Goal: Task Accomplishment & Management: Use online tool/utility

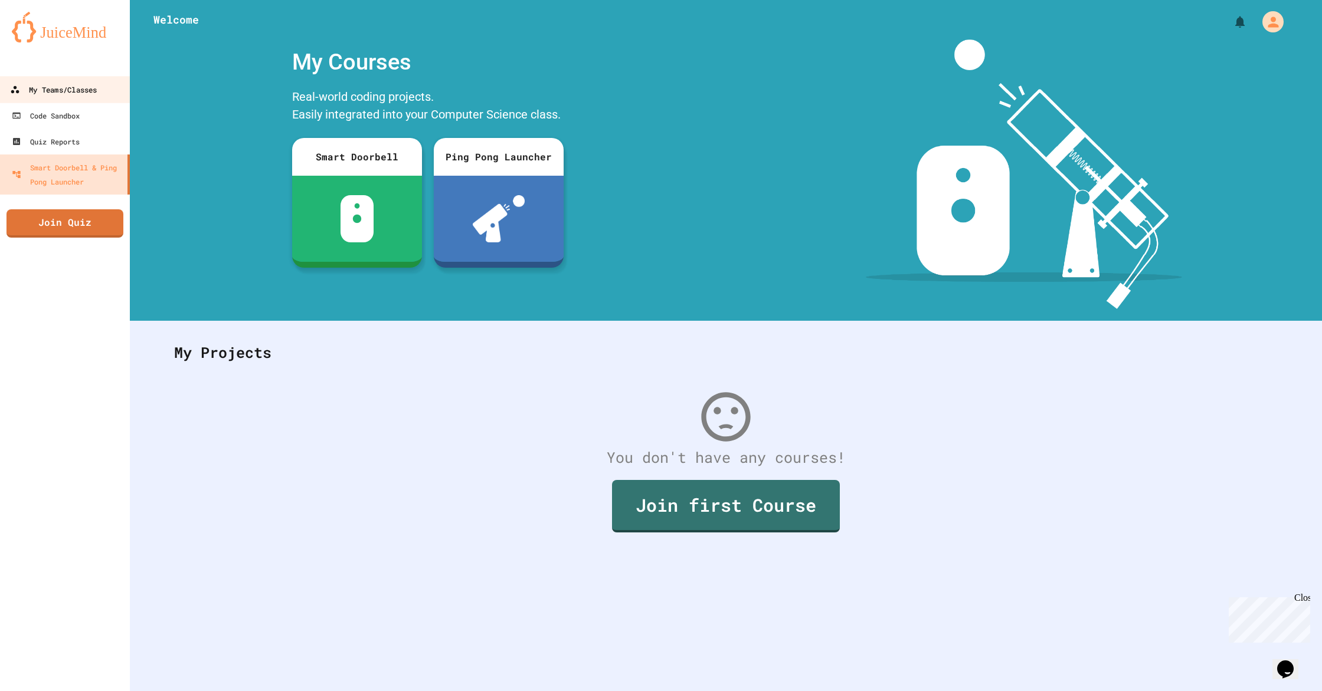
click at [54, 97] on div "My Teams/Classes" at bounding box center [53, 90] width 87 height 15
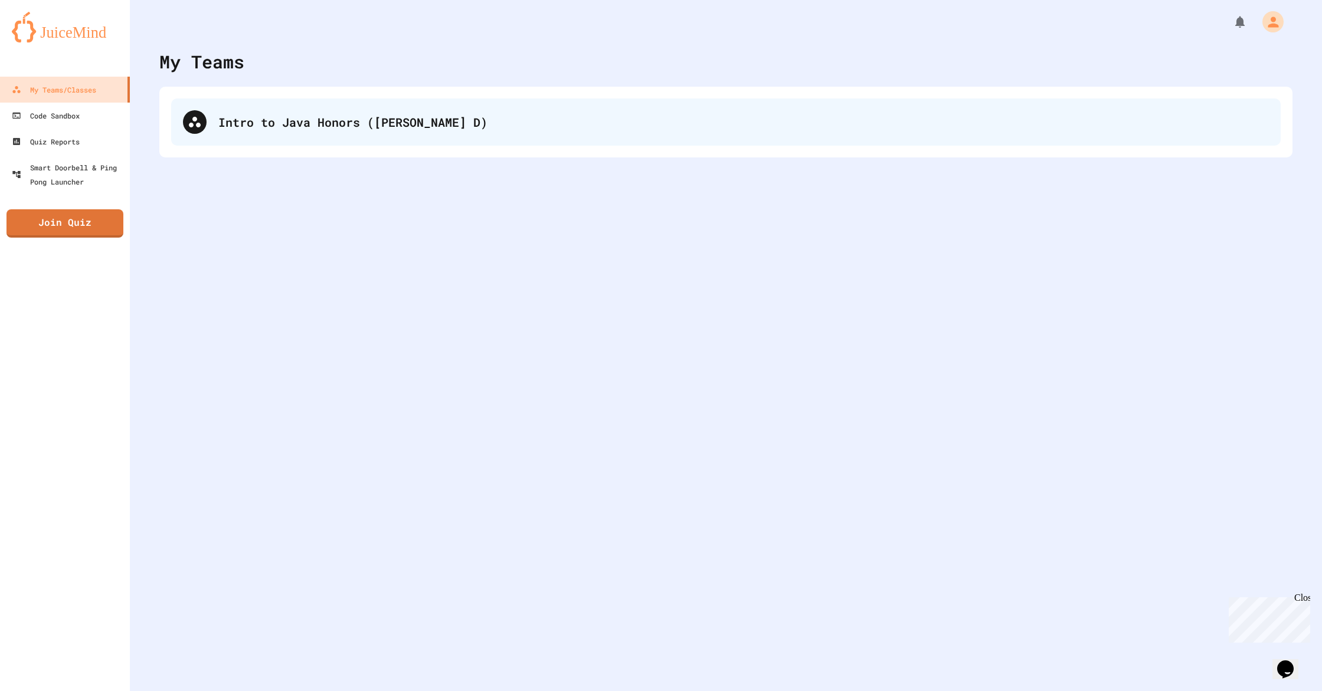
click at [288, 127] on div "Intro to Java Honors ([PERSON_NAME] D)" at bounding box center [743, 122] width 1050 height 18
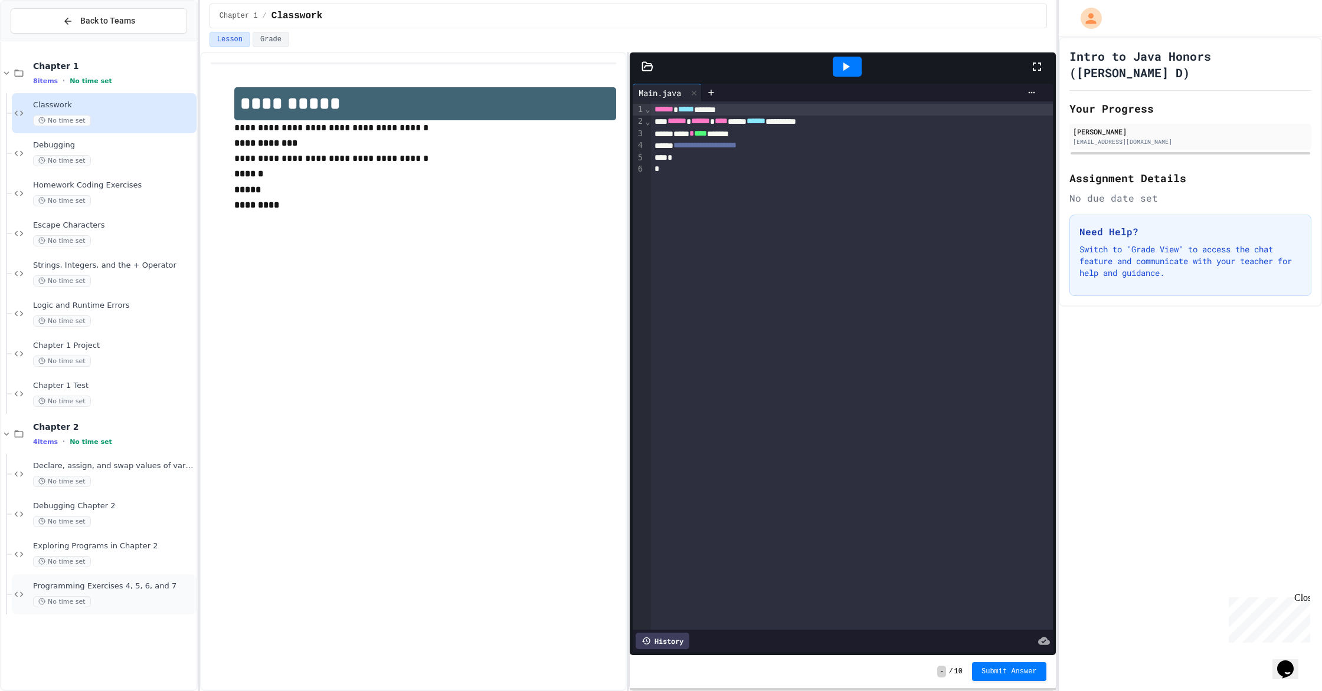
click at [109, 601] on div "No time set" at bounding box center [113, 601] width 161 height 11
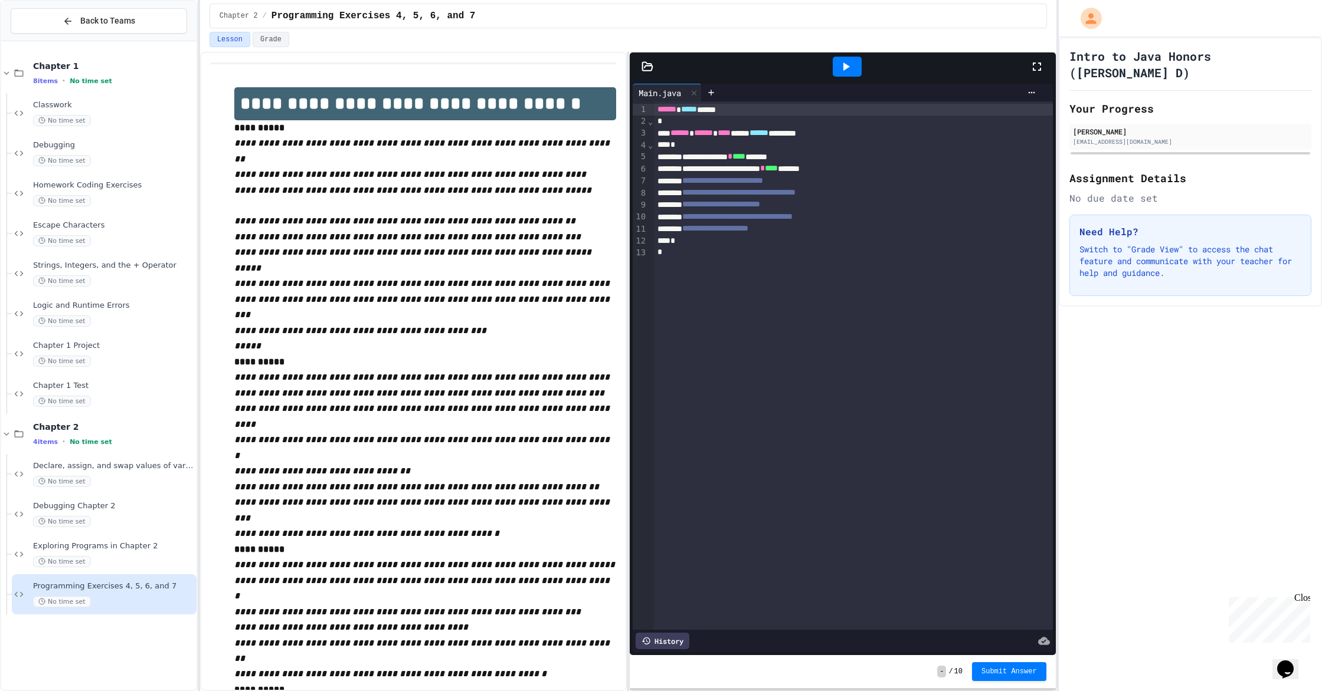
click at [643, 66] on icon at bounding box center [647, 67] width 12 height 12
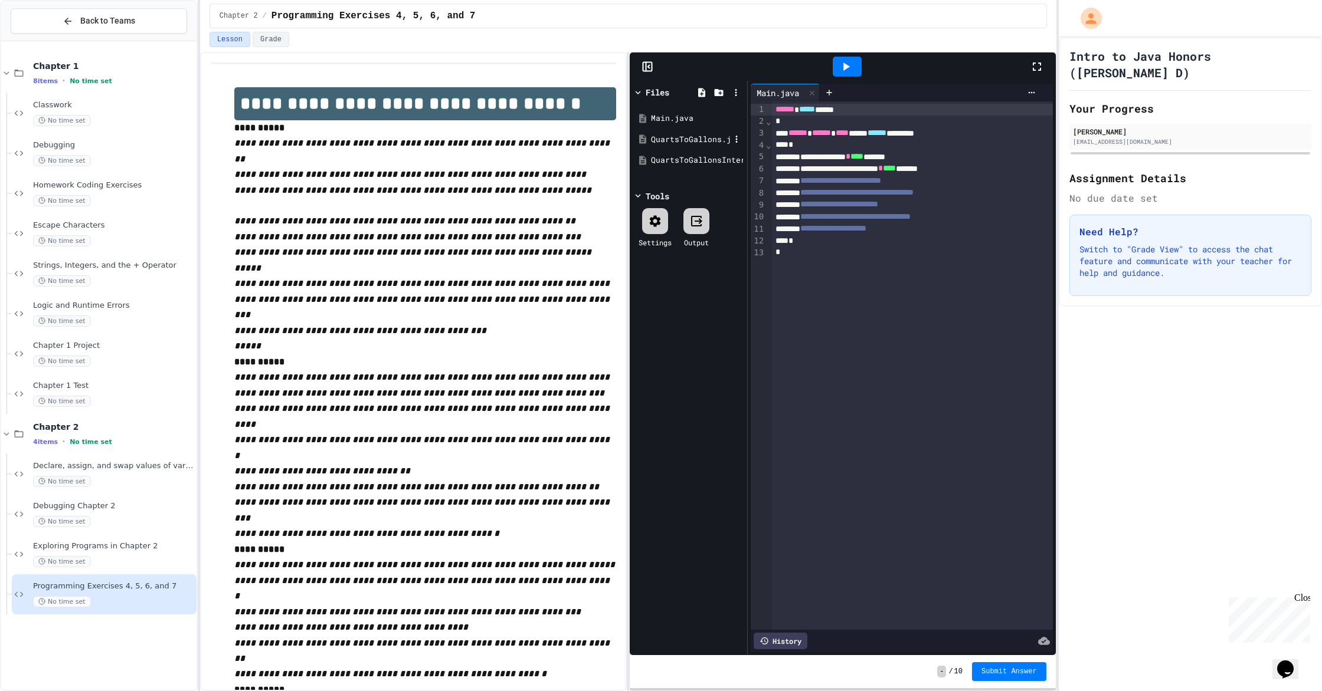
click at [674, 132] on div "QuartsToGallons.java" at bounding box center [688, 139] width 112 height 21
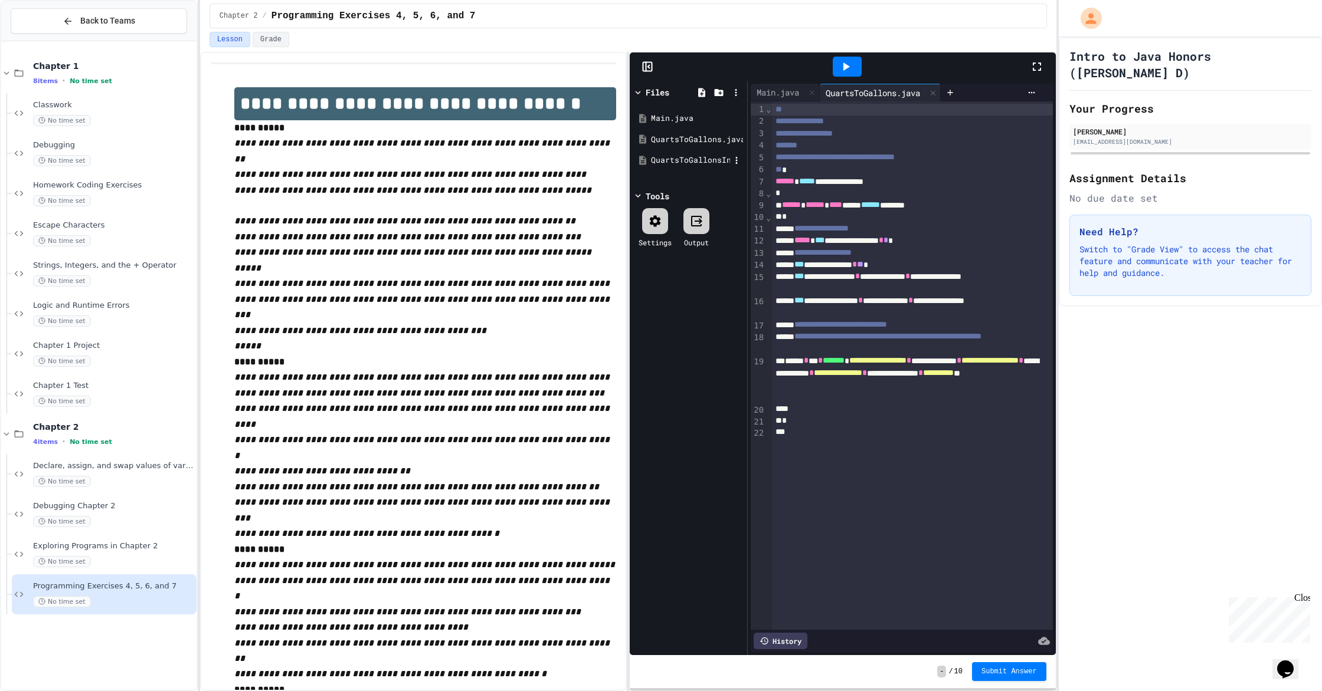
click at [684, 156] on div "QuartsToGallonsInterative.java" at bounding box center [690, 161] width 79 height 12
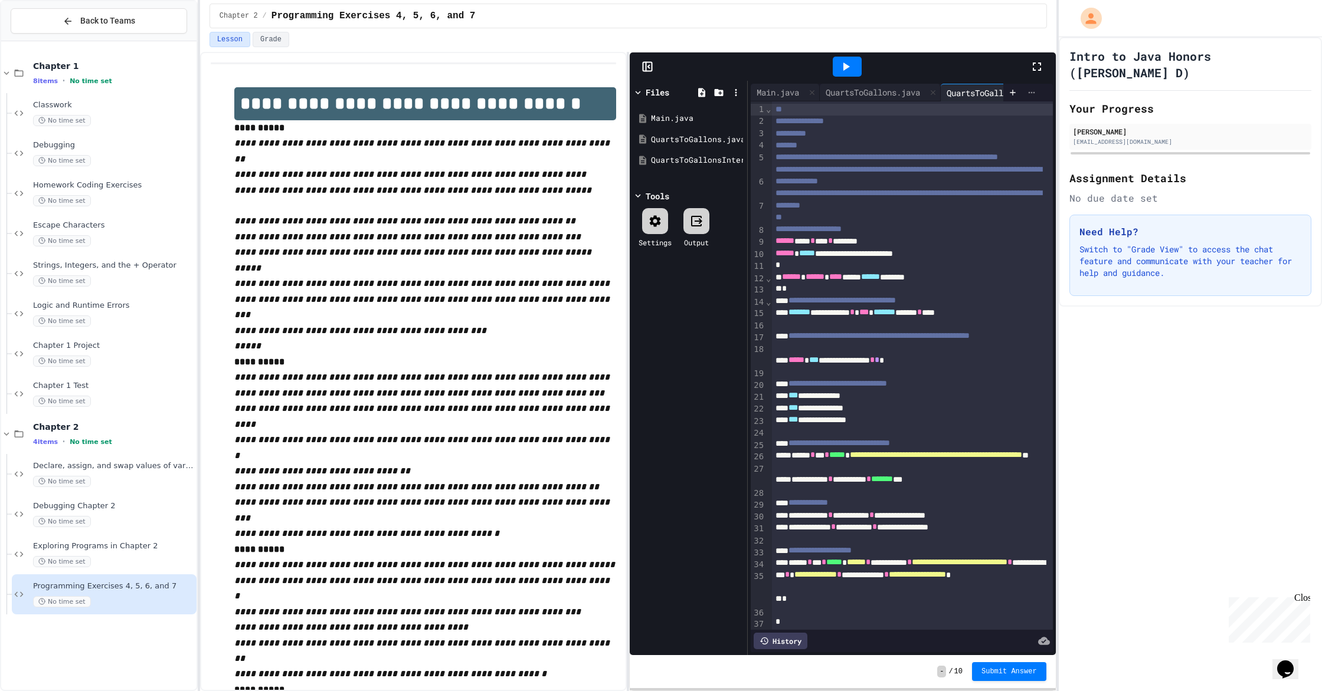
drag, startPoint x: 1016, startPoint y: 88, endPoint x: 1030, endPoint y: 88, distance: 13.6
click at [1029, 88] on div at bounding box center [1022, 93] width 38 height 18
click at [1030, 88] on icon at bounding box center [1031, 92] width 9 height 9
click at [1009, 80] on div at bounding box center [661, 345] width 1322 height 691
click at [265, 339] on p "*****" at bounding box center [425, 346] width 382 height 15
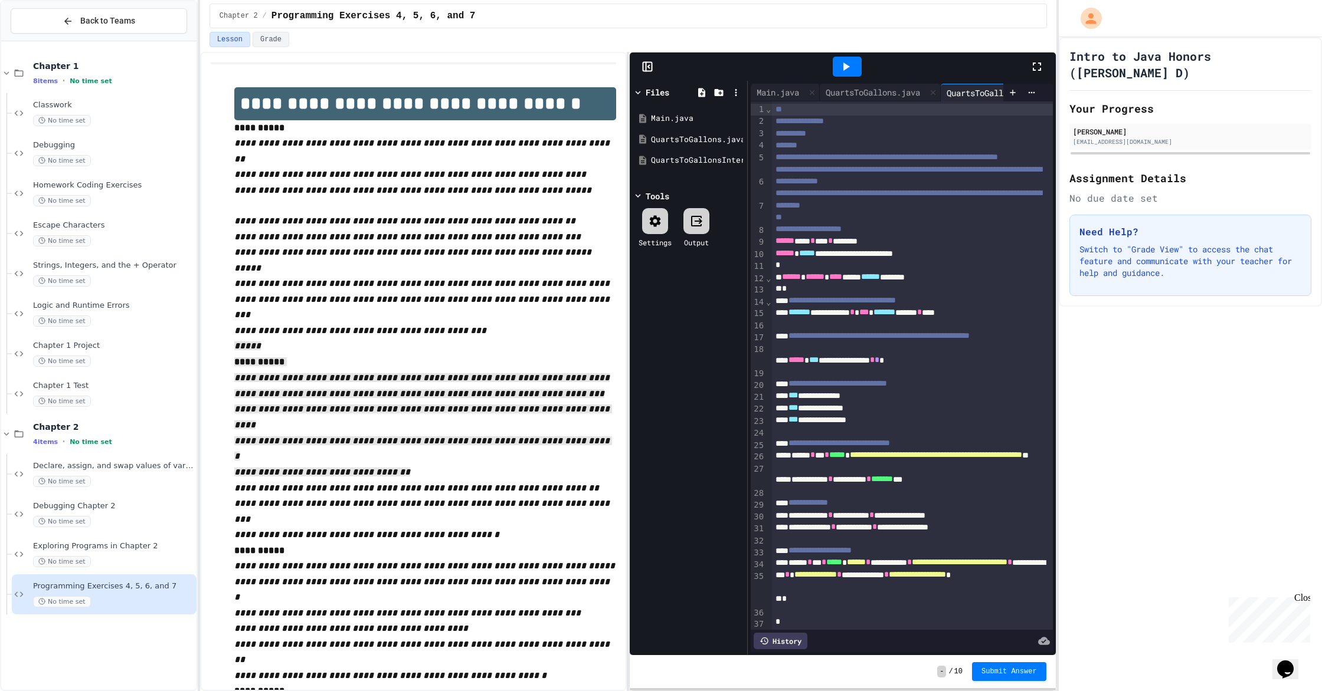
drag, startPoint x: 422, startPoint y: 421, endPoint x: 462, endPoint y: 304, distance: 123.9
click at [462, 304] on div "**********" at bounding box center [425, 432] width 382 height 690
click at [454, 355] on p "**********" at bounding box center [425, 363] width 382 height 16
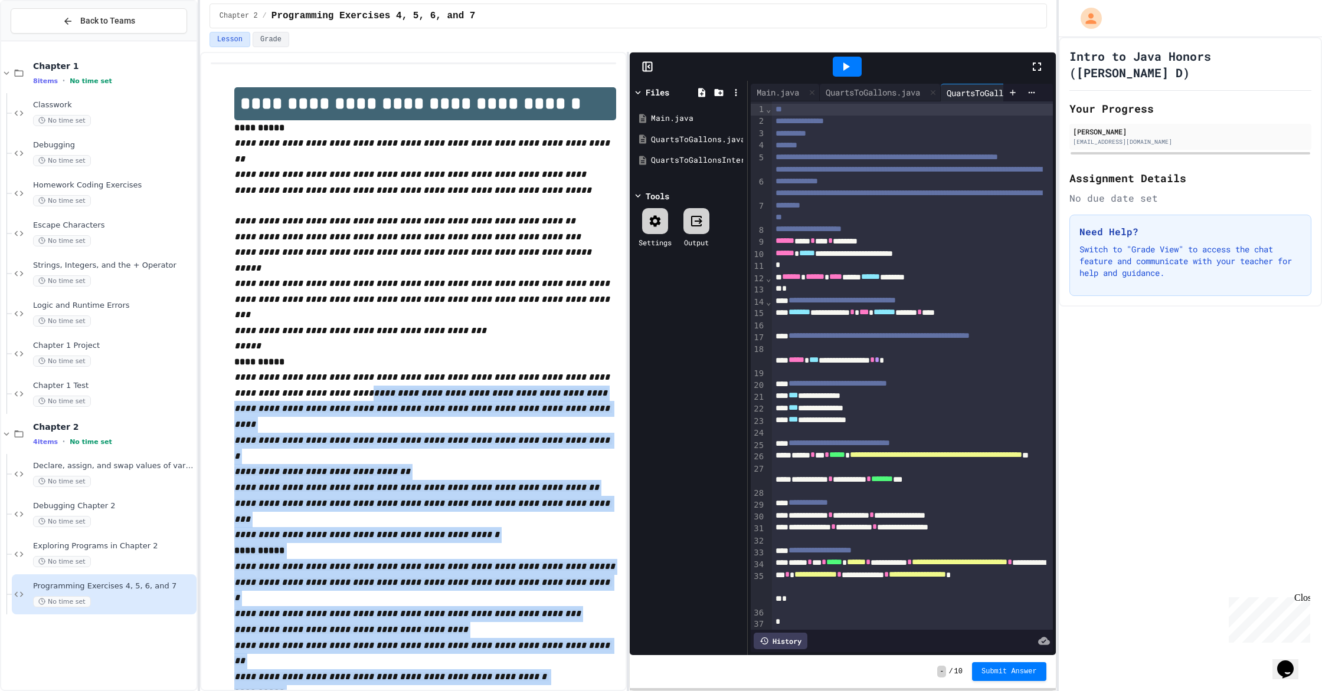
drag, startPoint x: 360, startPoint y: 373, endPoint x: 320, endPoint y: 683, distance: 312.3
click at [316, 683] on div "**********" at bounding box center [413, 372] width 427 height 640
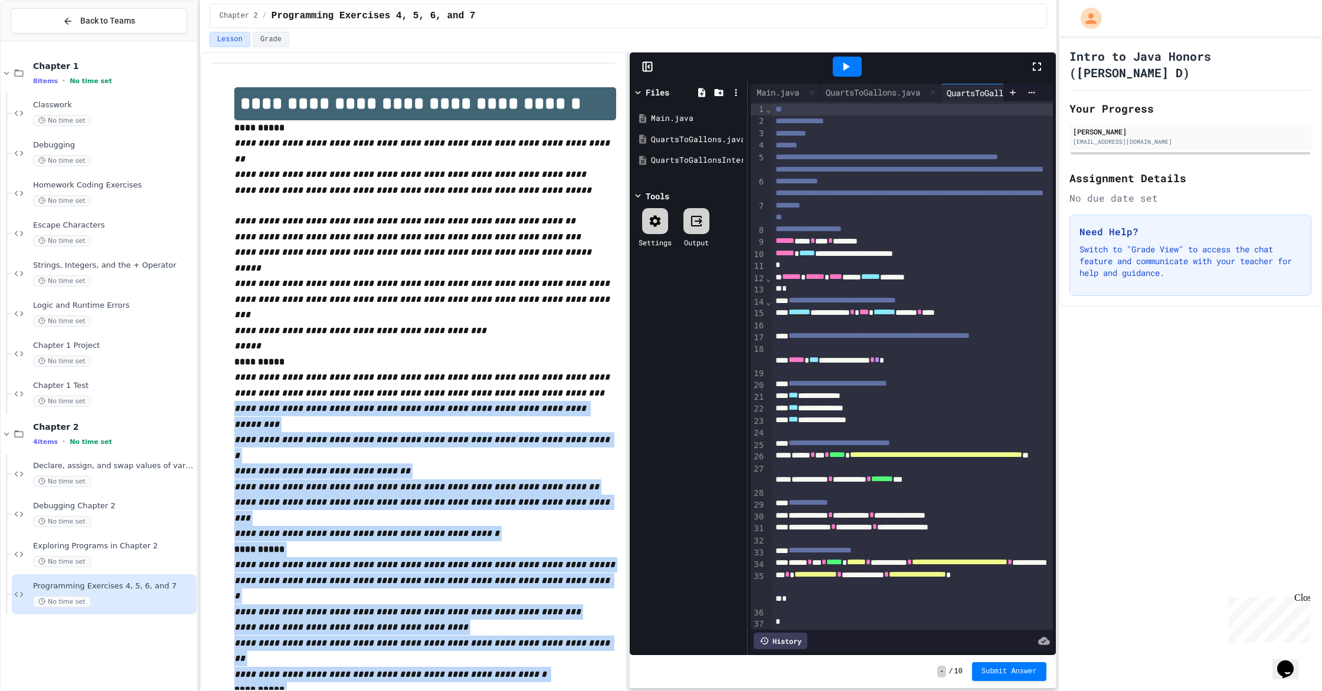
drag, startPoint x: 572, startPoint y: 385, endPoint x: 589, endPoint y: 381, distance: 18.3
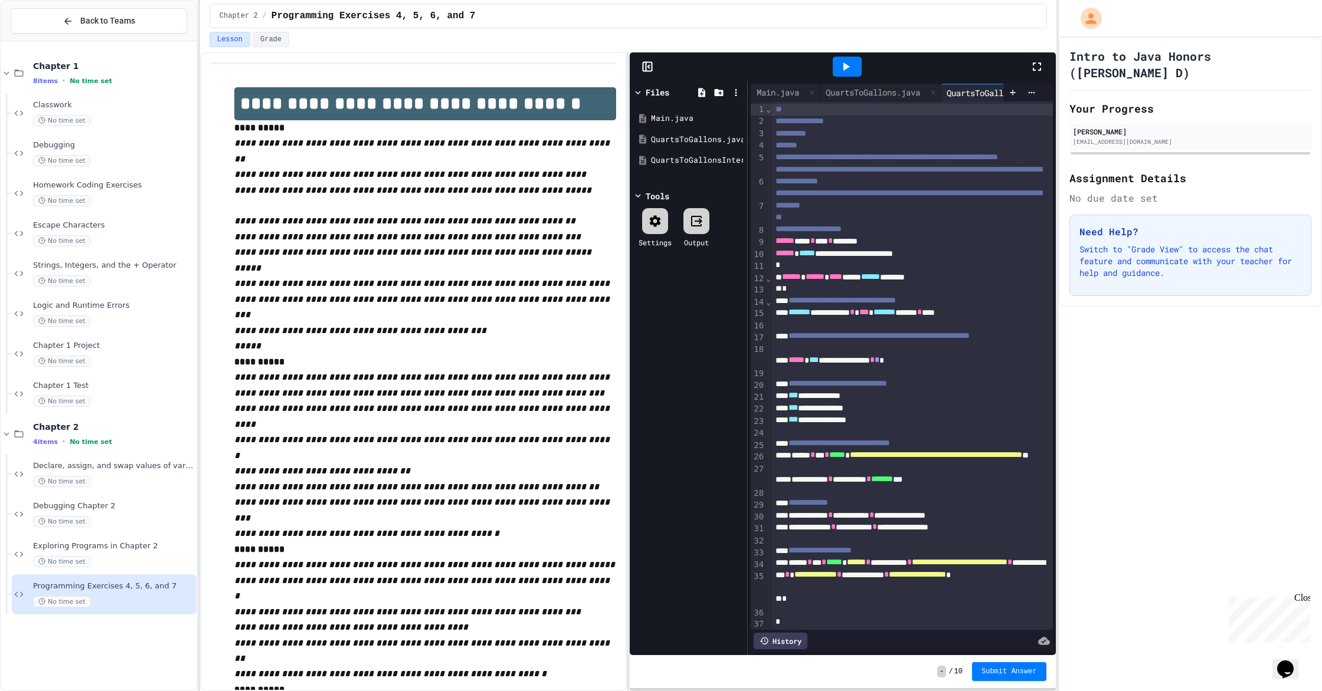
click at [591, 386] on p "**********" at bounding box center [425, 393] width 382 height 15
click at [142, 517] on div "No time set" at bounding box center [113, 521] width 161 height 11
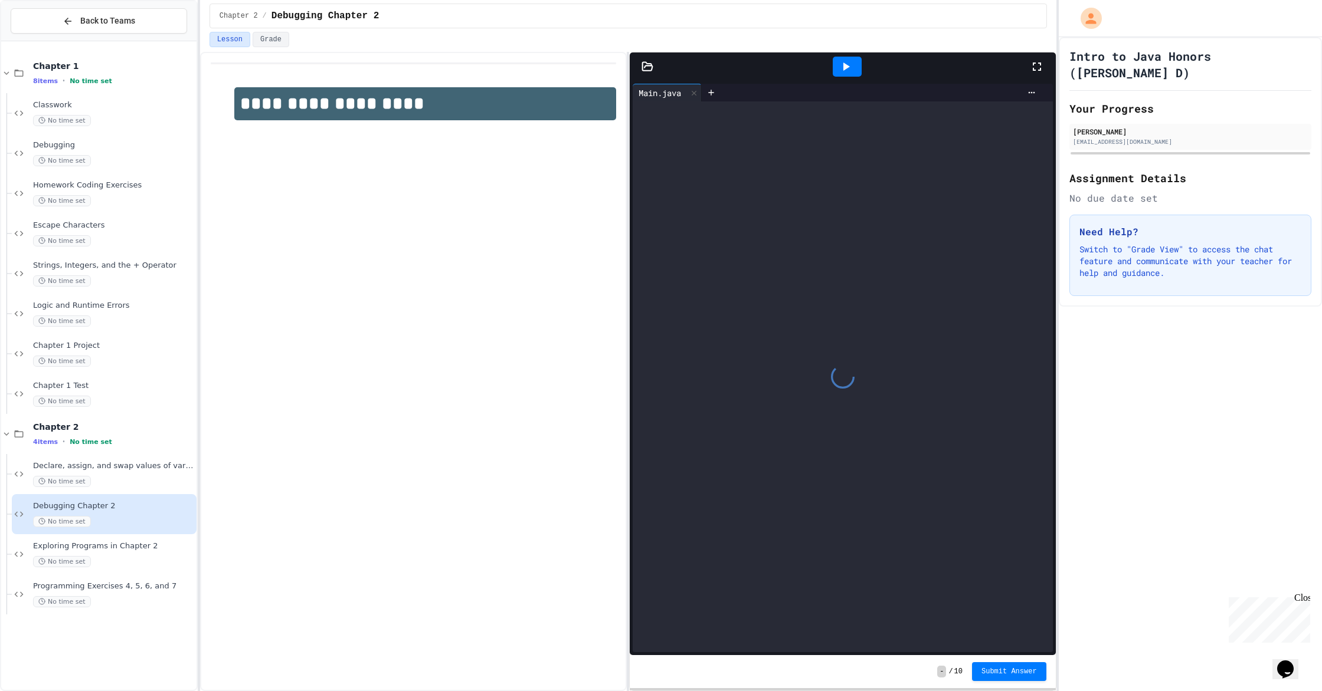
click at [642, 68] on icon at bounding box center [647, 66] width 10 height 8
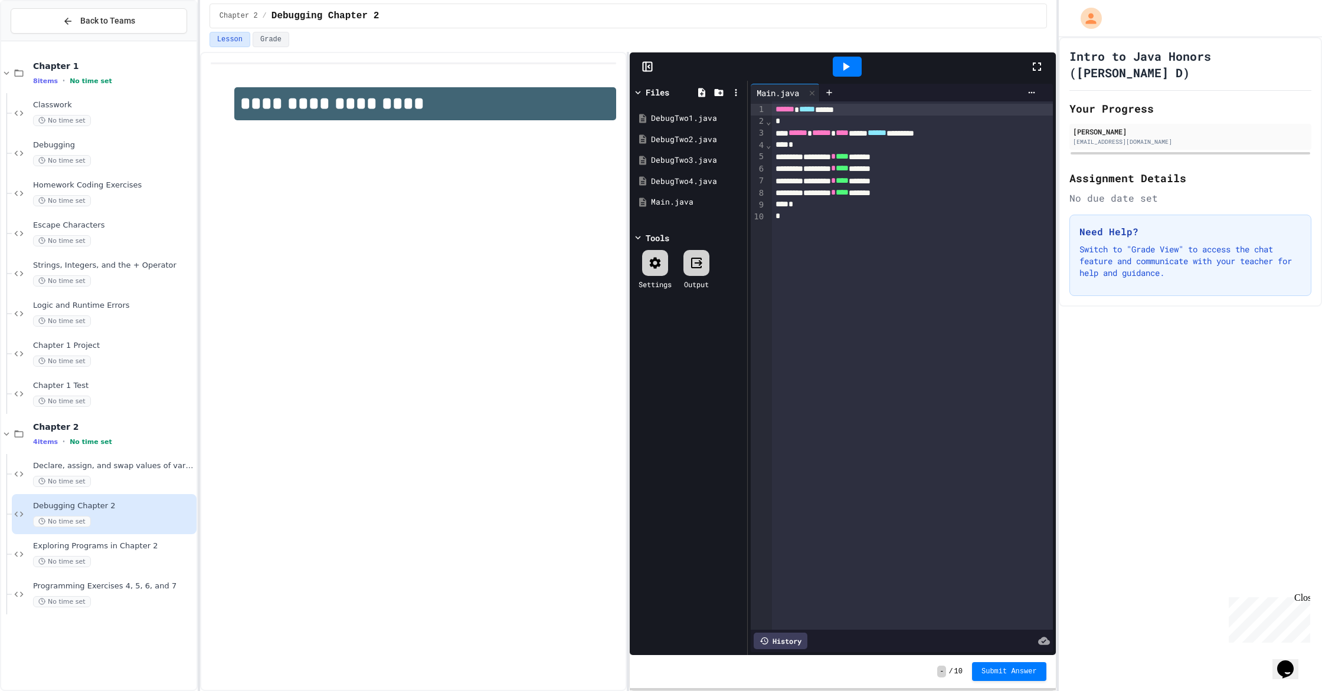
click at [679, 53] on div at bounding box center [847, 67] width 364 height 32
click at [91, 587] on span "Programming Exercises 4, 5, 6, and 7" at bounding box center [113, 587] width 161 height 10
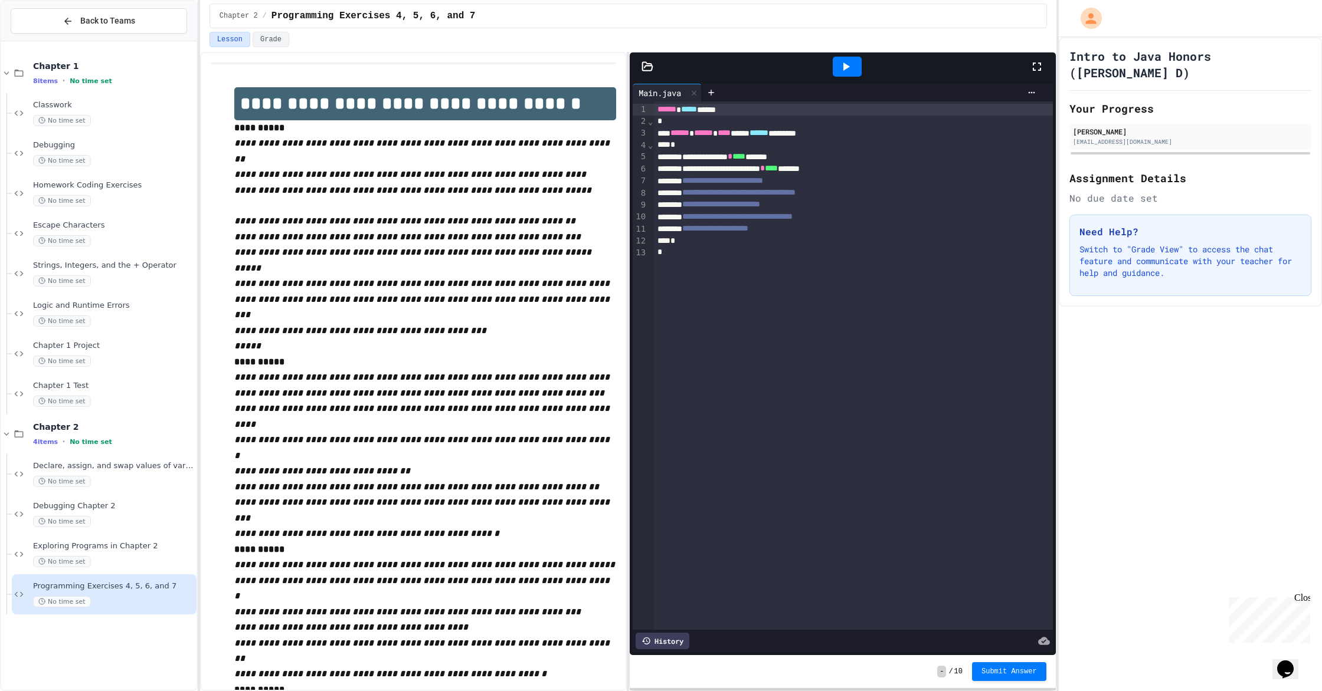
click at [643, 70] on icon at bounding box center [647, 66] width 10 height 8
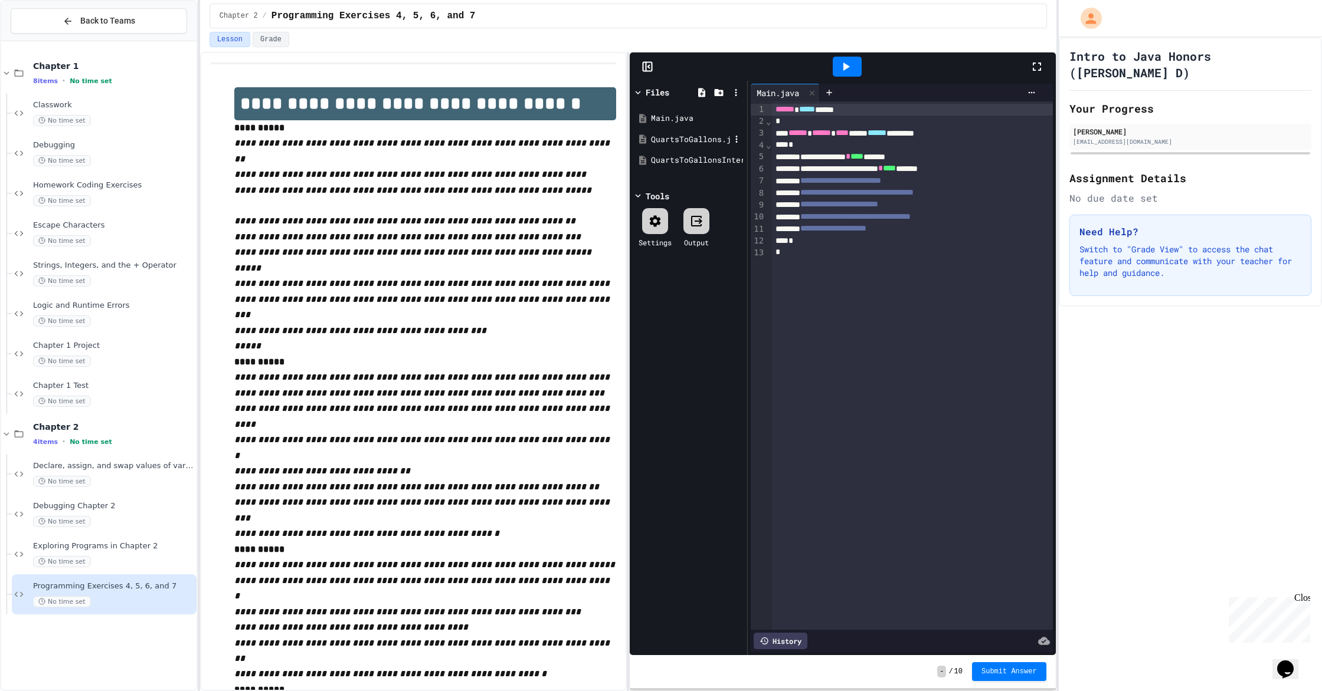
click at [686, 148] on div "QuartsToGallons.java" at bounding box center [688, 139] width 112 height 21
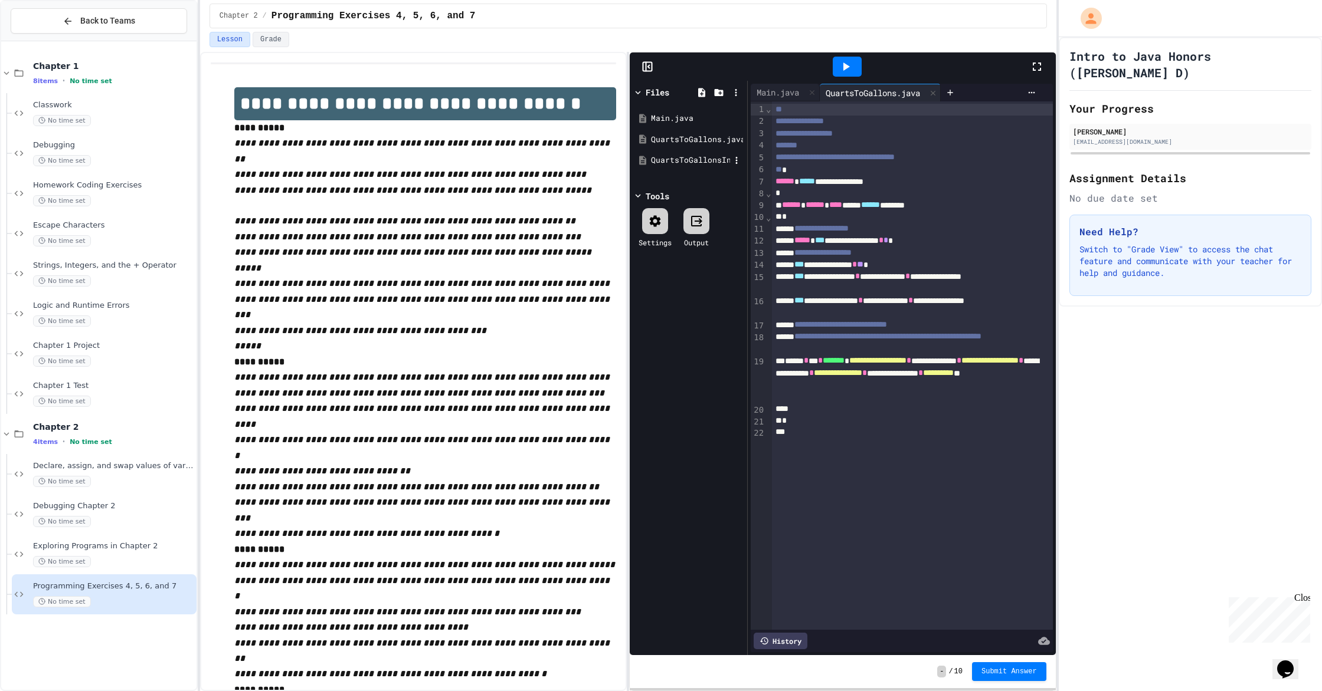
click at [673, 165] on div "QuartsToGallonsInterative.java" at bounding box center [690, 161] width 79 height 12
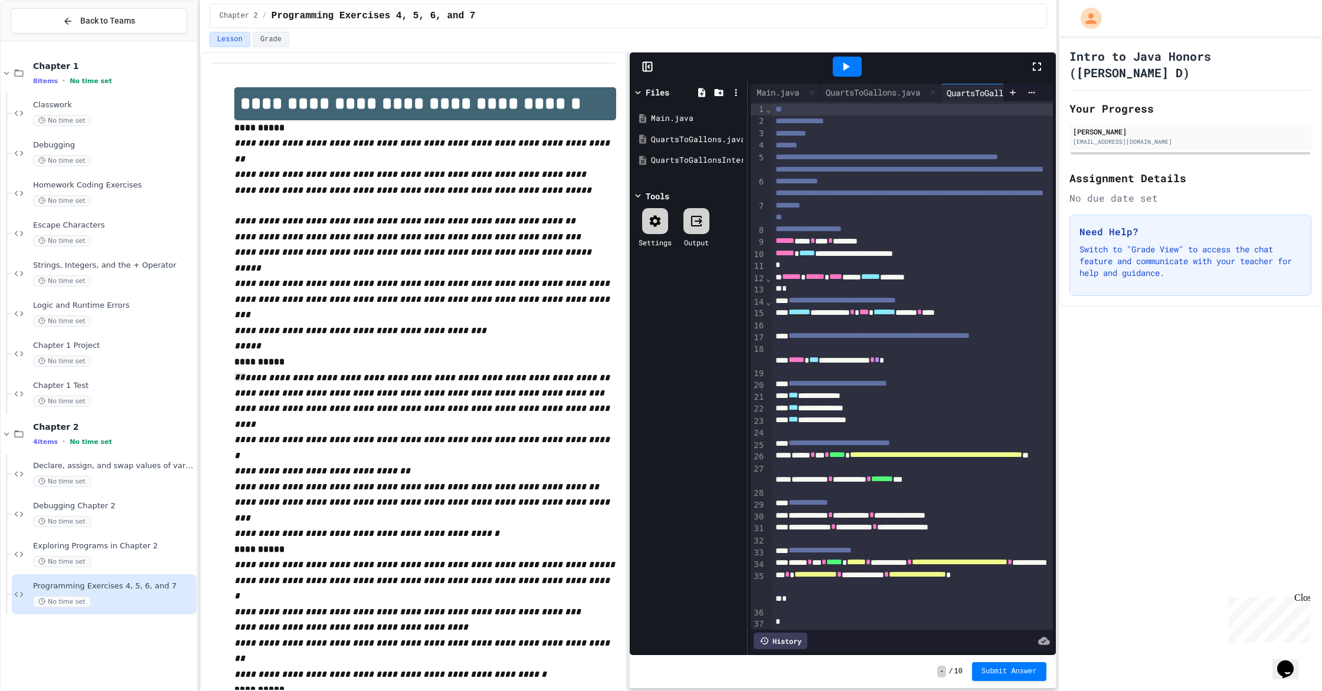
drag, startPoint x: 230, startPoint y: 362, endPoint x: 240, endPoint y: 356, distance: 11.3
click at [240, 356] on div "**********" at bounding box center [413, 432] width 405 height 713
click at [263, 339] on p "*****" at bounding box center [425, 346] width 382 height 15
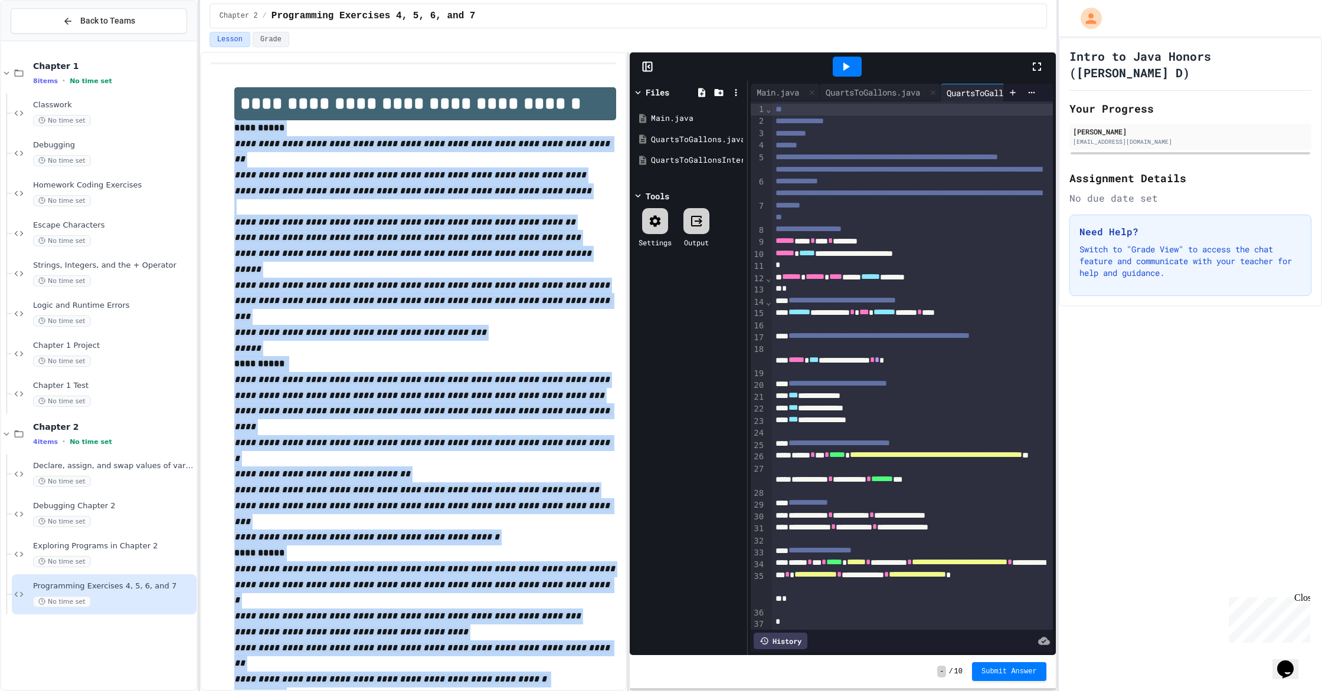
drag, startPoint x: 225, startPoint y: 130, endPoint x: 503, endPoint y: 664, distance: 601.9
click at [503, 664] on div "**********" at bounding box center [413, 435] width 405 height 718
copy div "**********"
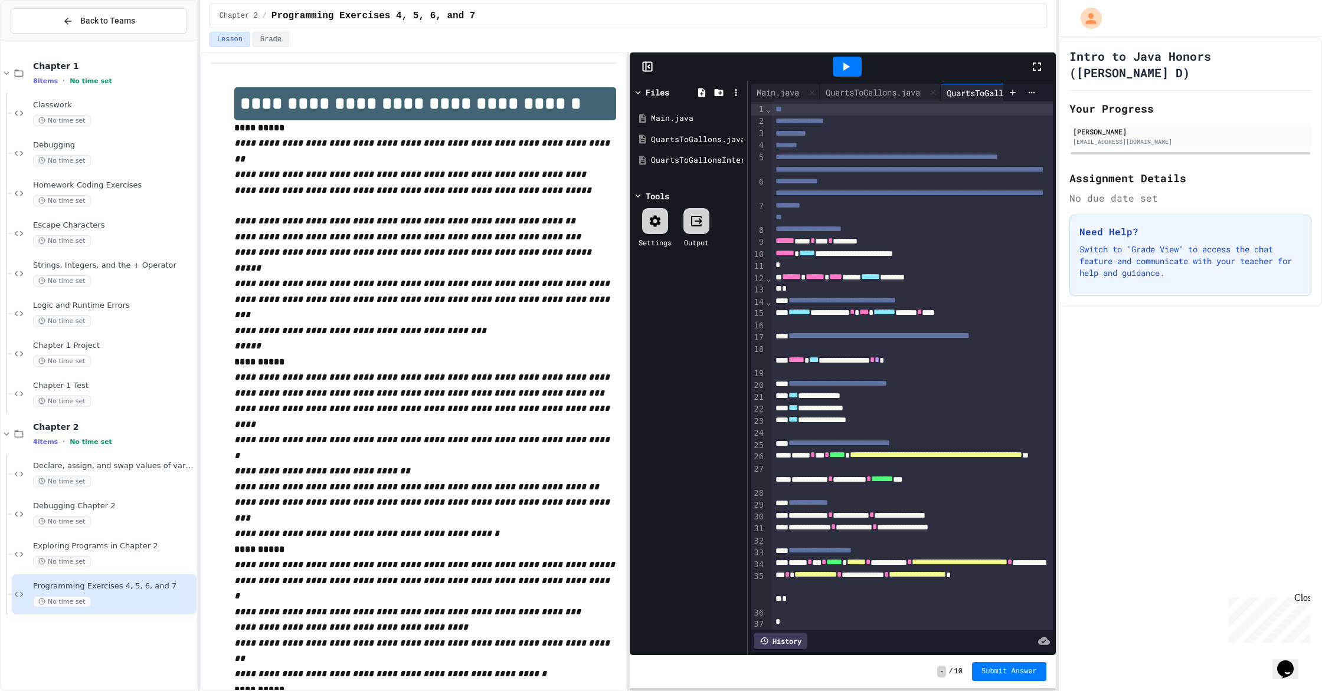
click at [612, 201] on p at bounding box center [425, 205] width 382 height 15
drag, startPoint x: 1035, startPoint y: 62, endPoint x: 1035, endPoint y: 116, distance: 53.7
click at [1035, 63] on icon at bounding box center [1036, 67] width 8 height 8
click at [902, 93] on div "QuartsToGallons.java" at bounding box center [872, 92] width 106 height 12
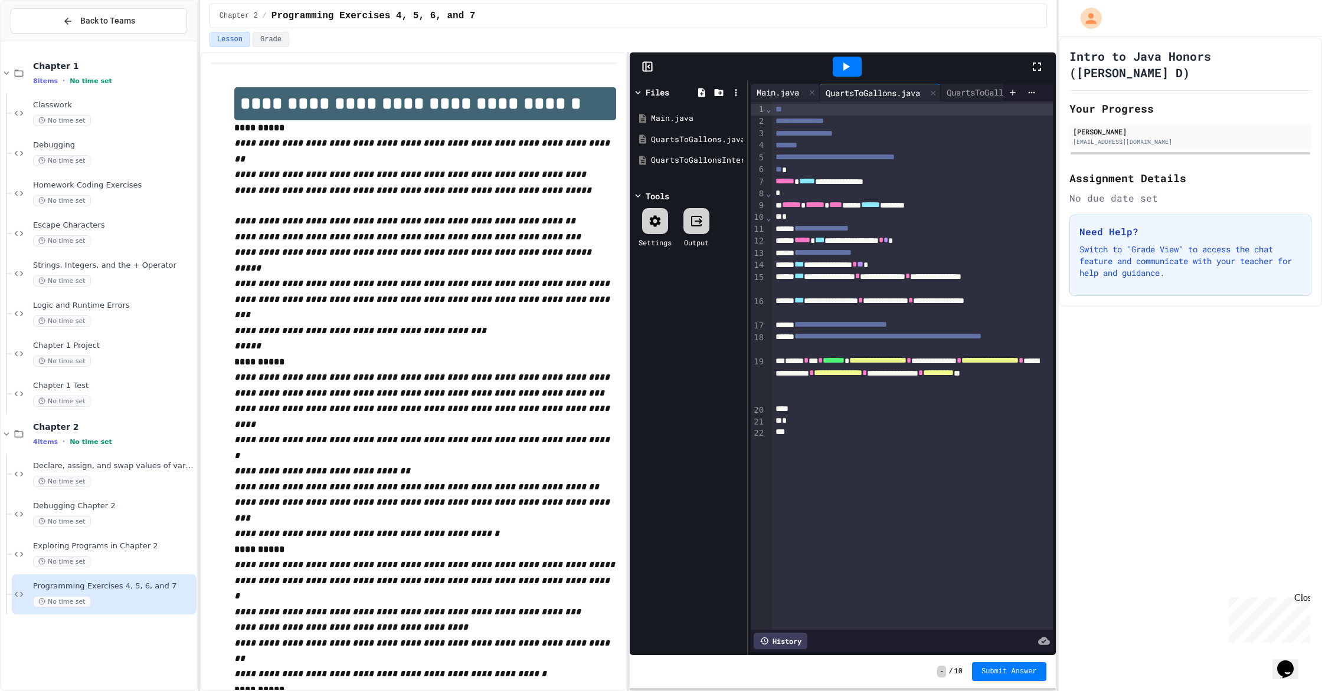
click at [799, 99] on div "Main.java" at bounding box center [784, 93] width 69 height 18
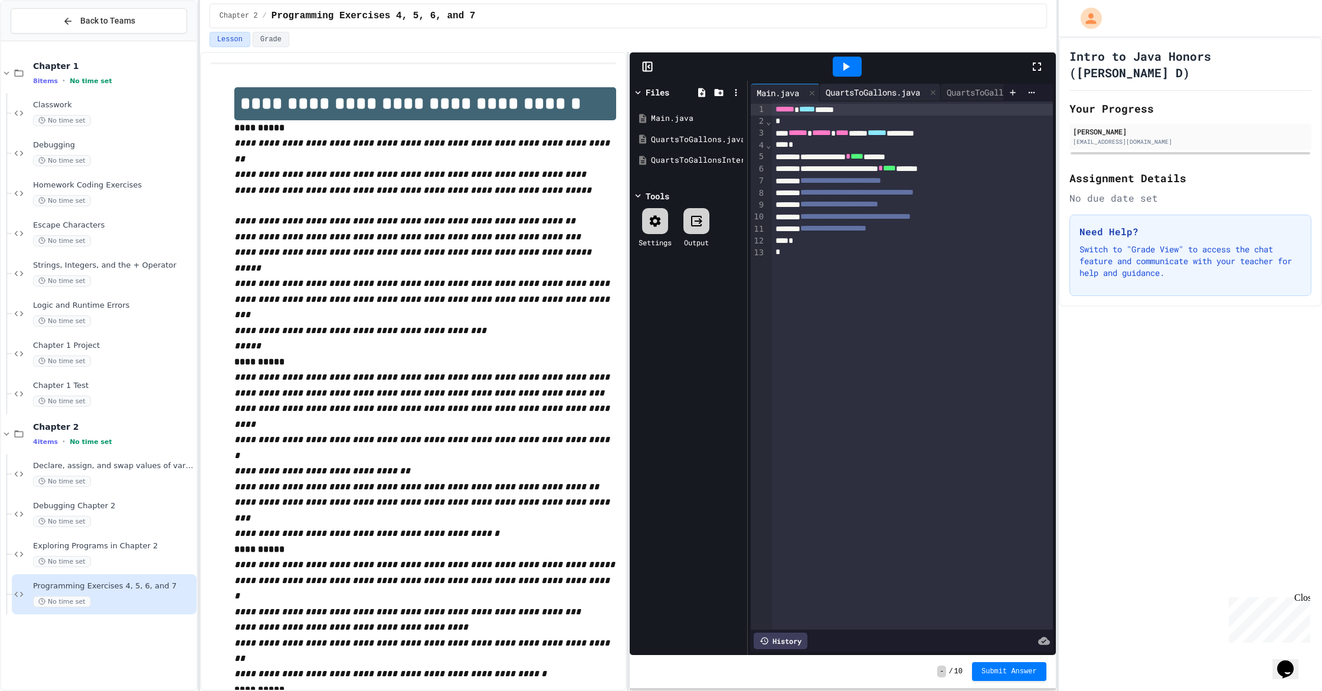
drag, startPoint x: 873, startPoint y: 88, endPoint x: 880, endPoint y: 84, distance: 7.9
click at [874, 87] on div "QuartsToGallons.java" at bounding box center [872, 92] width 106 height 12
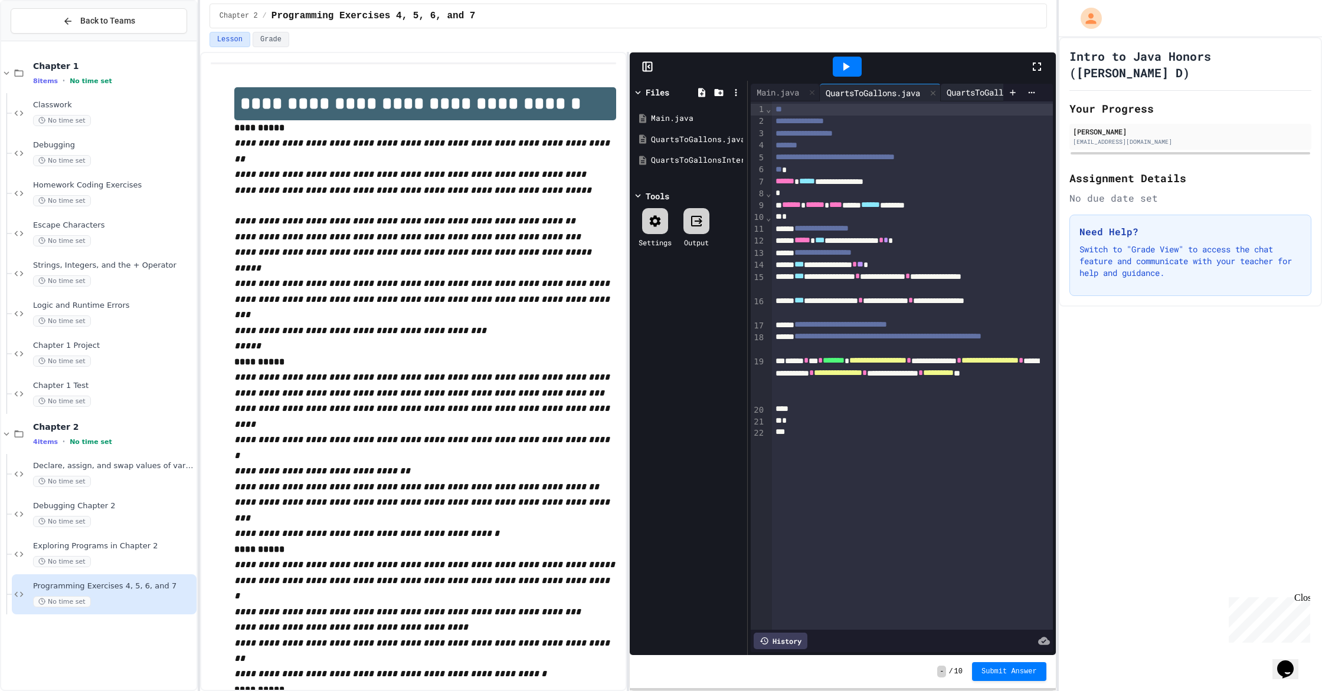
click at [952, 84] on div "QuartsToGallonsInterative.java" at bounding box center [1024, 93] width 168 height 18
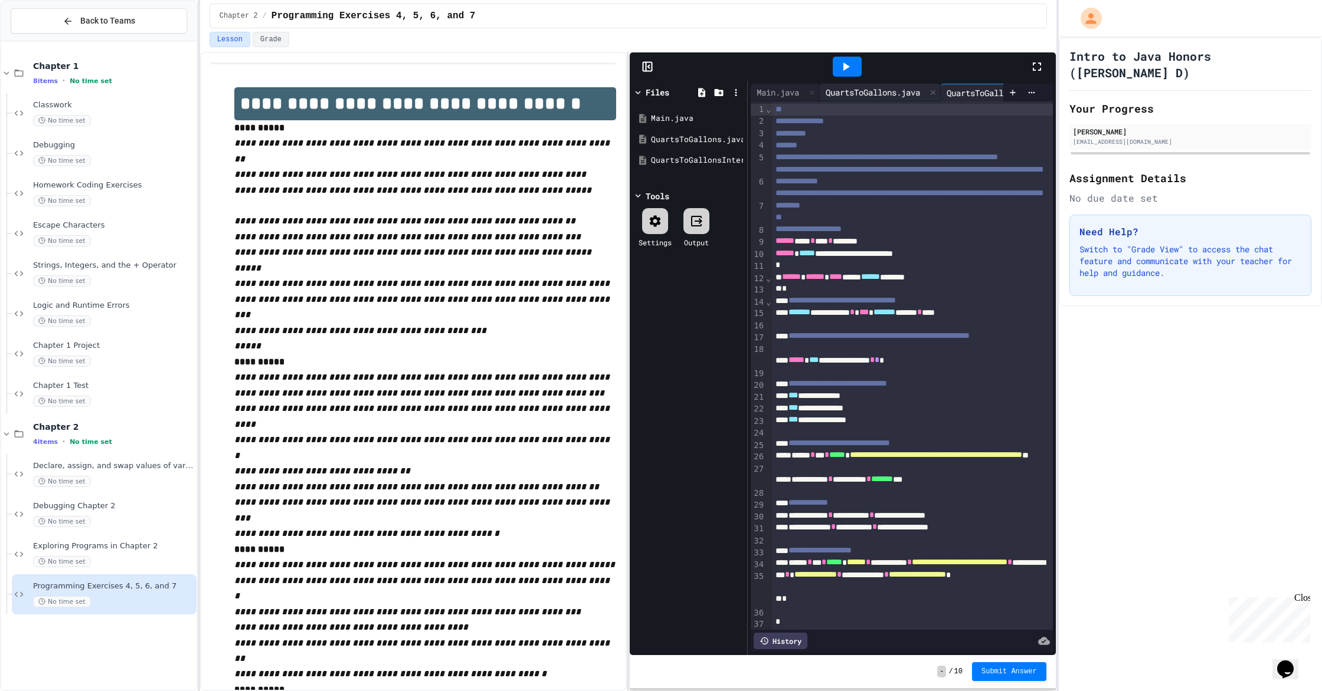
click at [892, 99] on div "QuartsToGallons.java" at bounding box center [879, 93] width 121 height 18
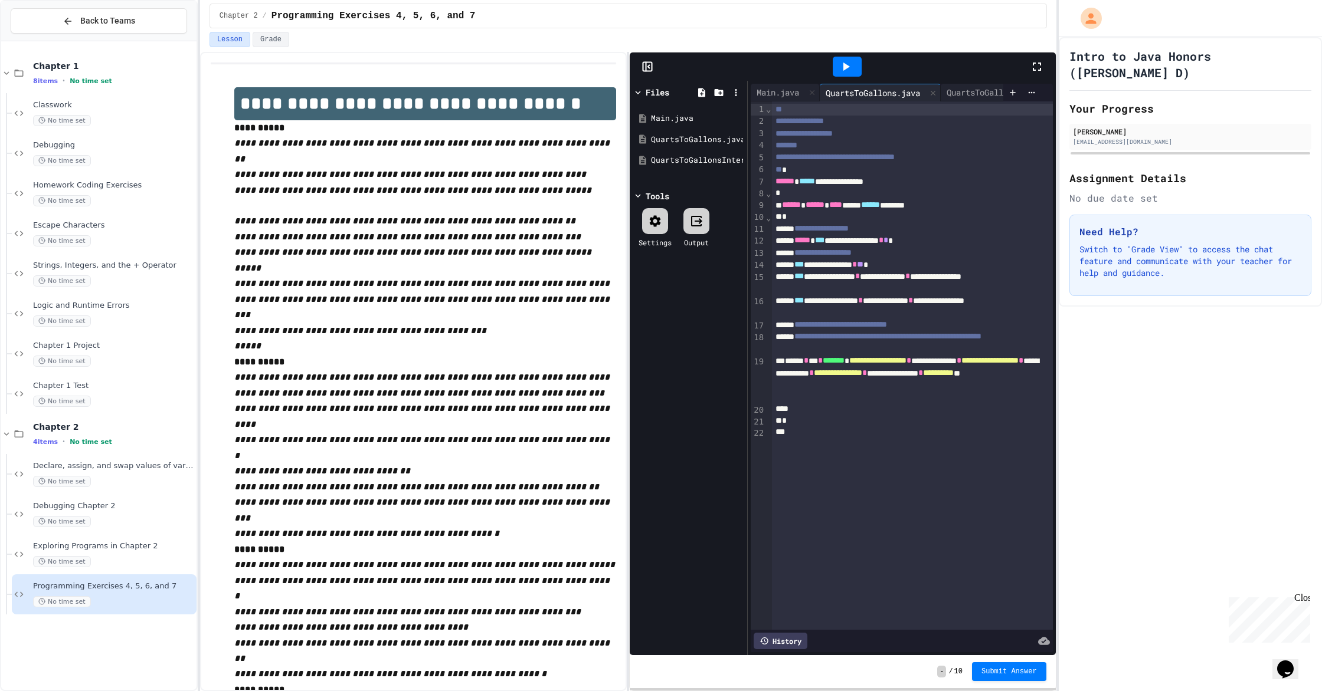
drag, startPoint x: 787, startPoint y: 97, endPoint x: 904, endPoint y: 95, distance: 117.4
click at [787, 97] on div "Main.java" at bounding box center [777, 92] width 54 height 12
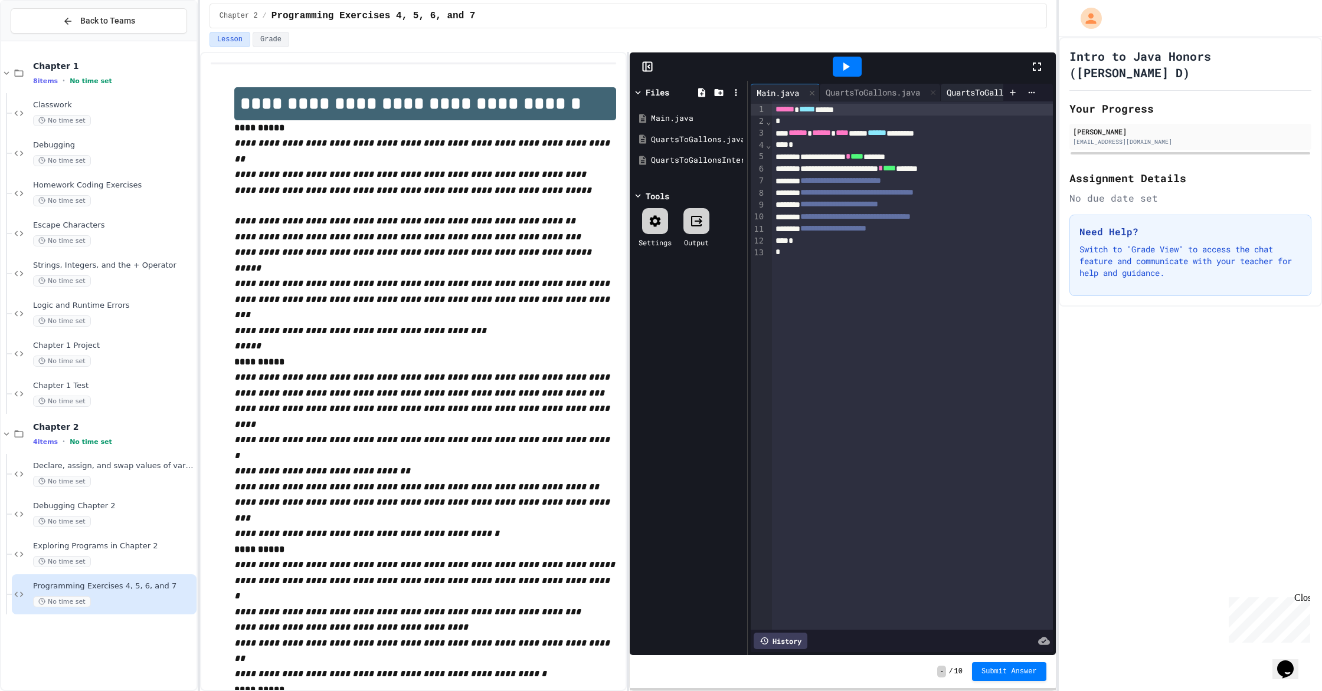
click at [982, 87] on div "QuartsToGallonsInterative.java" at bounding box center [1016, 92] width 153 height 12
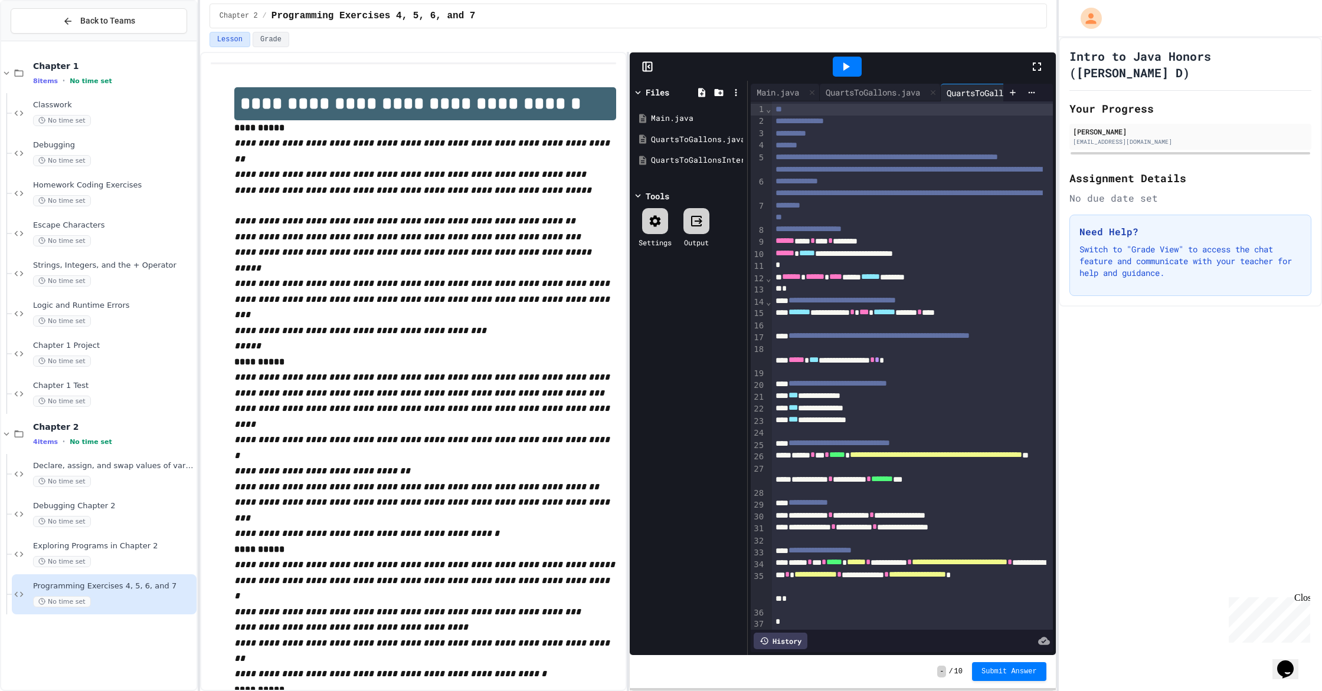
click at [723, 61] on div at bounding box center [847, 67] width 364 height 32
click at [1041, 69] on icon at bounding box center [1037, 67] width 14 height 14
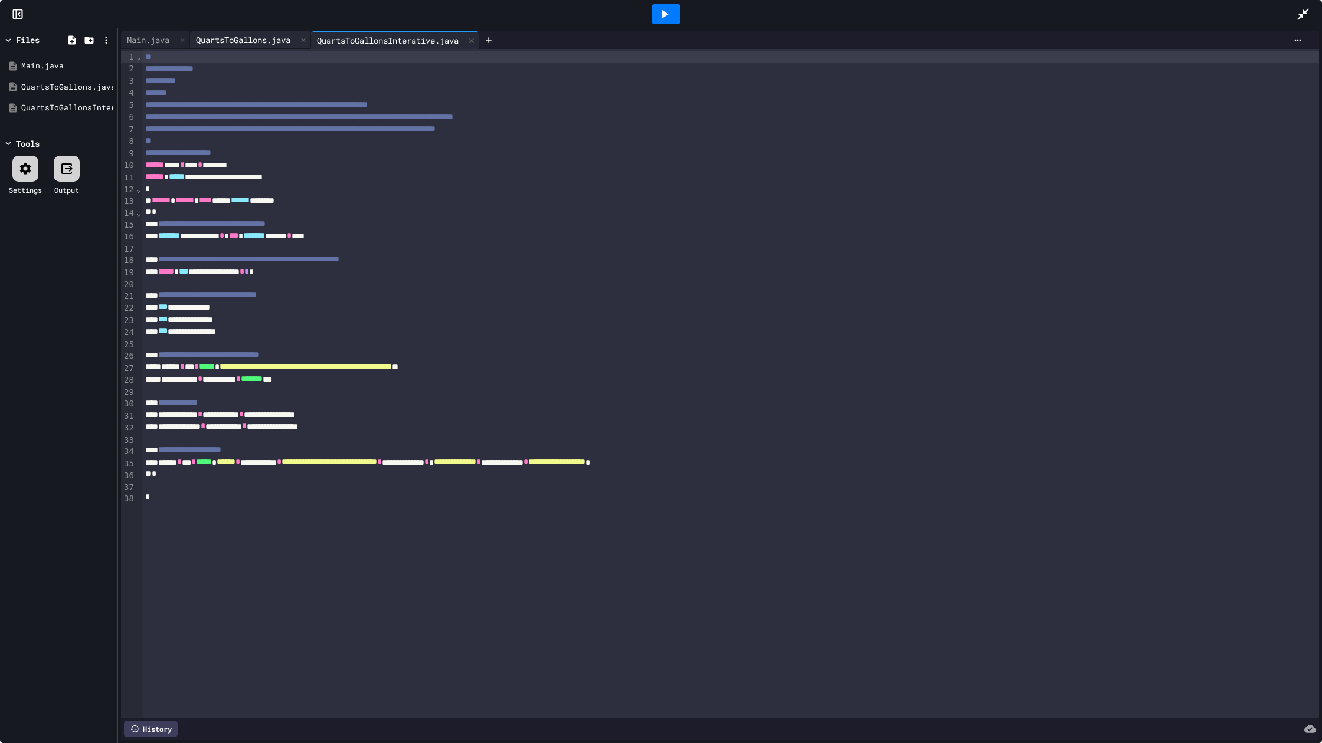
click at [214, 34] on div "QuartsToGallons.java" at bounding box center [243, 40] width 106 height 12
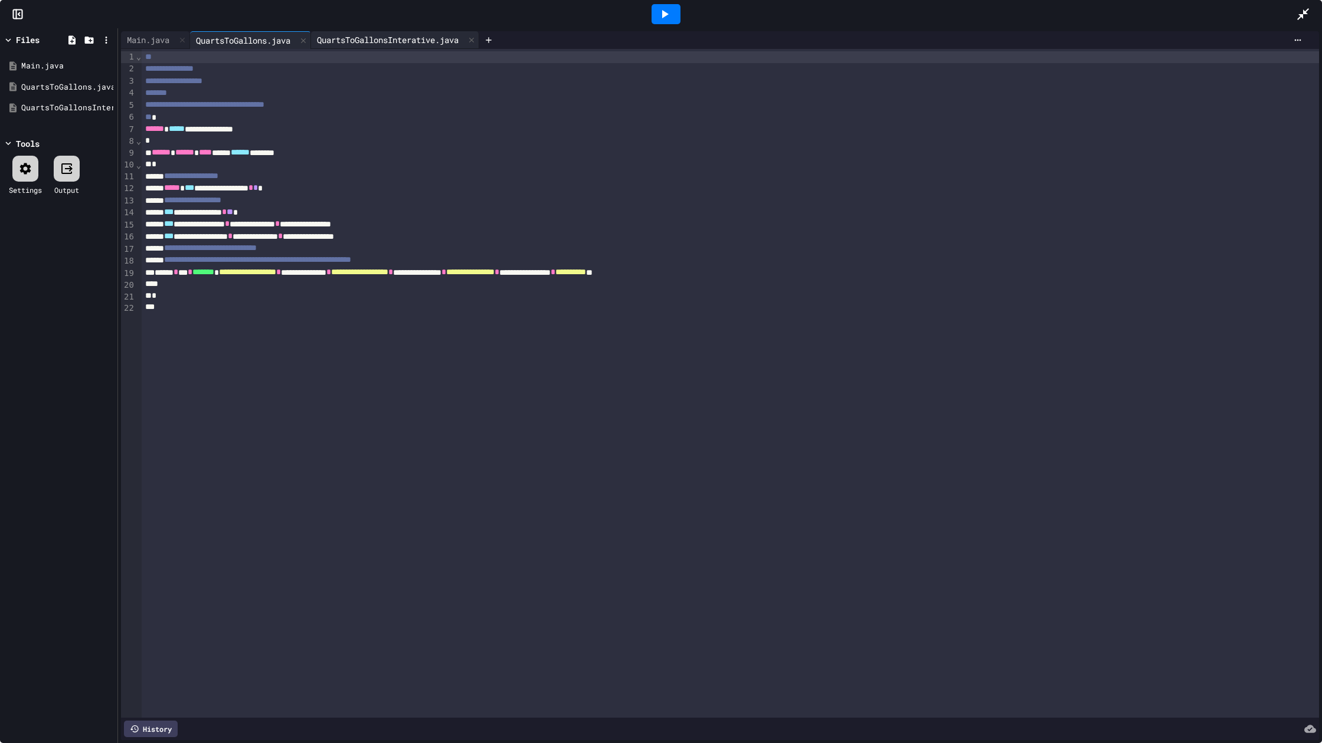
click at [388, 34] on div "QuartsToGallonsInterative.java" at bounding box center [387, 40] width 153 height 12
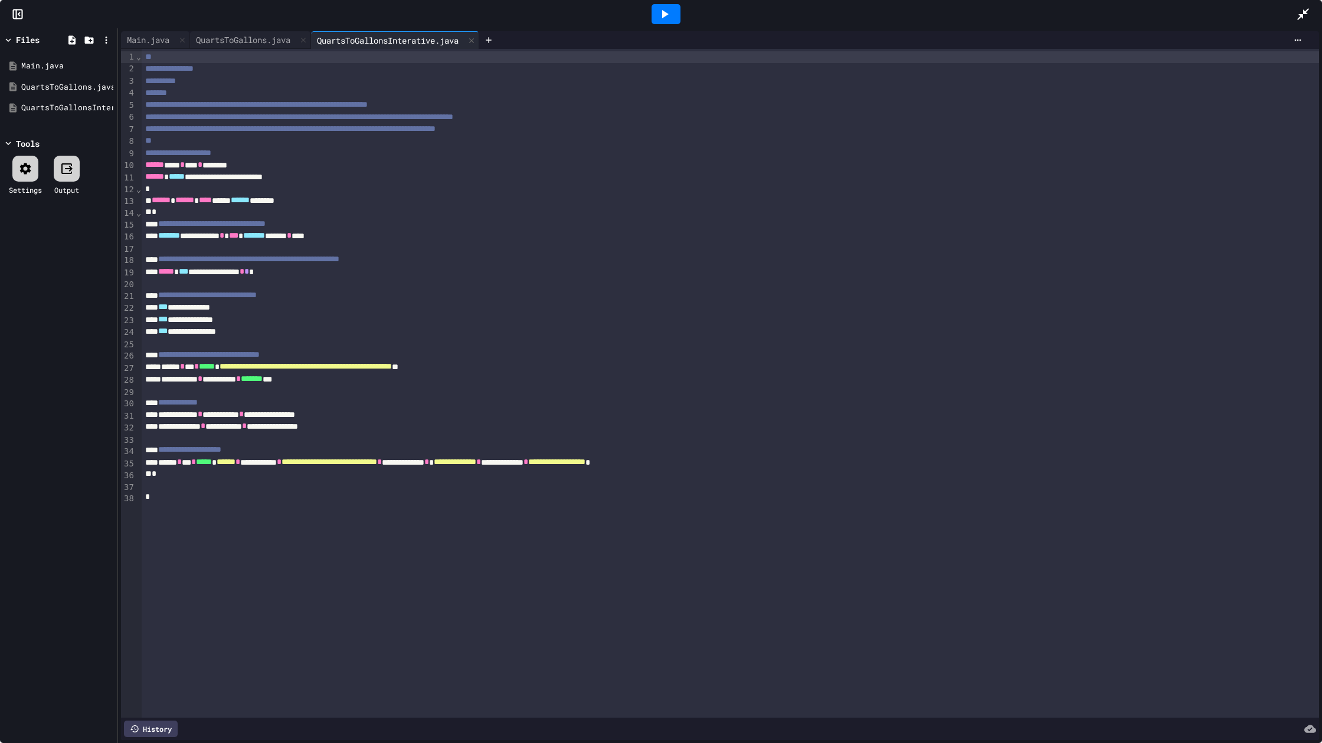
click at [663, 20] on icon at bounding box center [664, 14] width 14 height 14
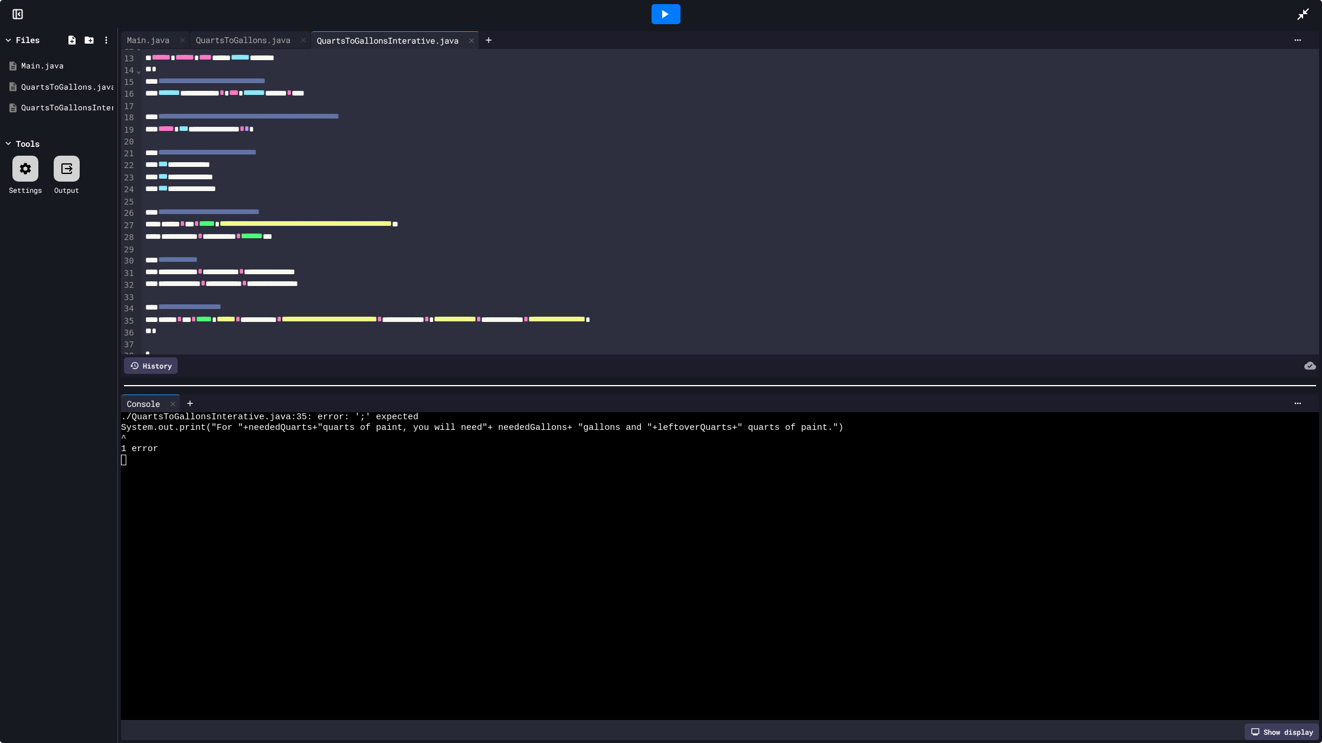
scroll to position [153, 0]
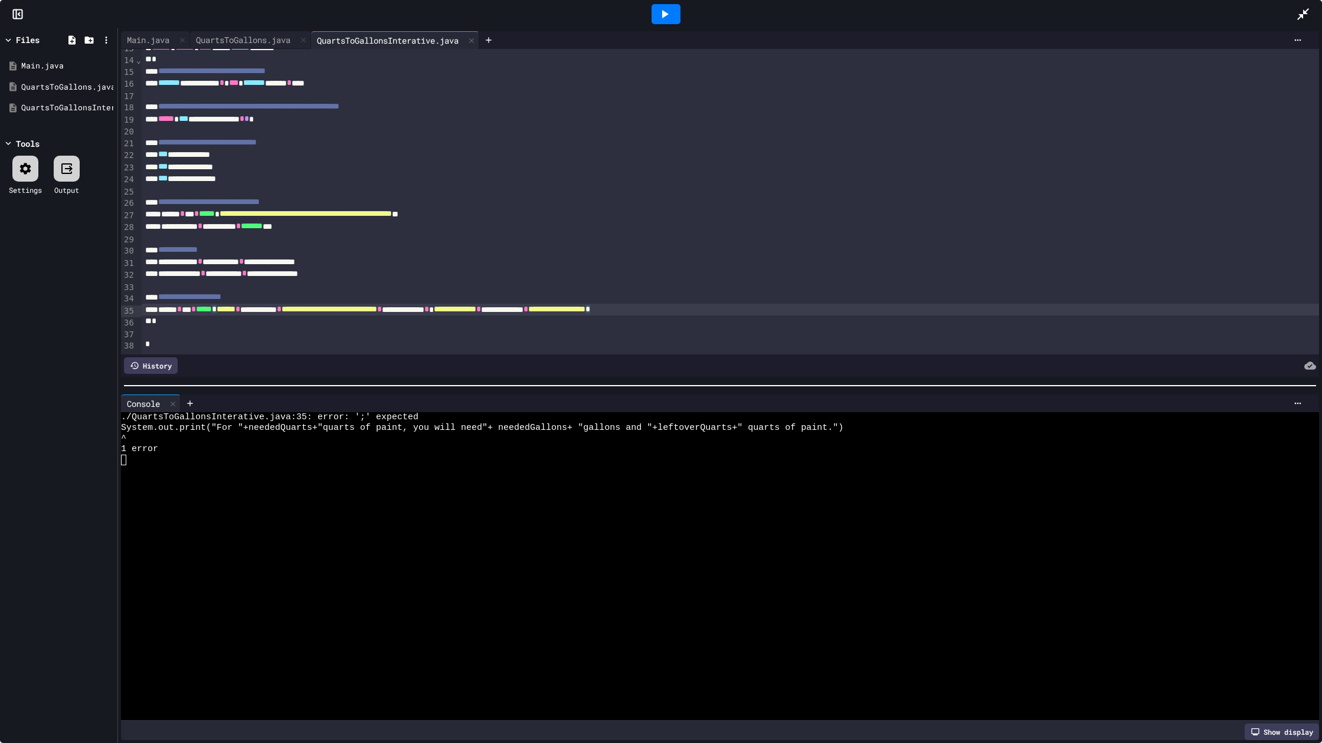
click at [853, 313] on div "**********" at bounding box center [730, 310] width 1177 height 12
click at [665, 11] on icon at bounding box center [664, 14] width 14 height 14
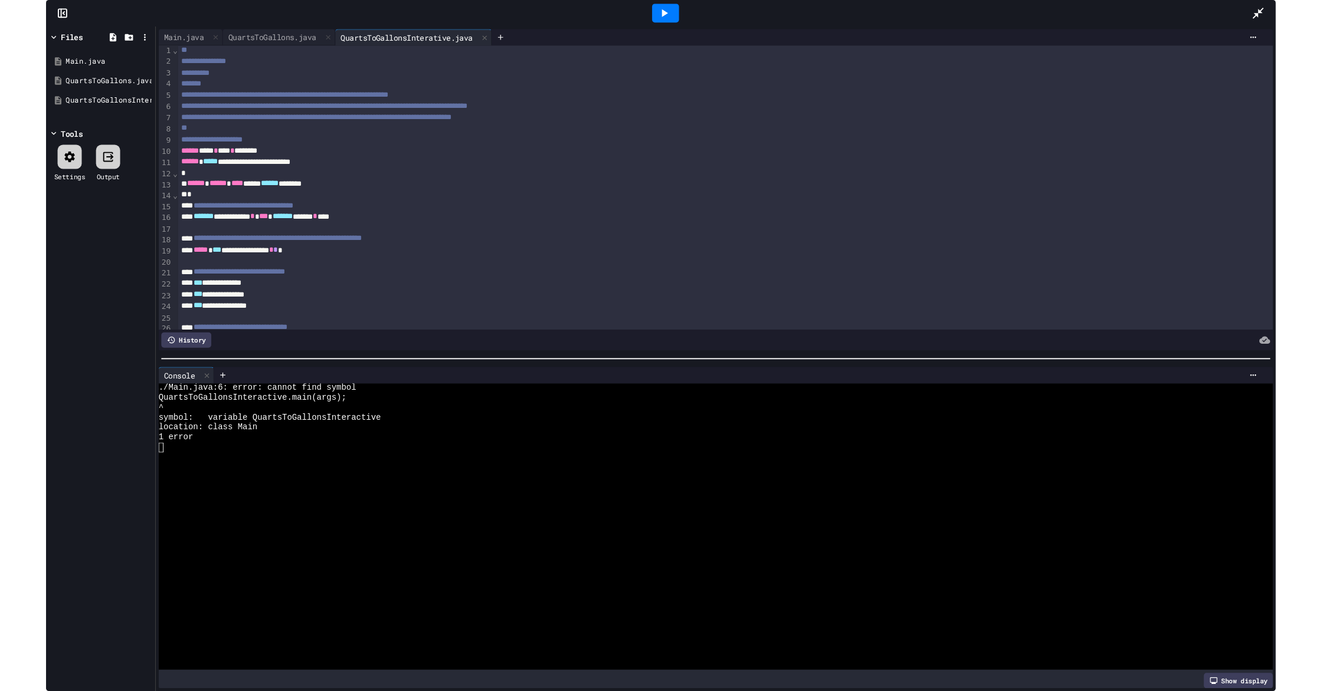
scroll to position [0, 0]
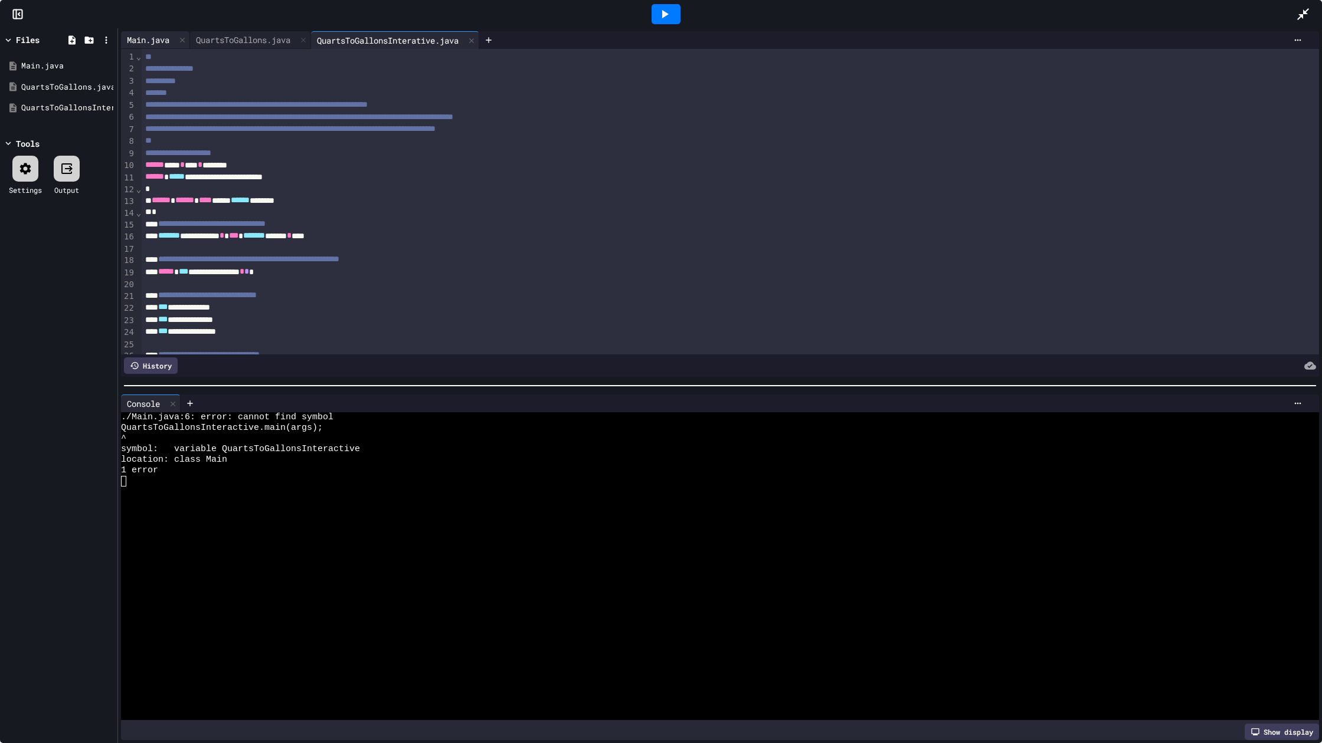
click at [161, 42] on div "Main.java" at bounding box center [148, 40] width 54 height 12
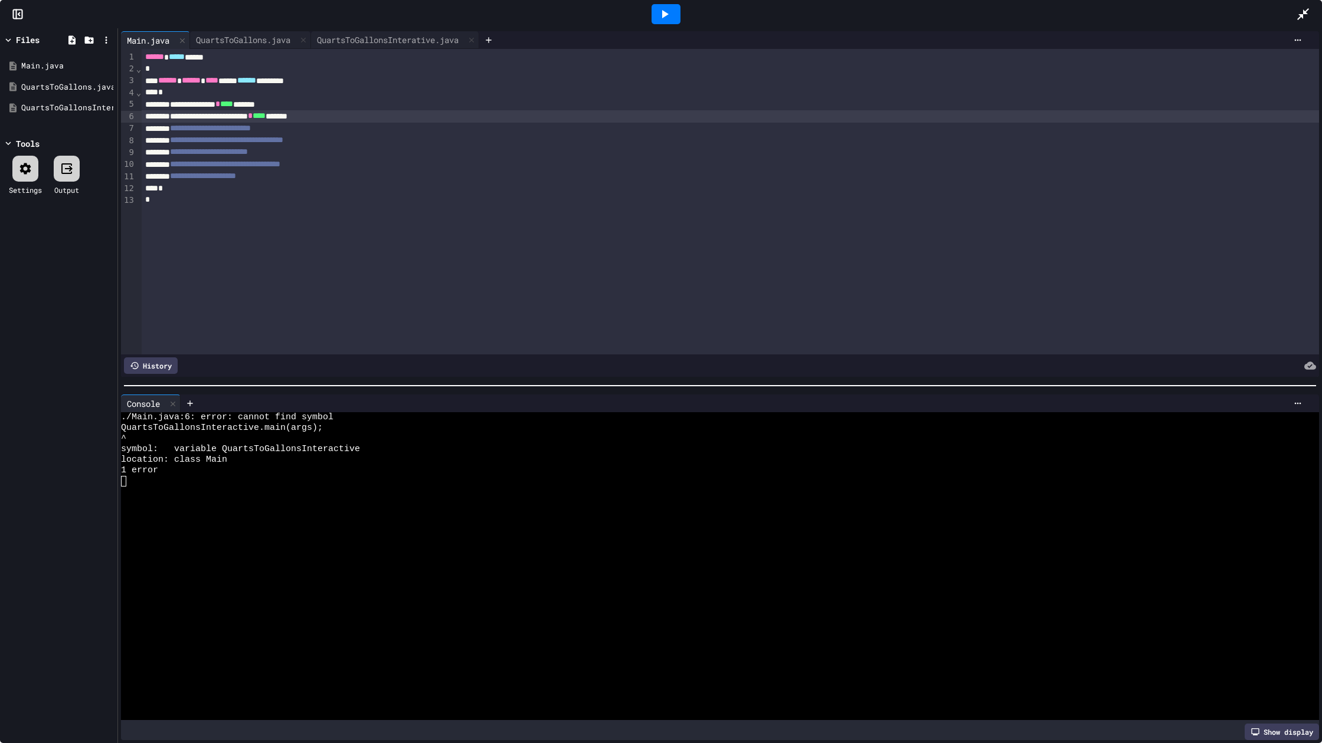
click at [183, 116] on div "**********" at bounding box center [730, 116] width 1177 height 12
click at [508, 18] on div at bounding box center [665, 14] width 1260 height 32
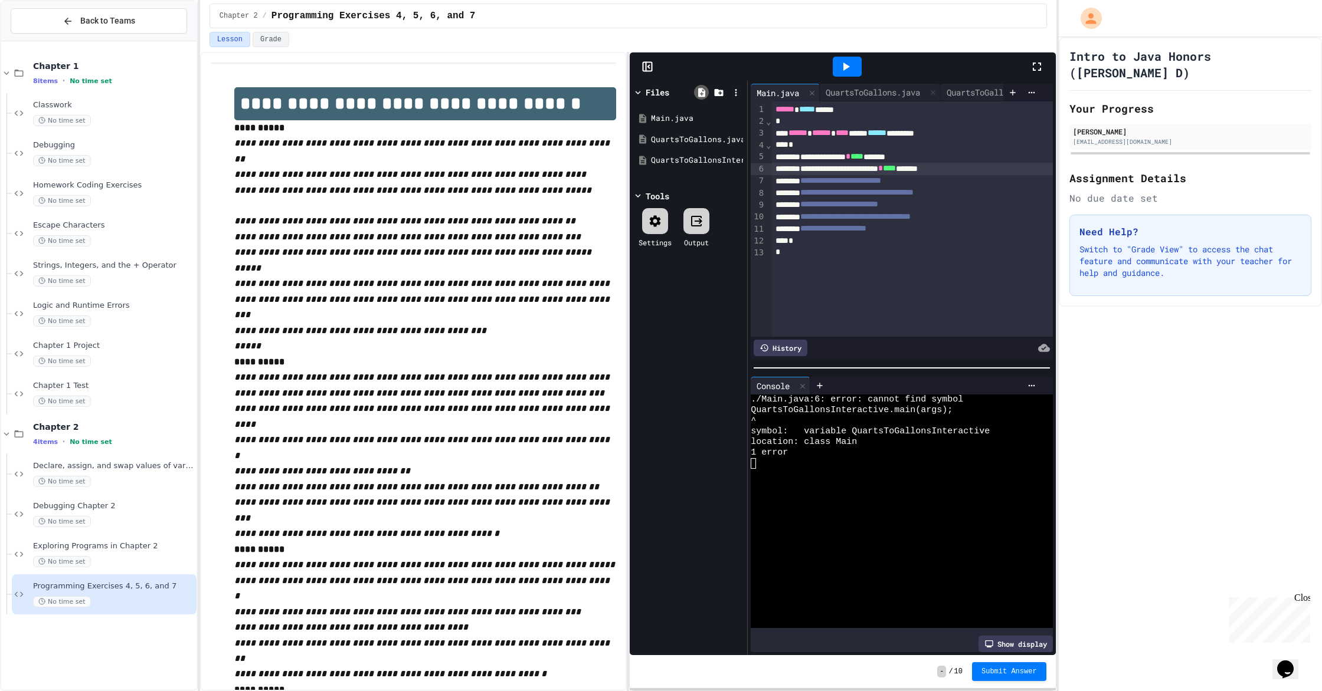
click at [697, 94] on icon at bounding box center [701, 92] width 11 height 11
type input "**********"
click at [703, 135] on div "NauticalMiles.java" at bounding box center [690, 140] width 79 height 12
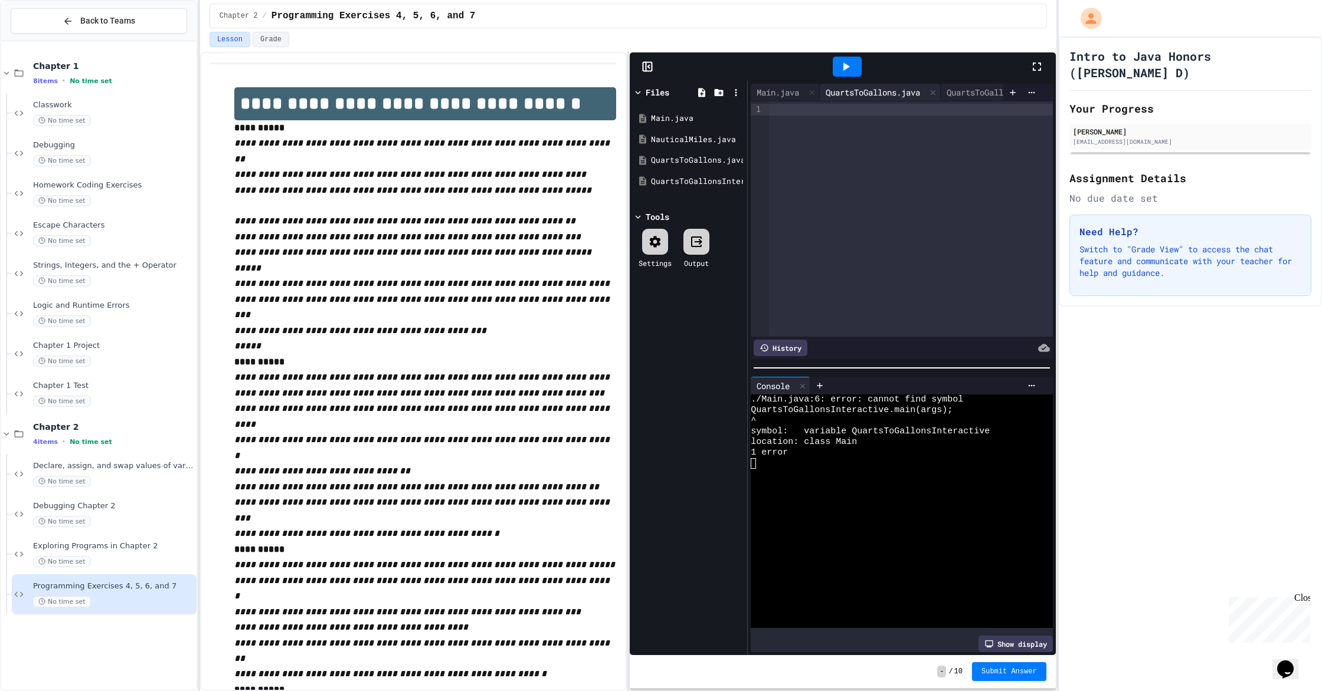
drag, startPoint x: 891, startPoint y: 101, endPoint x: 887, endPoint y: 96, distance: 6.9
click at [889, 99] on div "**********" at bounding box center [900, 222] width 301 height 276
click at [888, 94] on div "QuartsToGallons.java" at bounding box center [872, 92] width 106 height 12
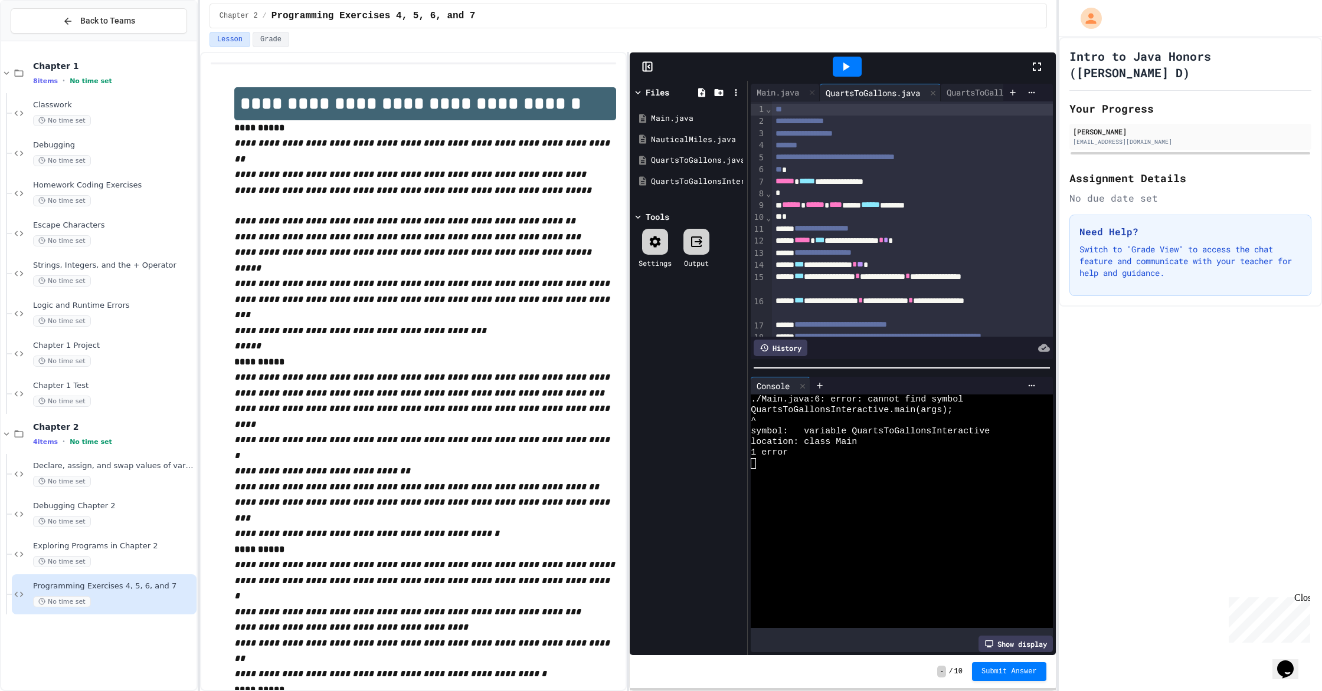
click at [1034, 64] on icon at bounding box center [1037, 67] width 14 height 14
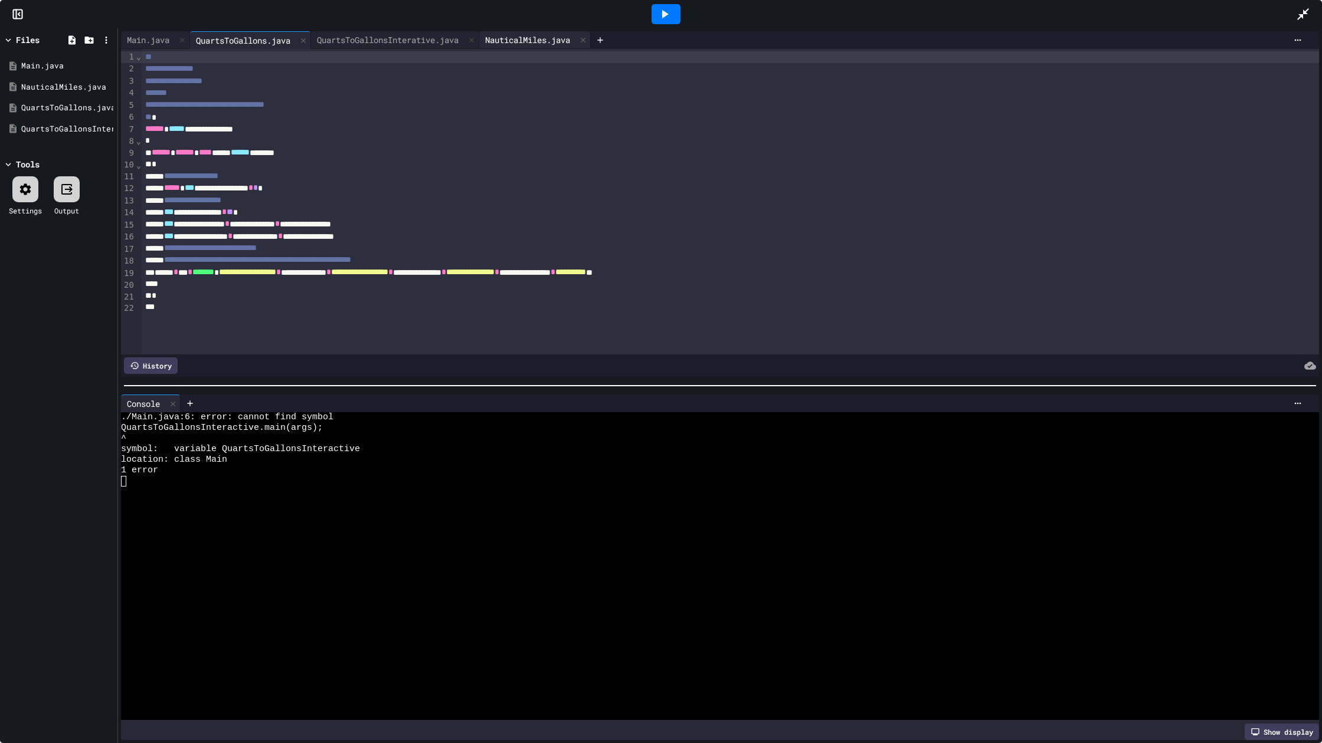
click at [513, 40] on div "NauticalMiles.java" at bounding box center [527, 40] width 97 height 12
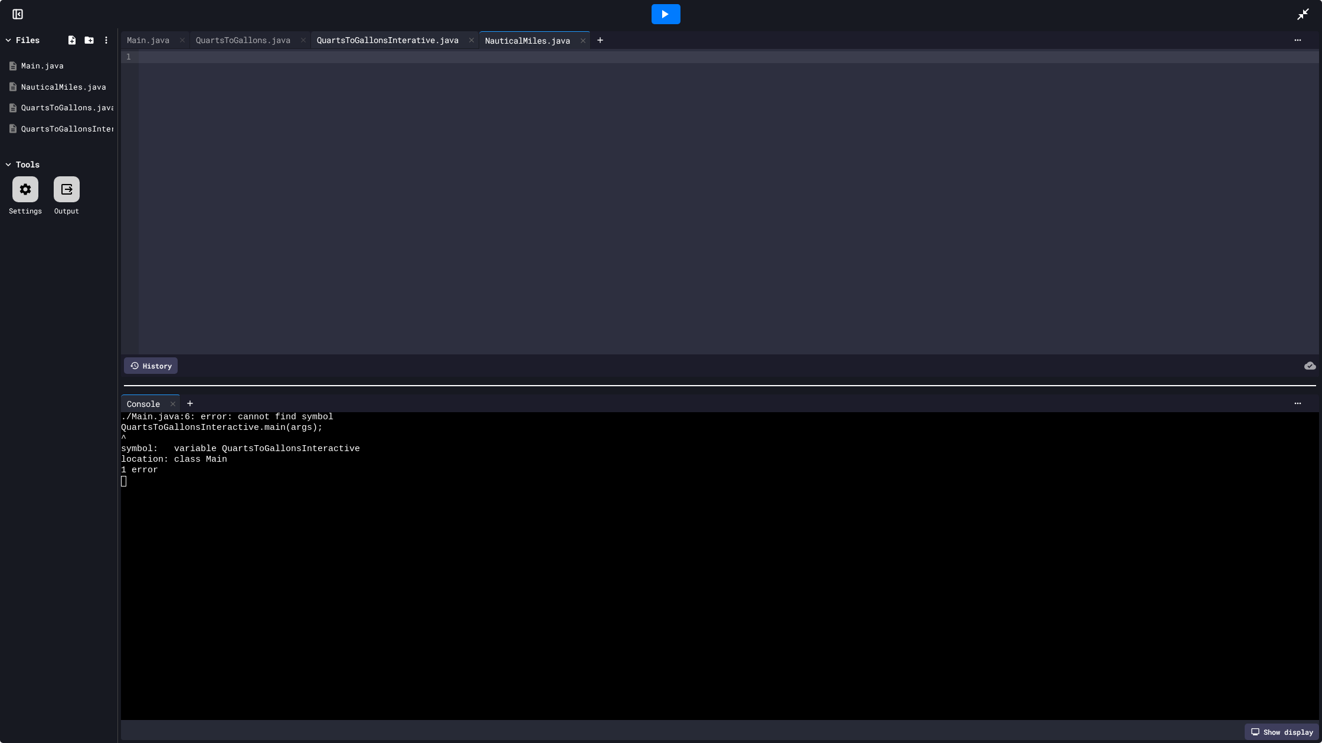
click at [418, 40] on div "QuartsToGallonsInterative.java" at bounding box center [387, 40] width 153 height 12
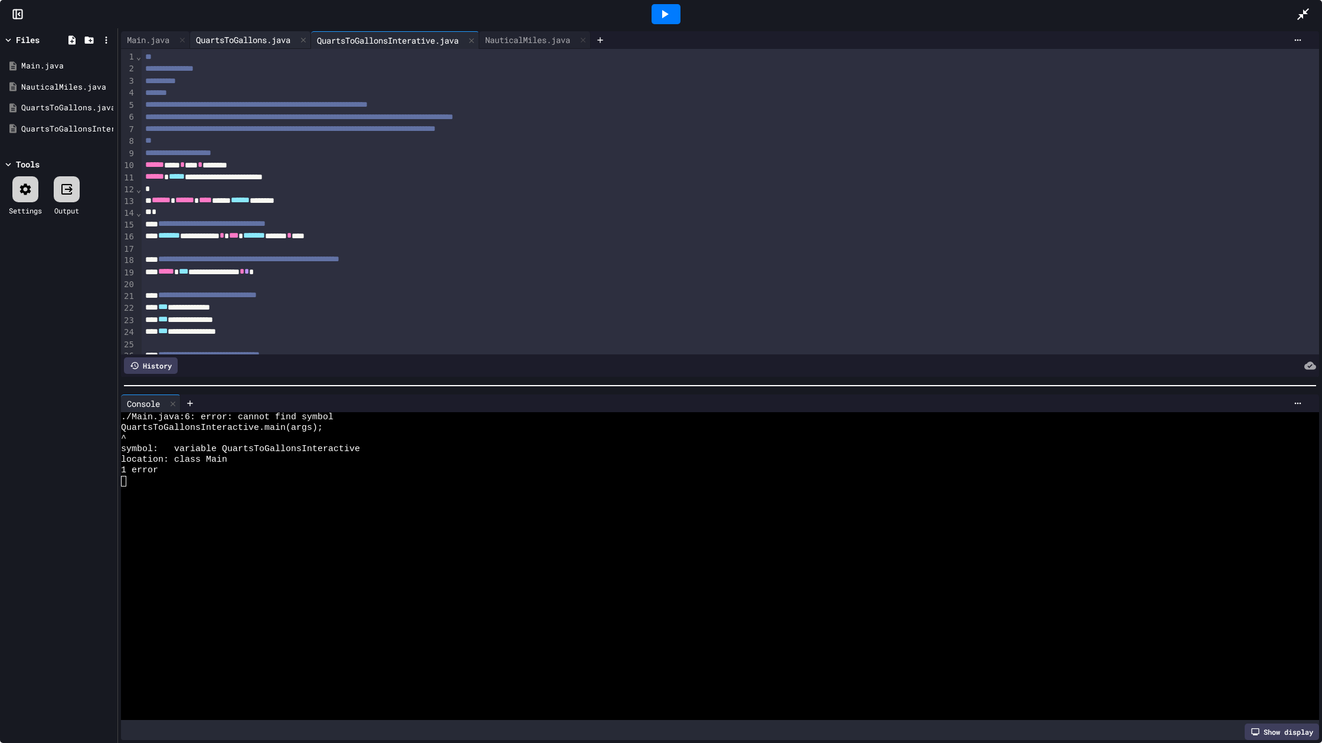
click at [236, 40] on div "QuartsToGallons.java" at bounding box center [243, 40] width 106 height 12
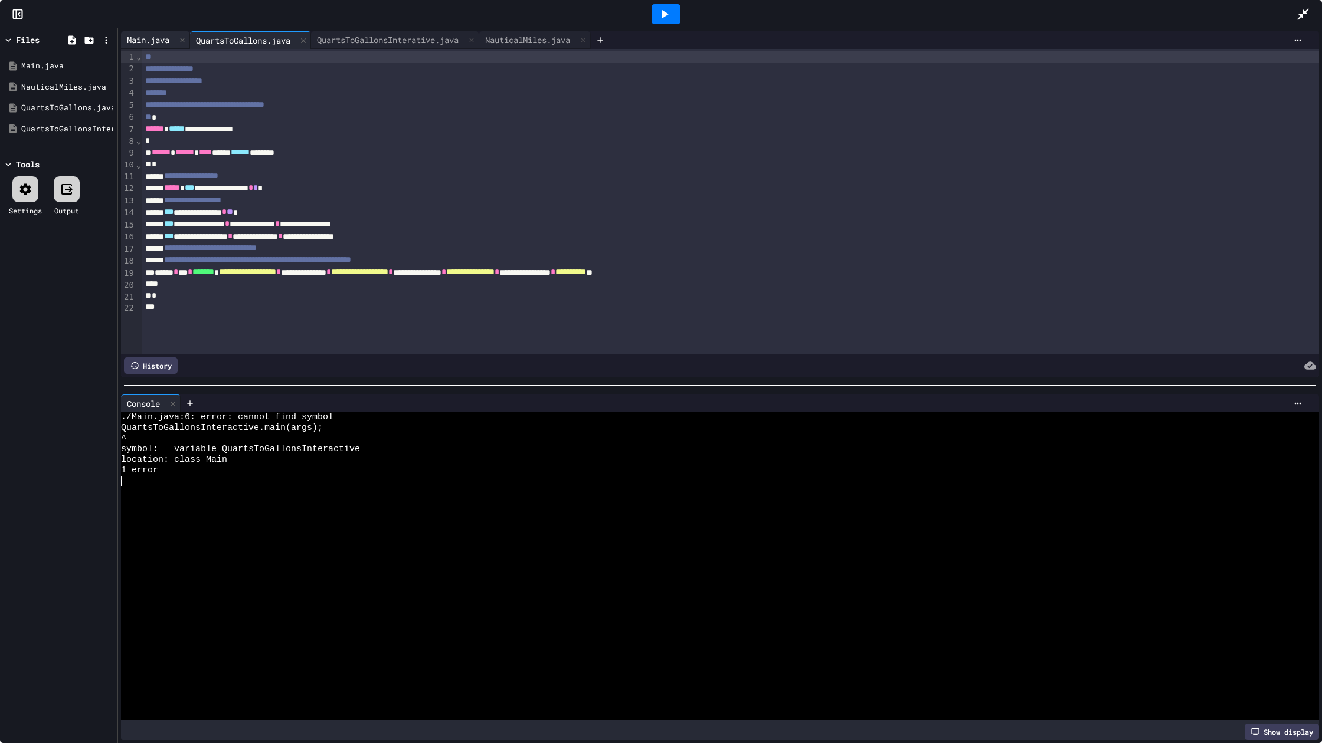
click at [156, 46] on div "Main.java" at bounding box center [155, 40] width 69 height 18
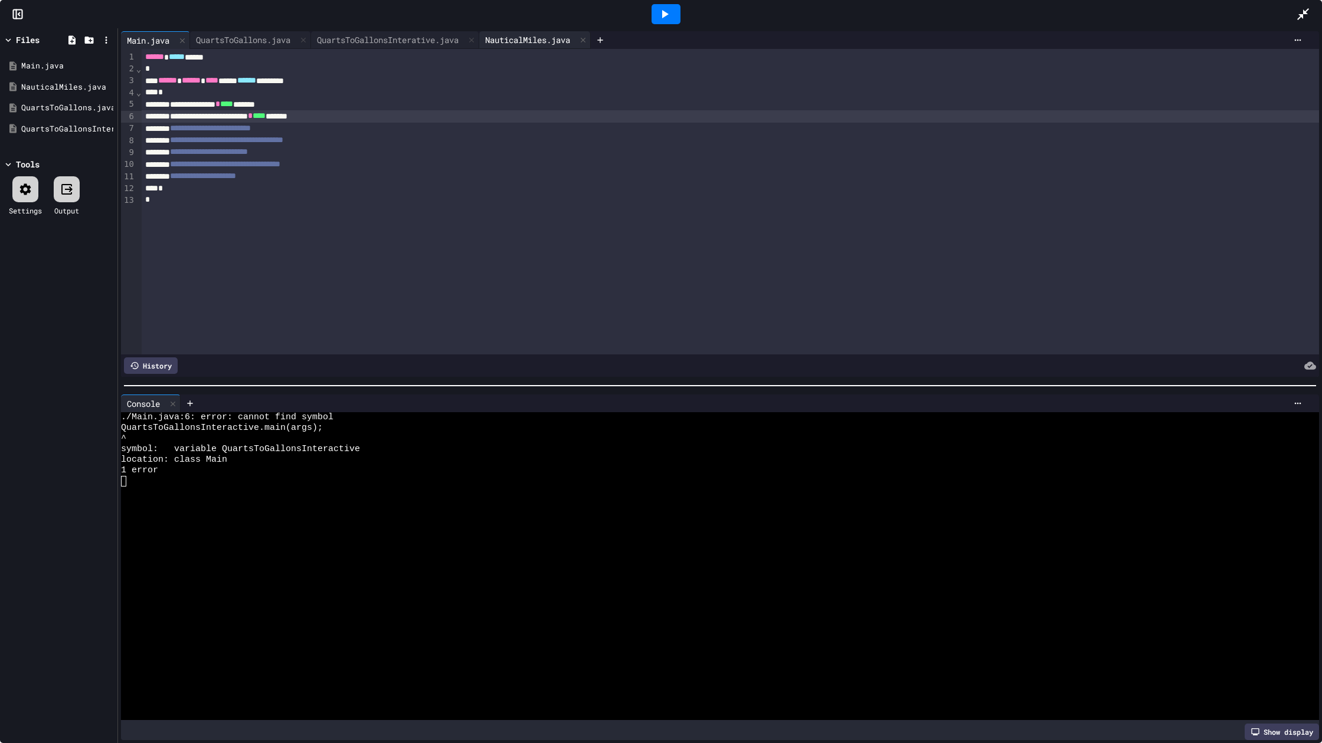
click at [555, 34] on div "NauticalMiles.java" at bounding box center [527, 40] width 97 height 12
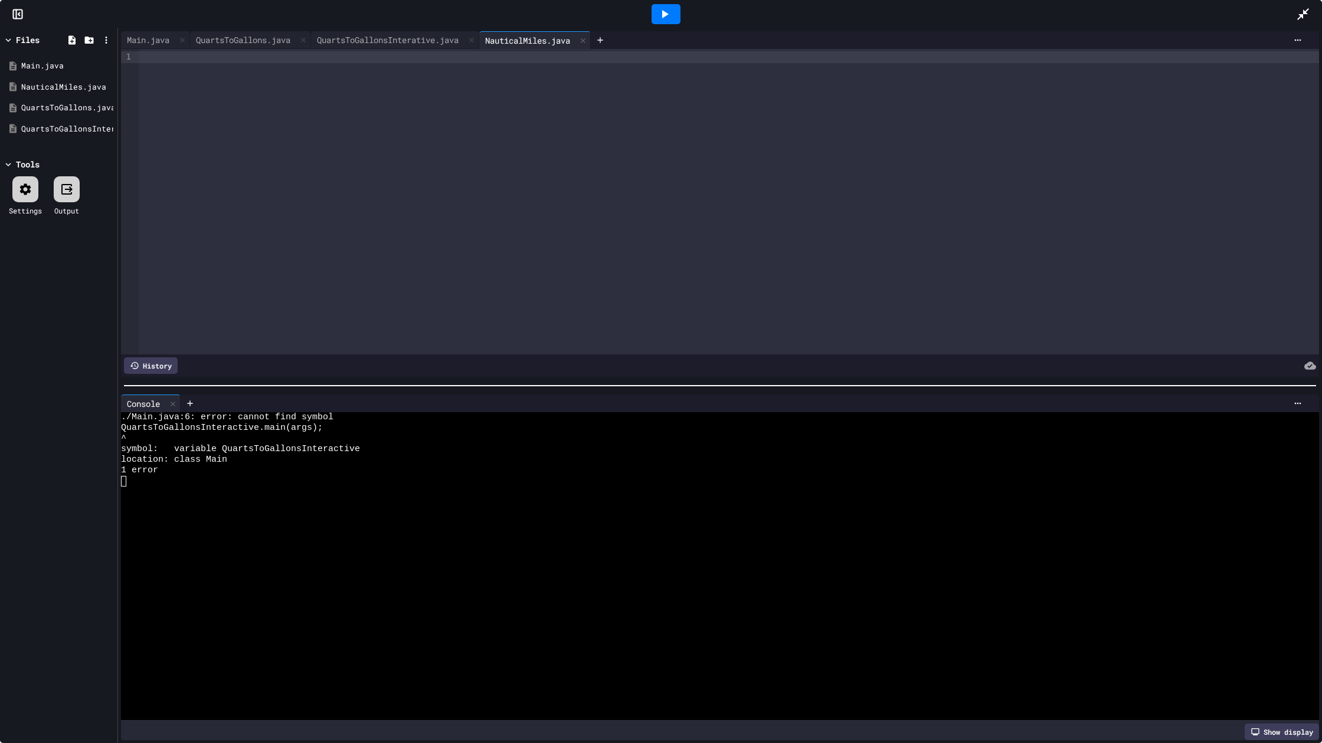
click at [259, 26] on div at bounding box center [665, 14] width 1260 height 32
click at [257, 32] on div "QuartsToGallons.java" at bounding box center [250, 40] width 121 height 18
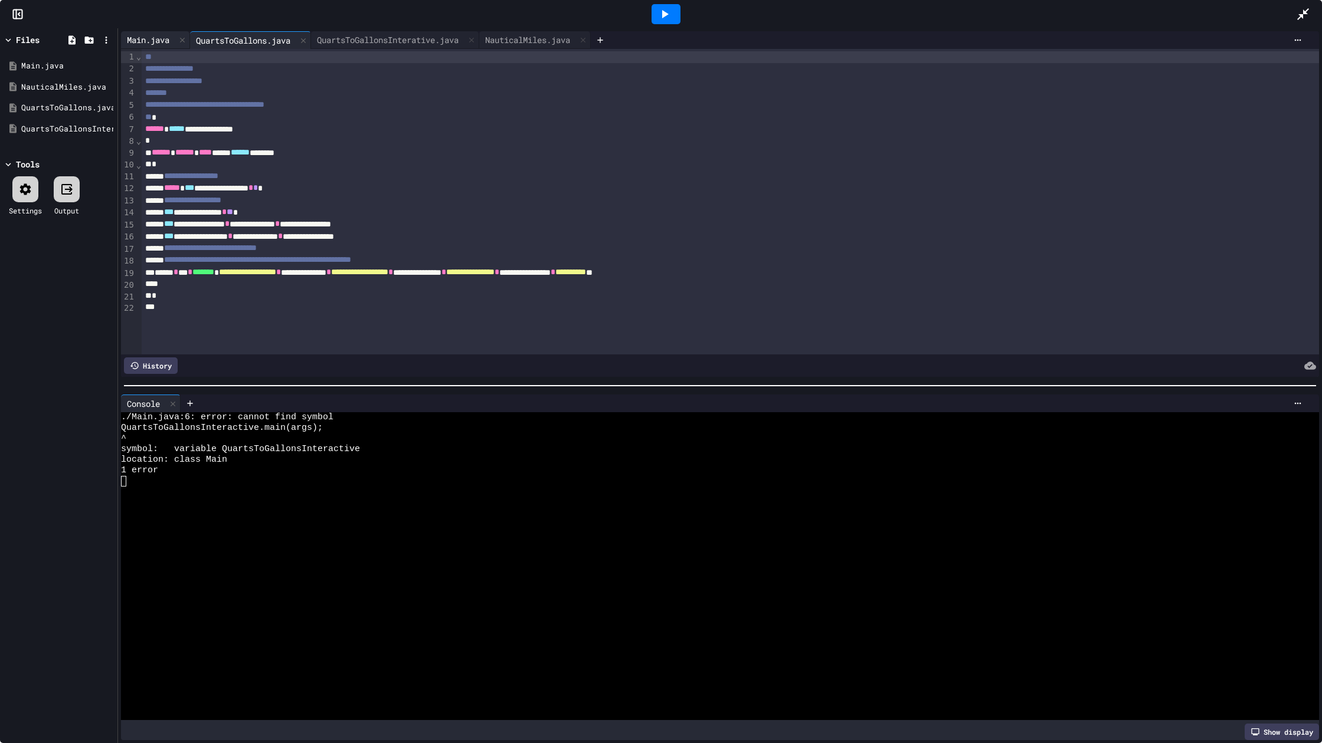
click at [162, 34] on div "Main.java" at bounding box center [148, 40] width 54 height 12
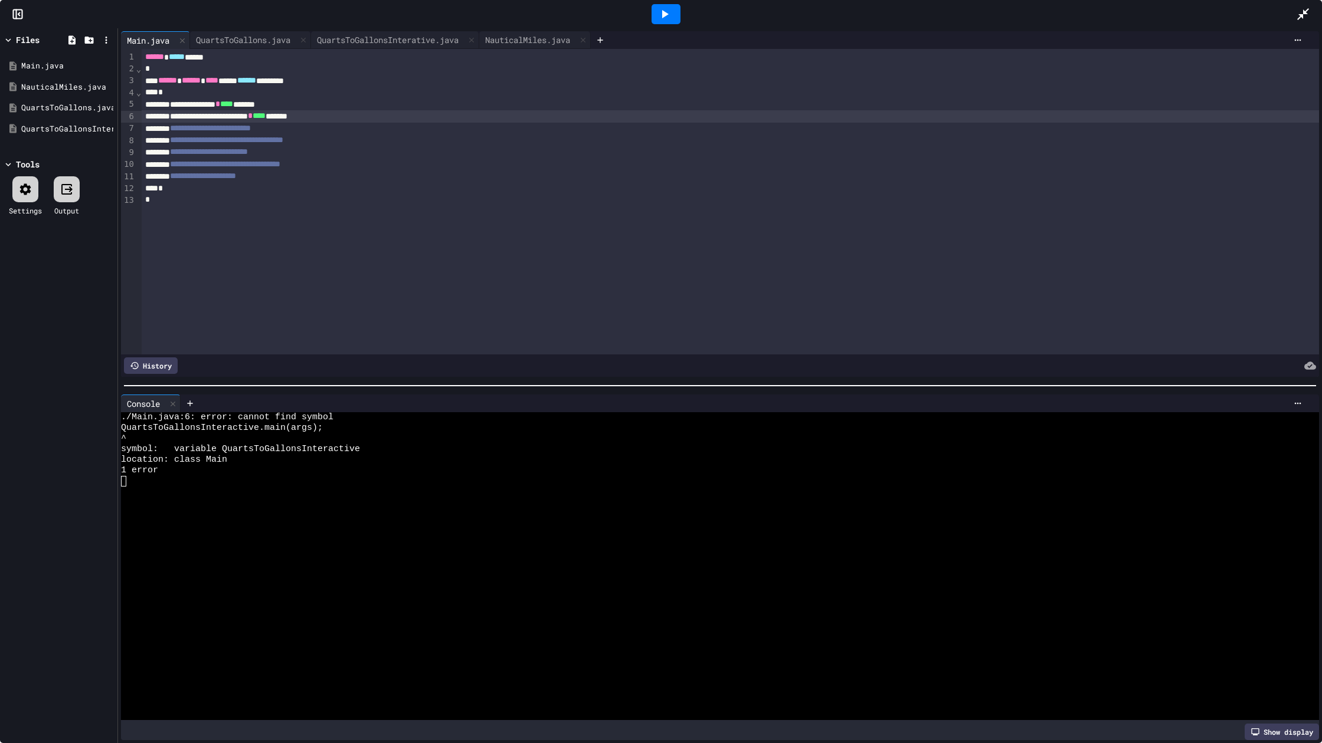
click at [178, 101] on div "**********" at bounding box center [730, 105] width 1177 height 12
click at [665, 12] on icon at bounding box center [664, 14] width 14 height 14
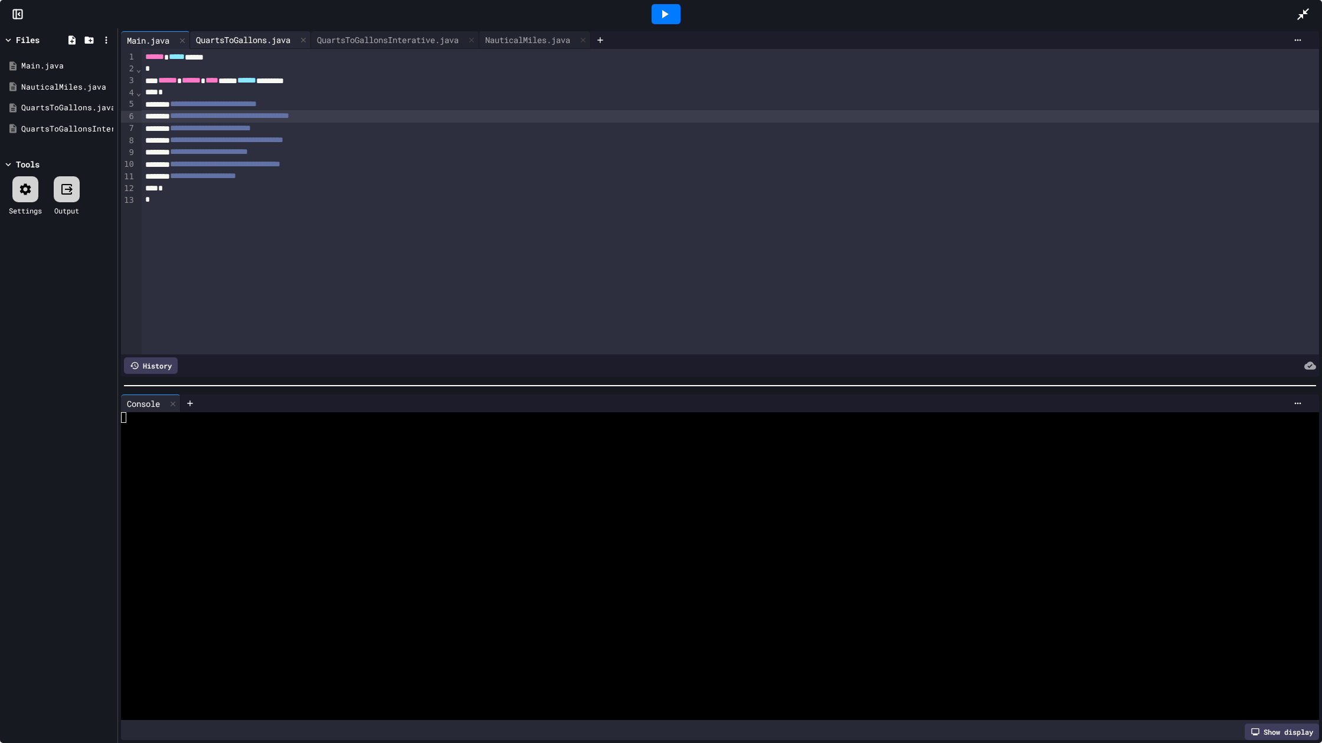
click at [284, 44] on div "QuartsToGallons.java" at bounding box center [243, 40] width 106 height 12
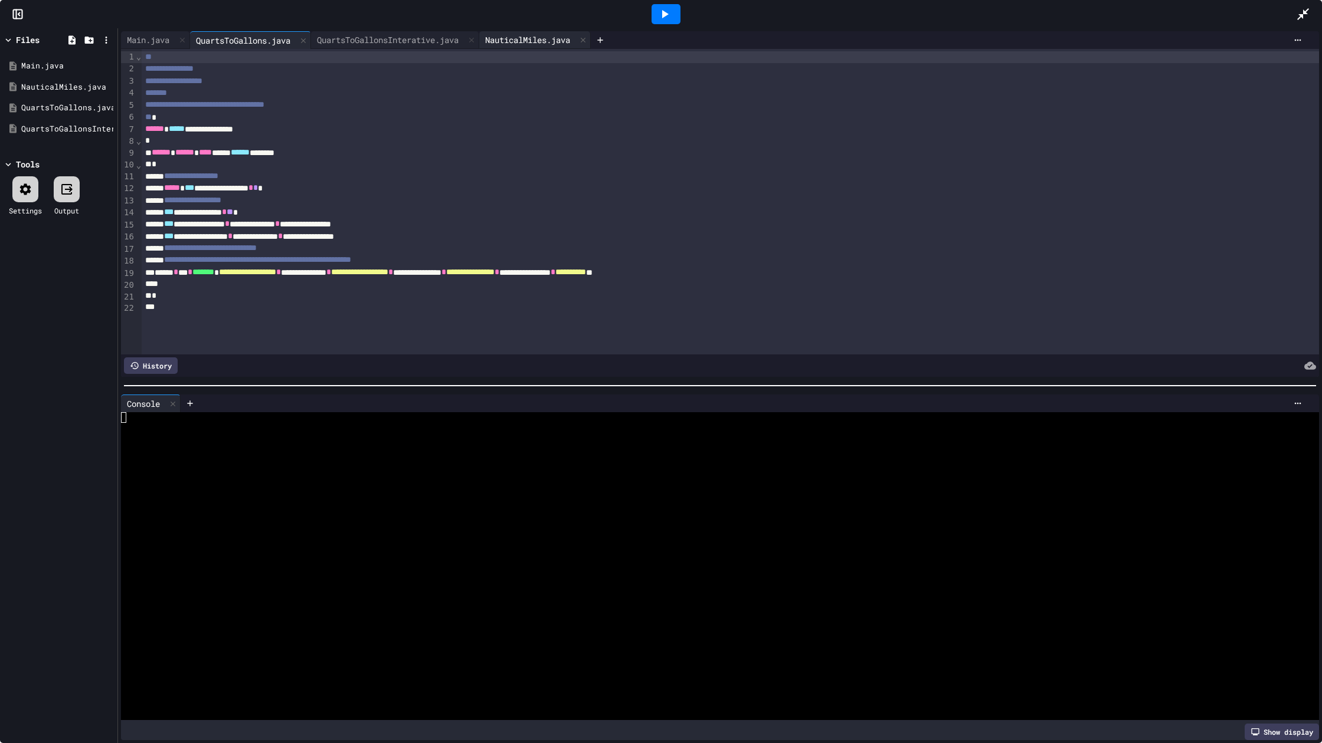
click at [496, 36] on div "NauticalMiles.java" at bounding box center [527, 40] width 97 height 12
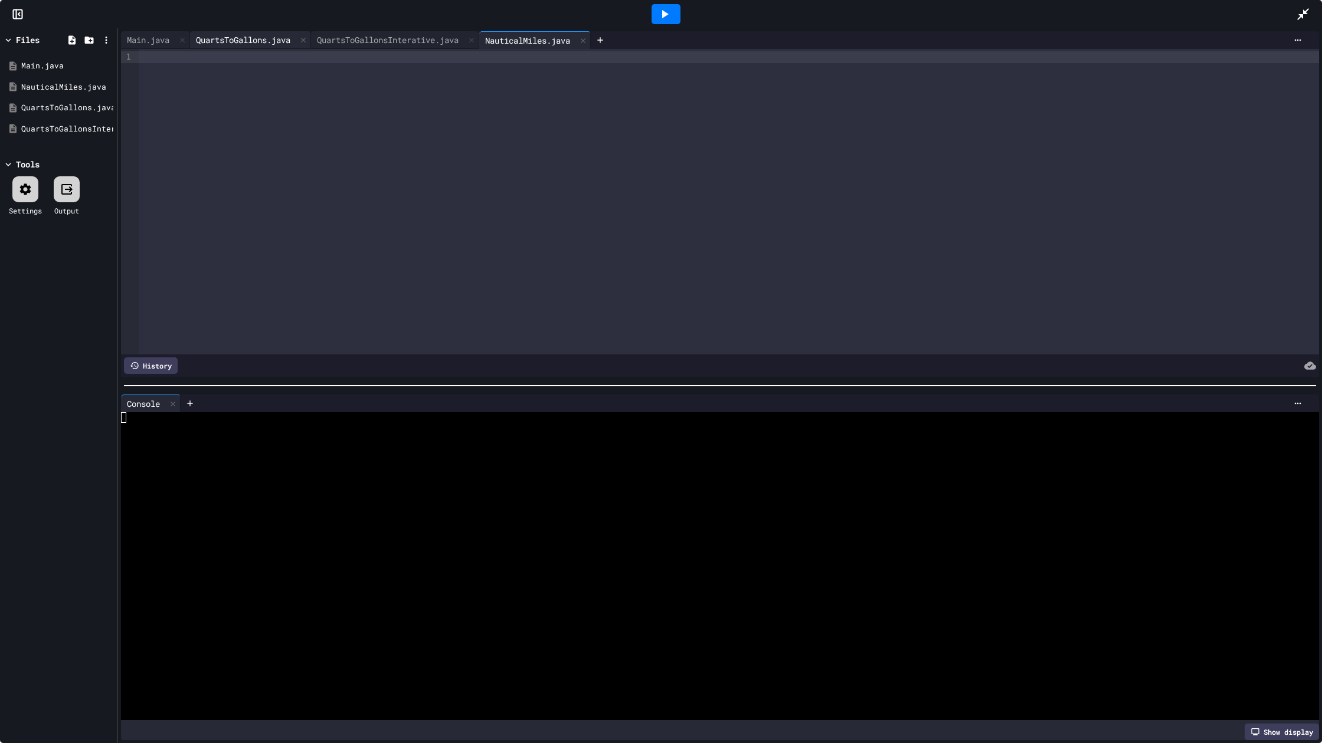
click at [261, 35] on div "QuartsToGallons.java" at bounding box center [243, 40] width 106 height 12
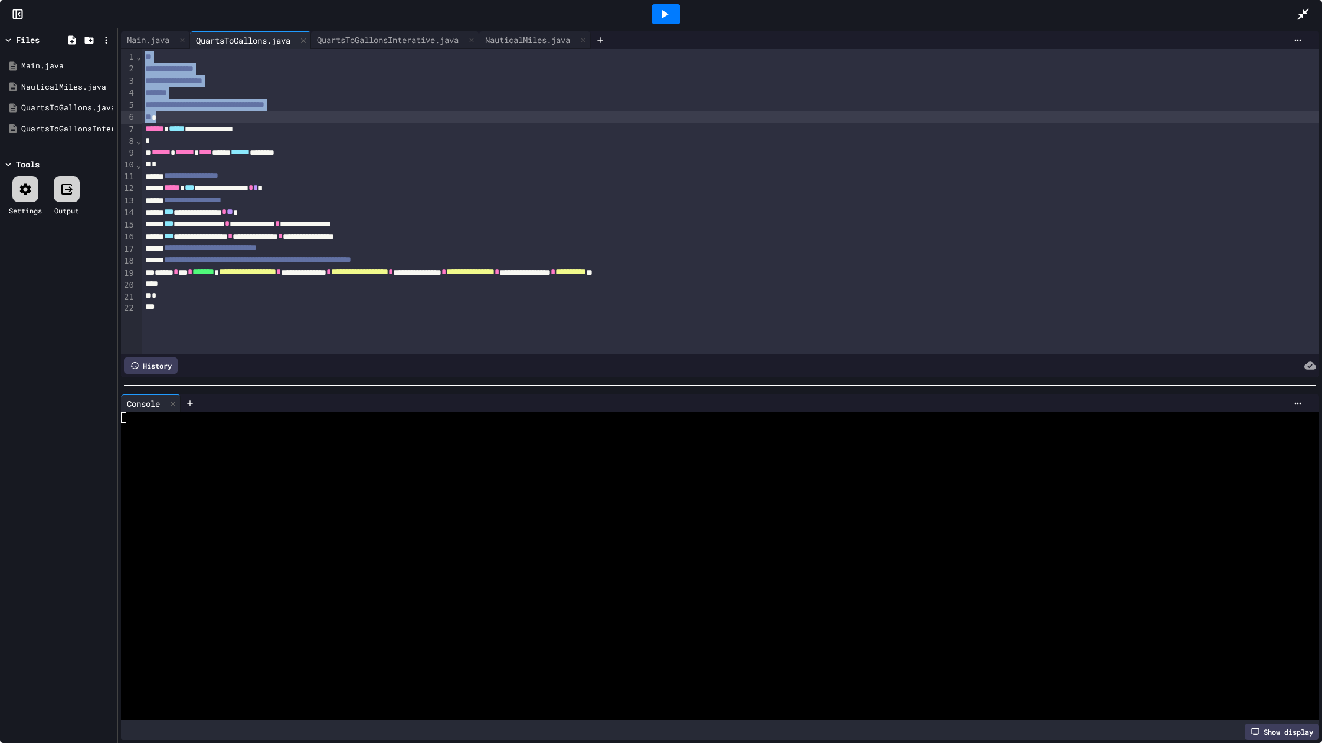
drag, startPoint x: 144, startPoint y: 56, endPoint x: 166, endPoint y: 116, distance: 64.0
click at [165, 116] on div "**********" at bounding box center [730, 202] width 1177 height 306
copy div "**********"
click at [562, 40] on div "NauticalMiles.java" at bounding box center [527, 40] width 97 height 12
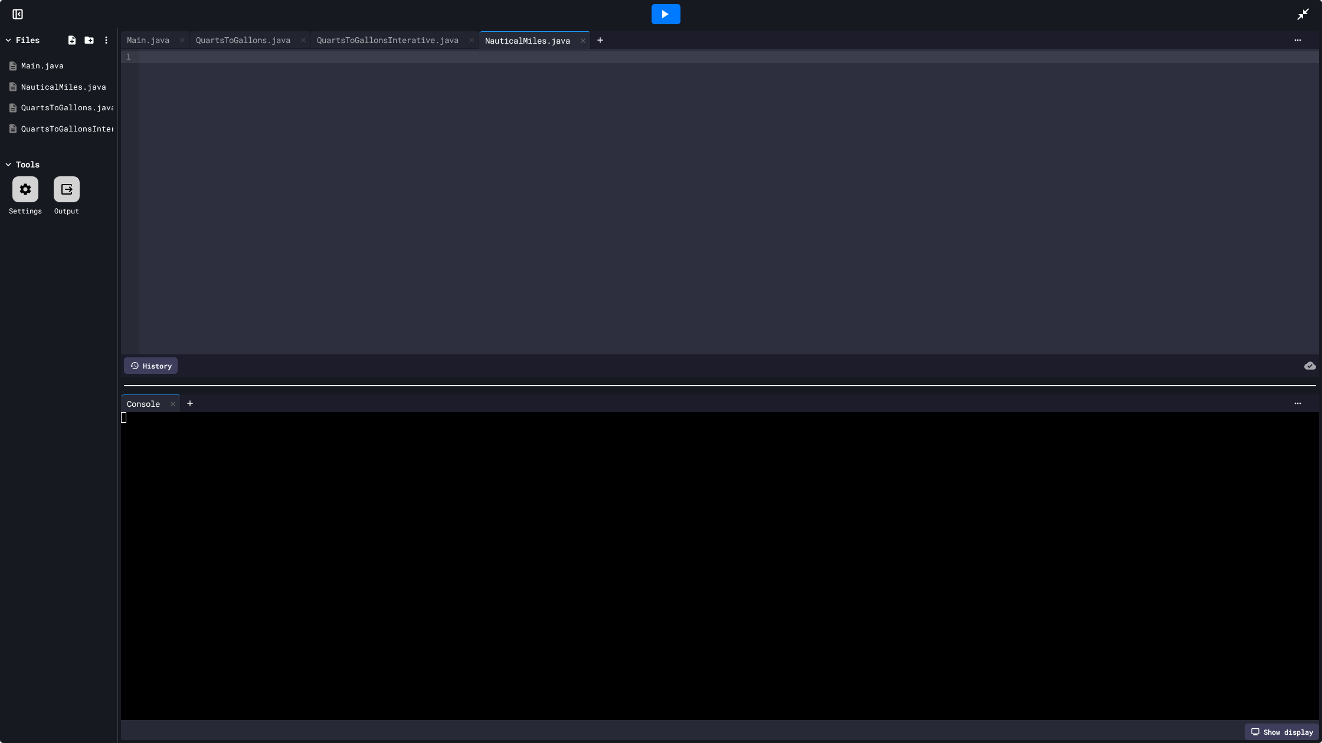
click at [349, 56] on div at bounding box center [729, 57] width 1180 height 12
drag, startPoint x: 287, startPoint y: 42, endPoint x: 327, endPoint y: 42, distance: 39.5
click at [288, 42] on div "QuartsToGallons.java" at bounding box center [243, 40] width 106 height 12
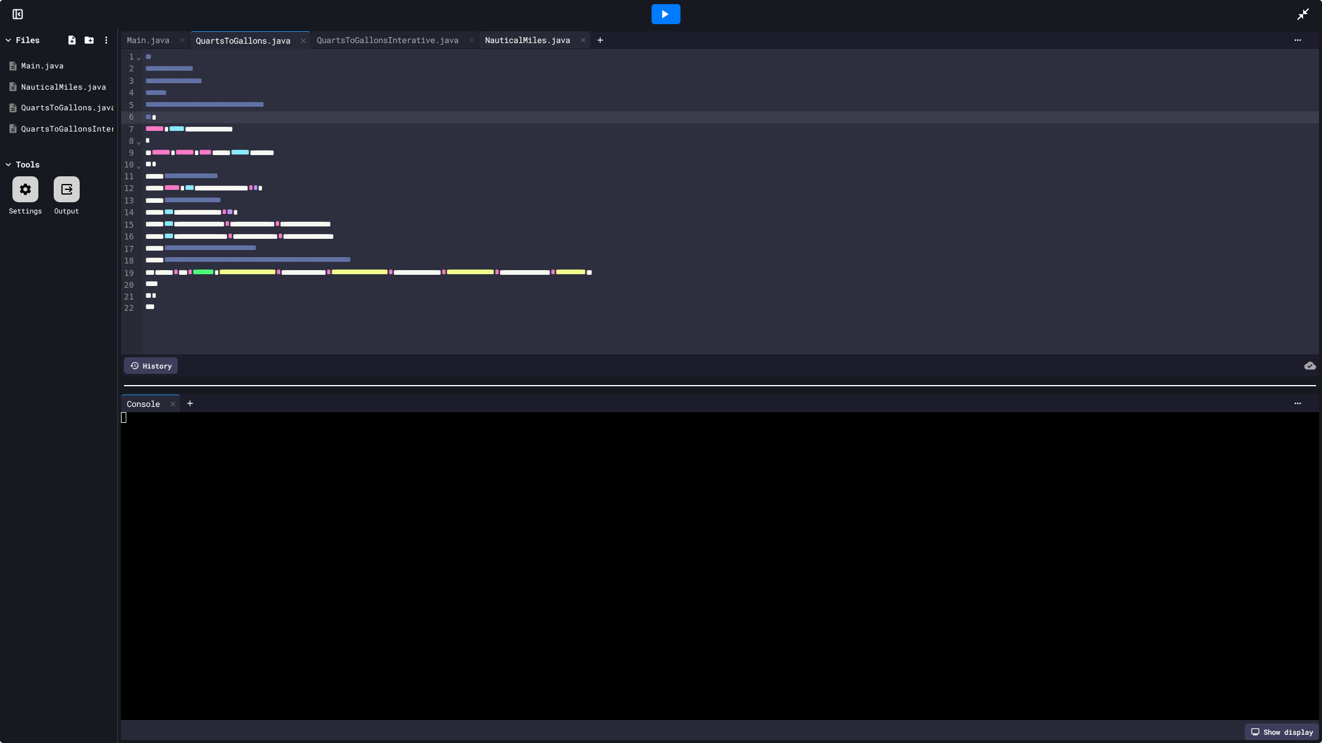
click at [560, 33] on div "NauticalMiles.java" at bounding box center [535, 40] width 112 height 18
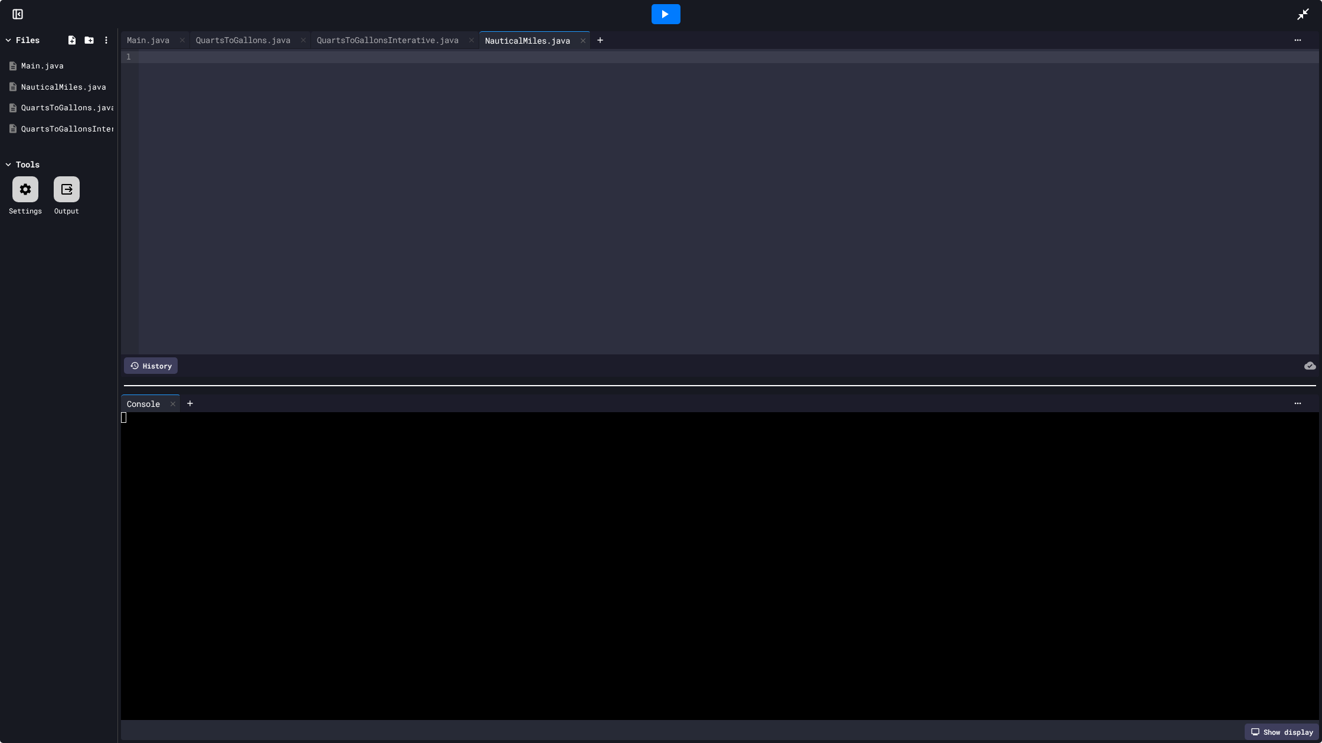
click at [543, 55] on div at bounding box center [729, 57] width 1180 height 12
drag, startPoint x: 287, startPoint y: 38, endPoint x: 411, endPoint y: 40, distance: 123.9
click at [411, 40] on div "Main.java QuartsToGallons.java QuartsToGallonsInterative.java NauticalMiles.java" at bounding box center [354, 40] width 467 height 18
drag, startPoint x: 257, startPoint y: 33, endPoint x: 356, endPoint y: 32, distance: 99.1
click at [259, 32] on div "QuartsToGallons.java" at bounding box center [250, 40] width 121 height 18
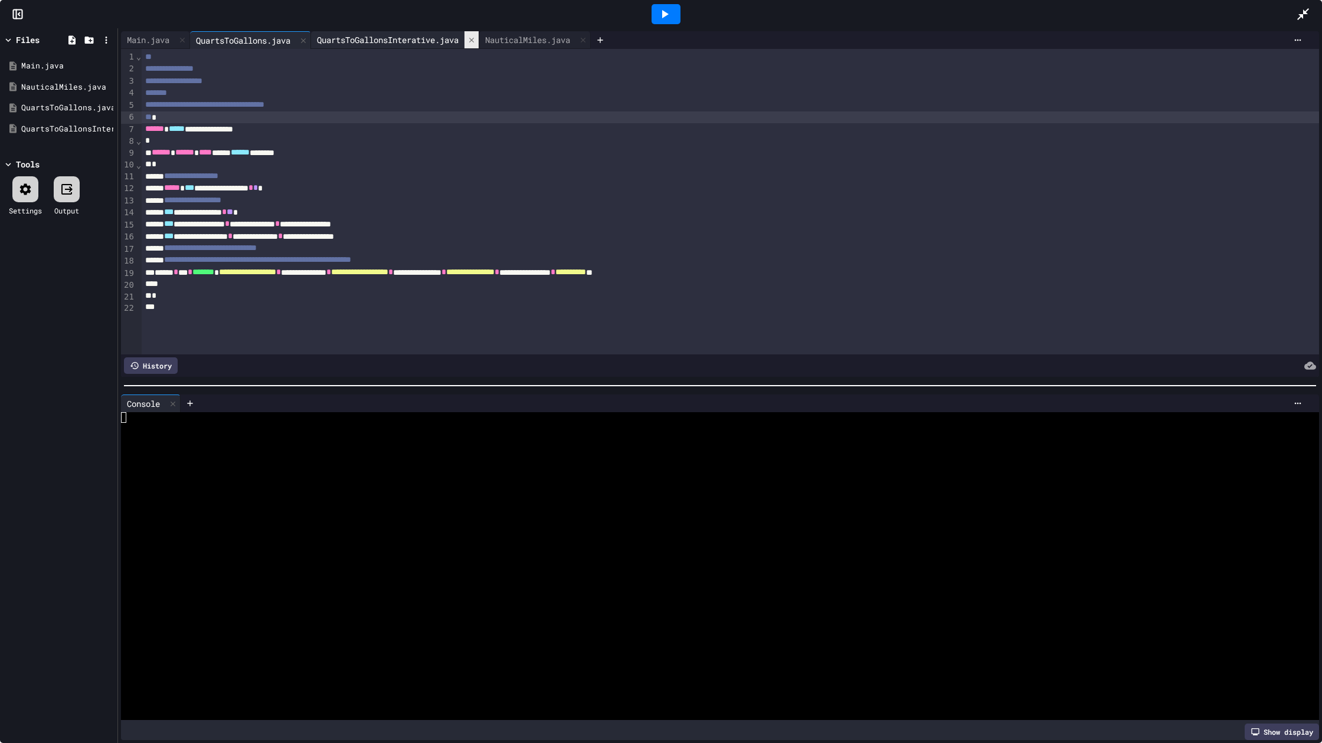
click at [474, 40] on icon at bounding box center [471, 39] width 5 height 5
click at [373, 38] on div "NauticalMiles.java" at bounding box center [359, 40] width 97 height 12
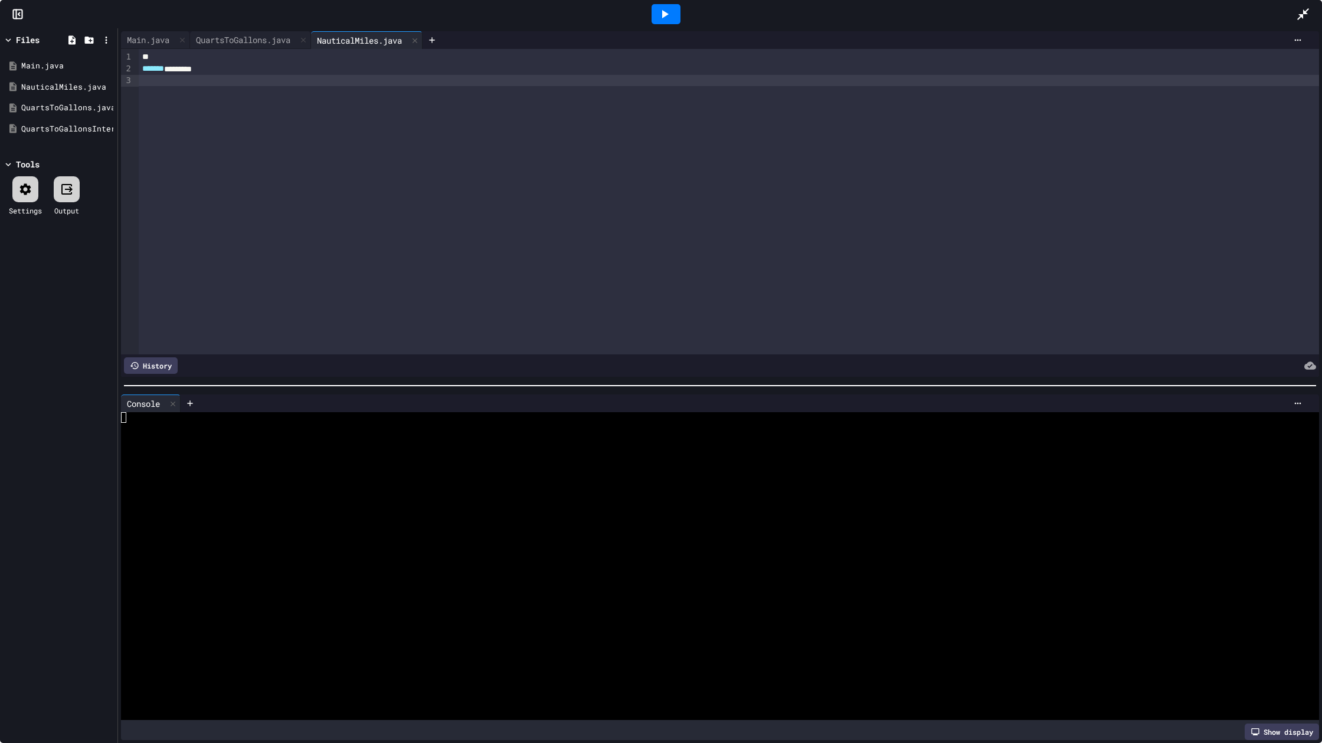
click at [356, 83] on div at bounding box center [729, 81] width 1180 height 12
click at [283, 34] on div "QuartsToGallons.java" at bounding box center [243, 40] width 106 height 12
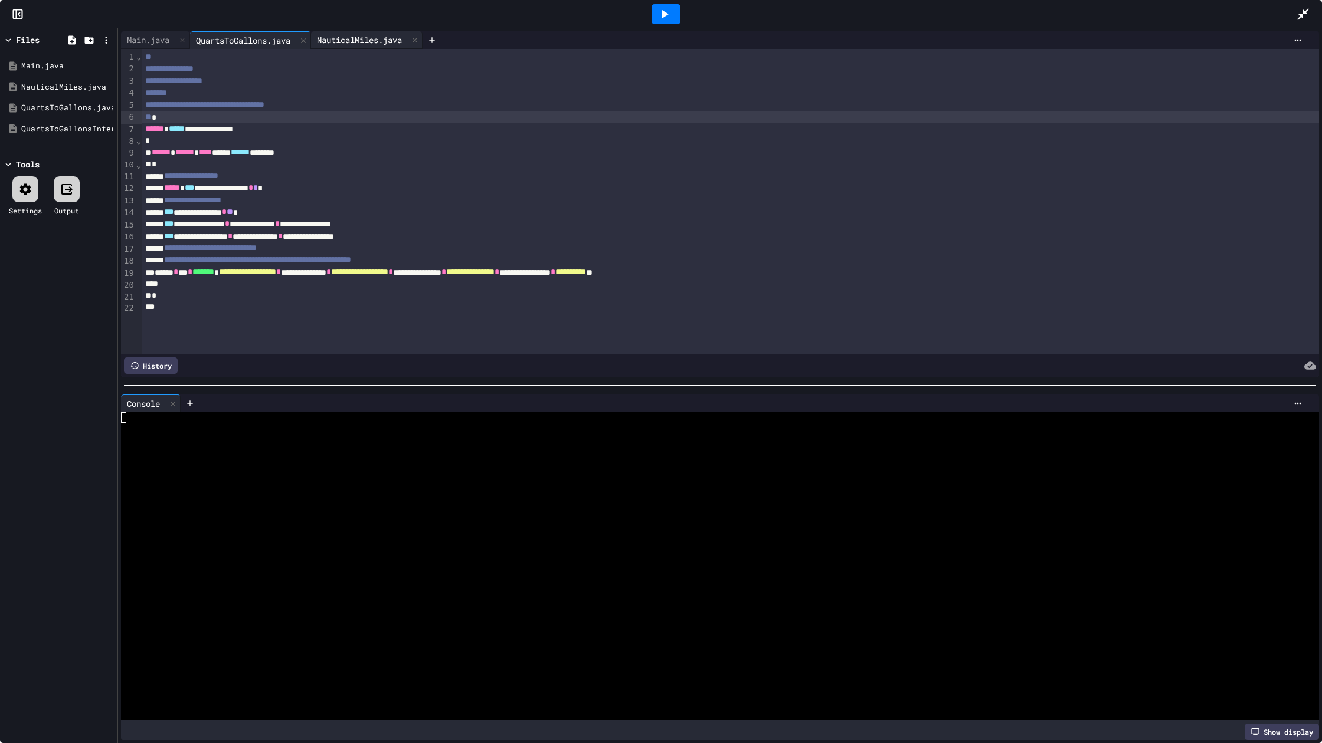
click at [365, 38] on div "NauticalMiles.java" at bounding box center [359, 40] width 97 height 12
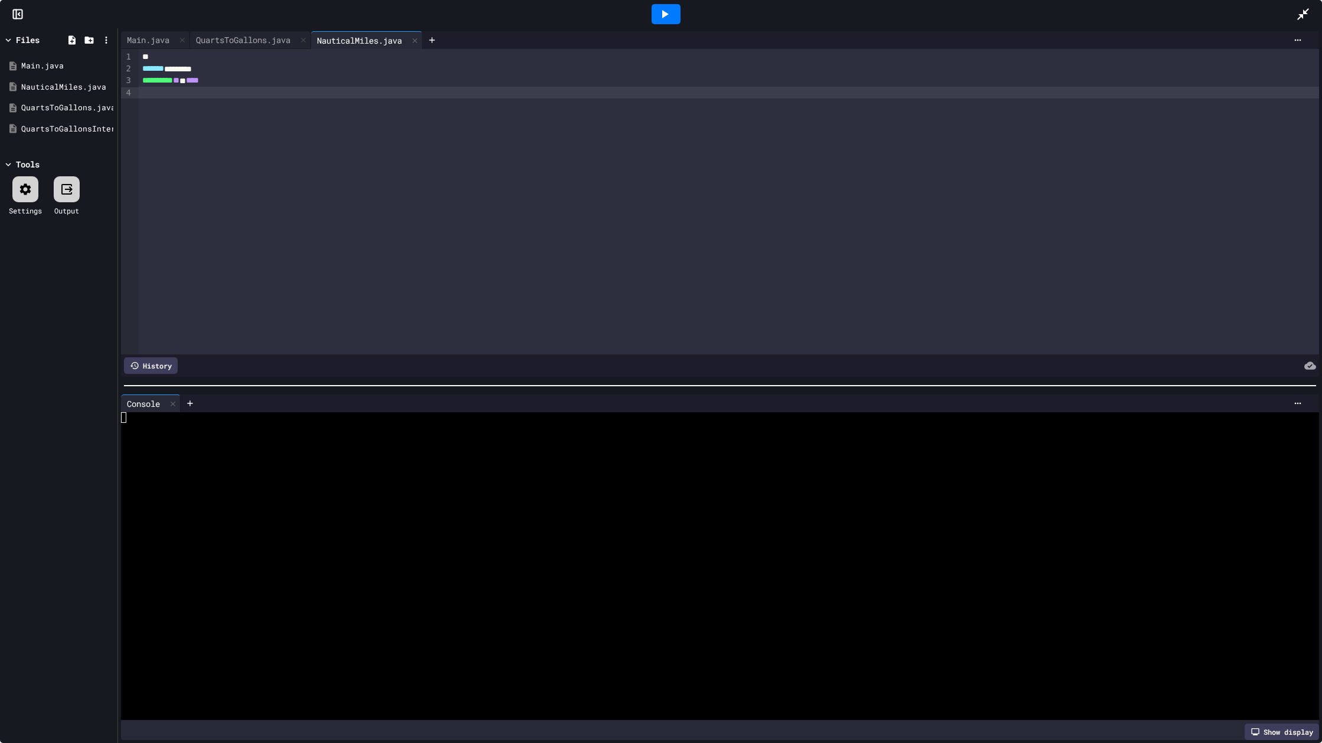
click at [287, 95] on div at bounding box center [729, 93] width 1180 height 12
click at [257, 47] on div "QuartsToGallons.java" at bounding box center [250, 40] width 121 height 18
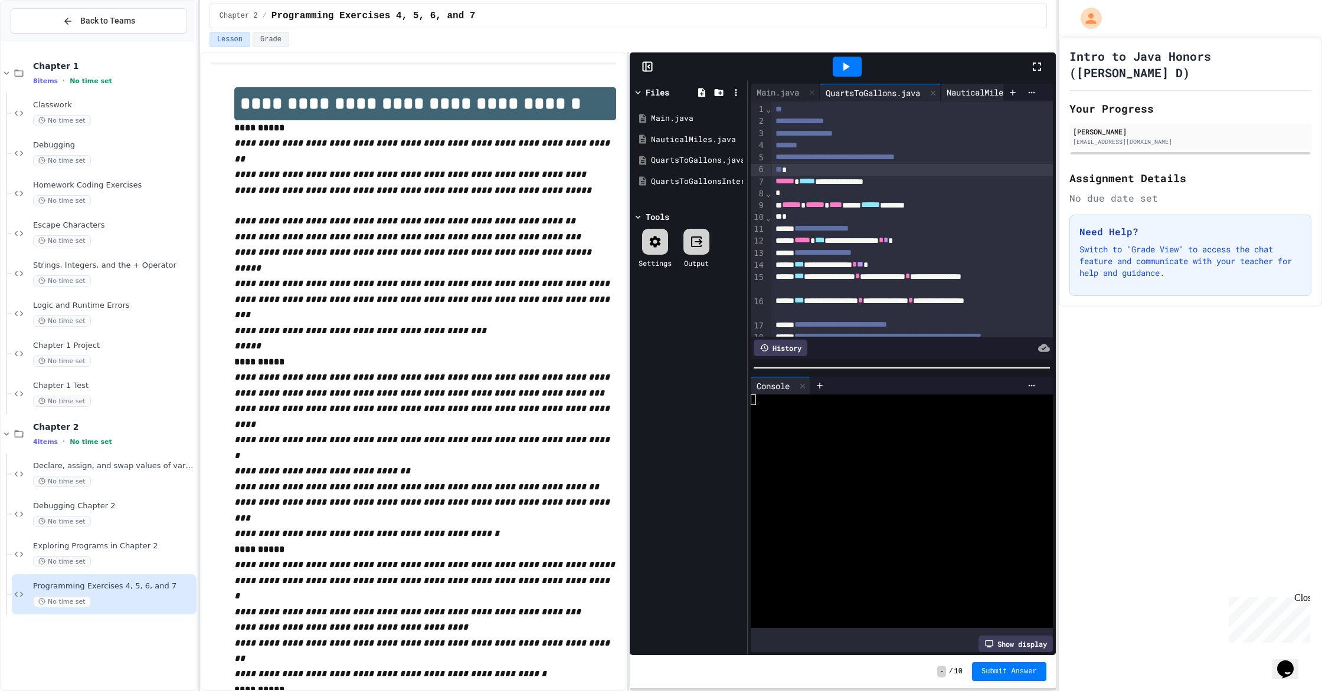
click at [965, 93] on div "NauticalMiles.java" at bounding box center [988, 92] width 97 height 12
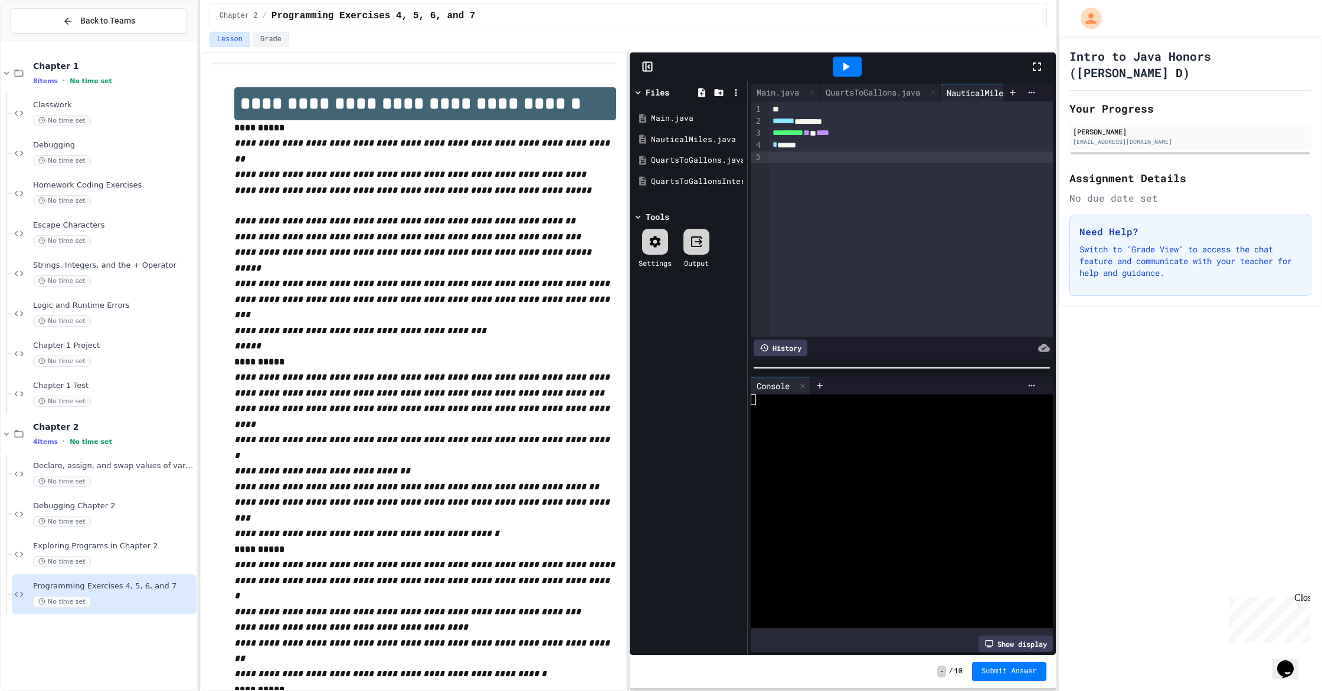
click at [815, 161] on div at bounding box center [911, 158] width 284 height 12
click at [871, 99] on div "QuartsToGallons.java" at bounding box center [879, 93] width 121 height 18
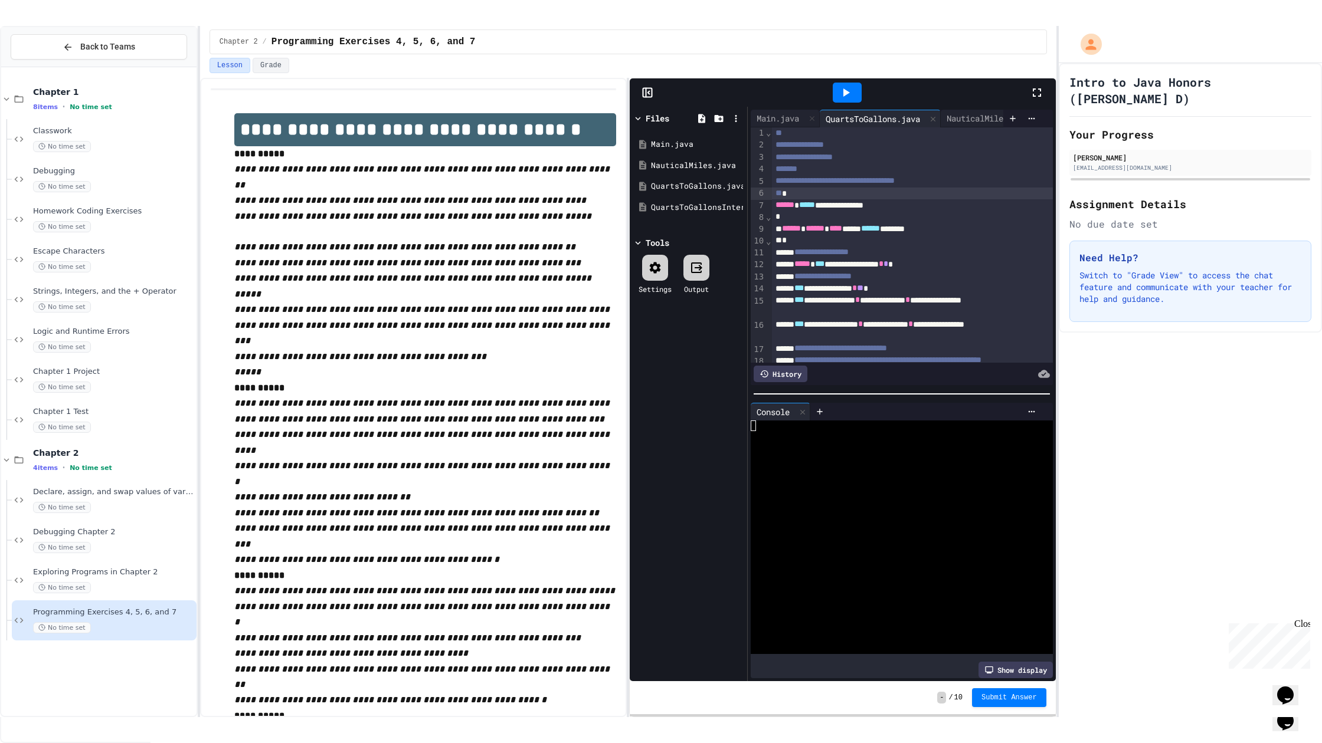
scroll to position [4, 0]
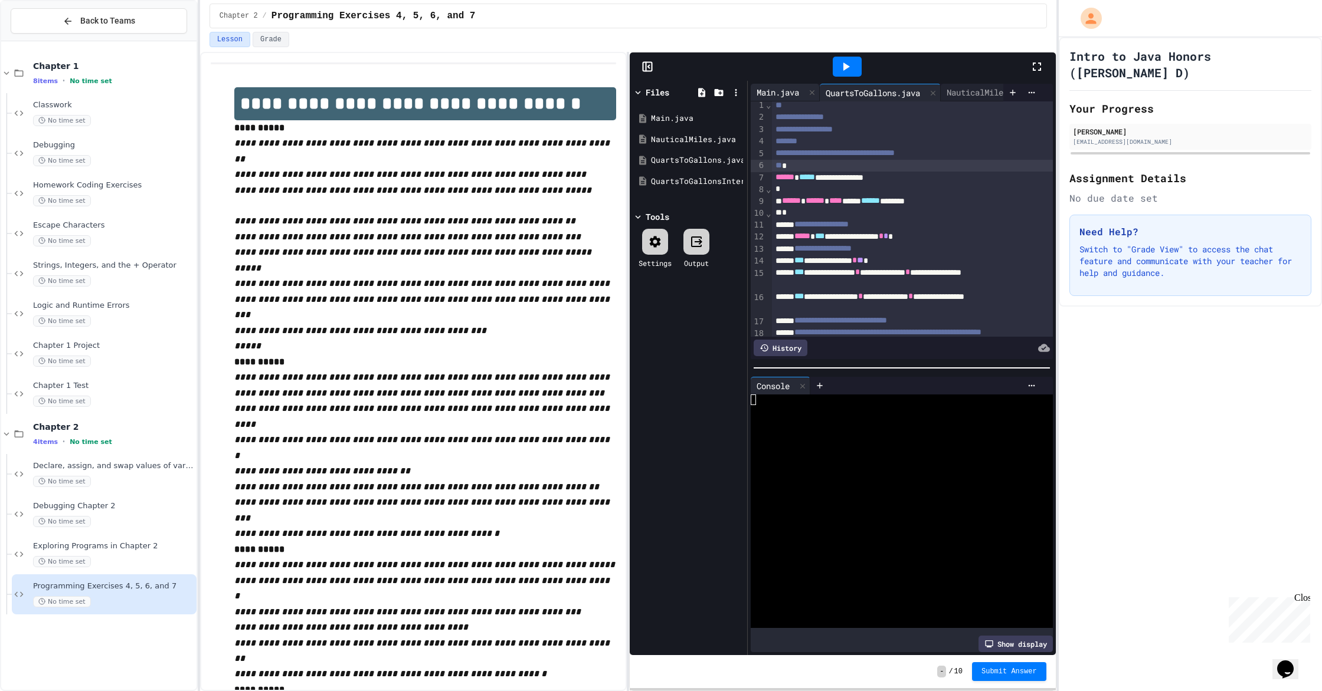
click at [757, 87] on div "Main.java" at bounding box center [777, 92] width 54 height 12
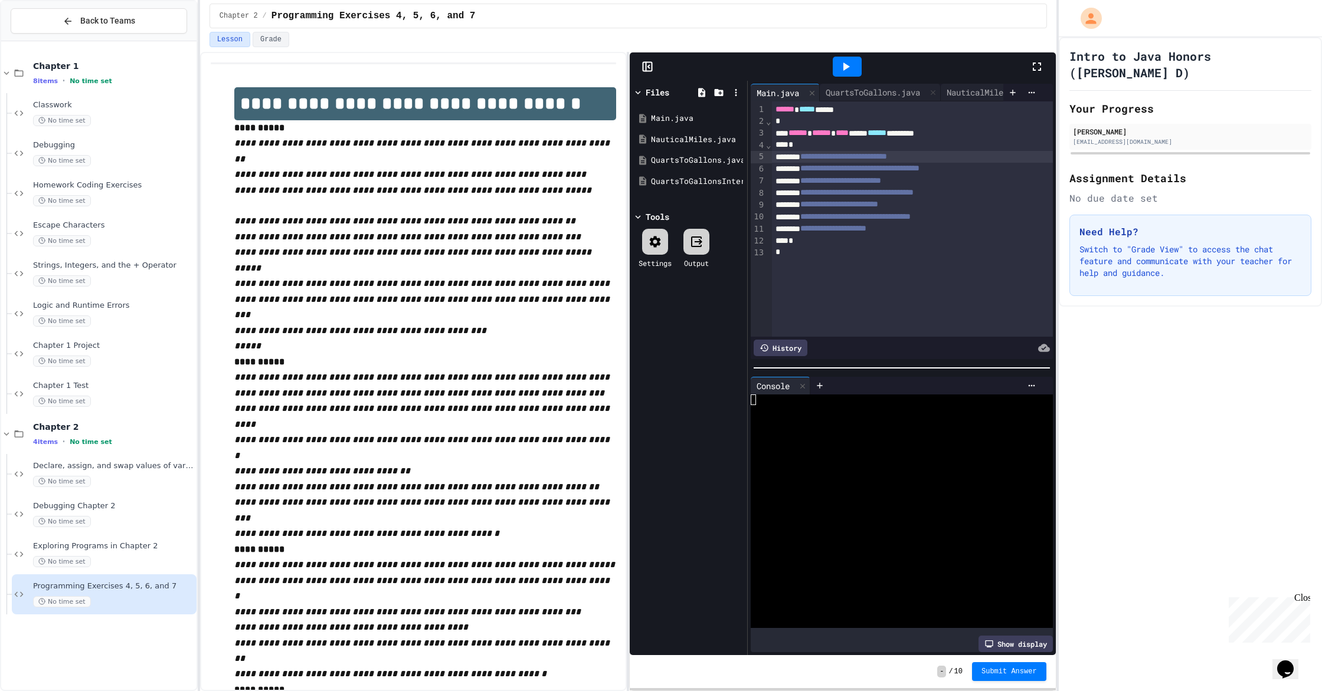
click at [824, 158] on span "**********" at bounding box center [843, 156] width 87 height 8
click at [844, 65] on icon at bounding box center [846, 67] width 6 height 8
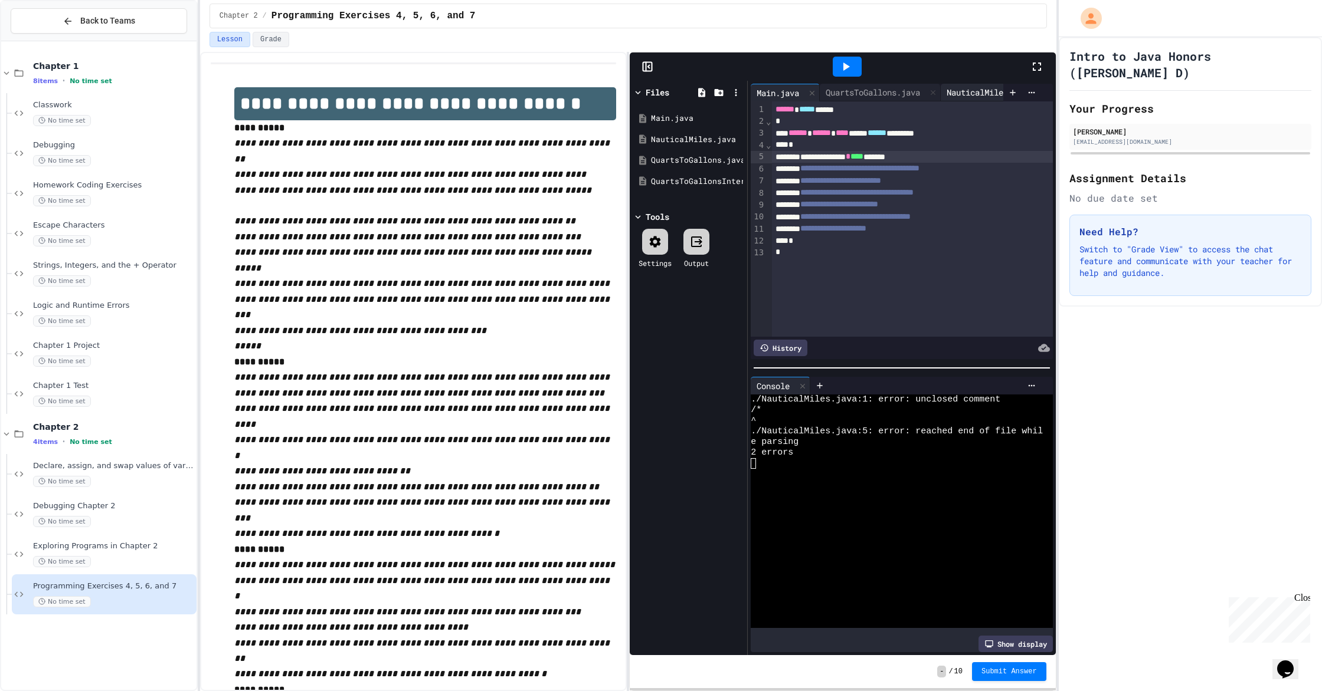
click at [961, 96] on div "NauticalMiles.java" at bounding box center [988, 92] width 97 height 12
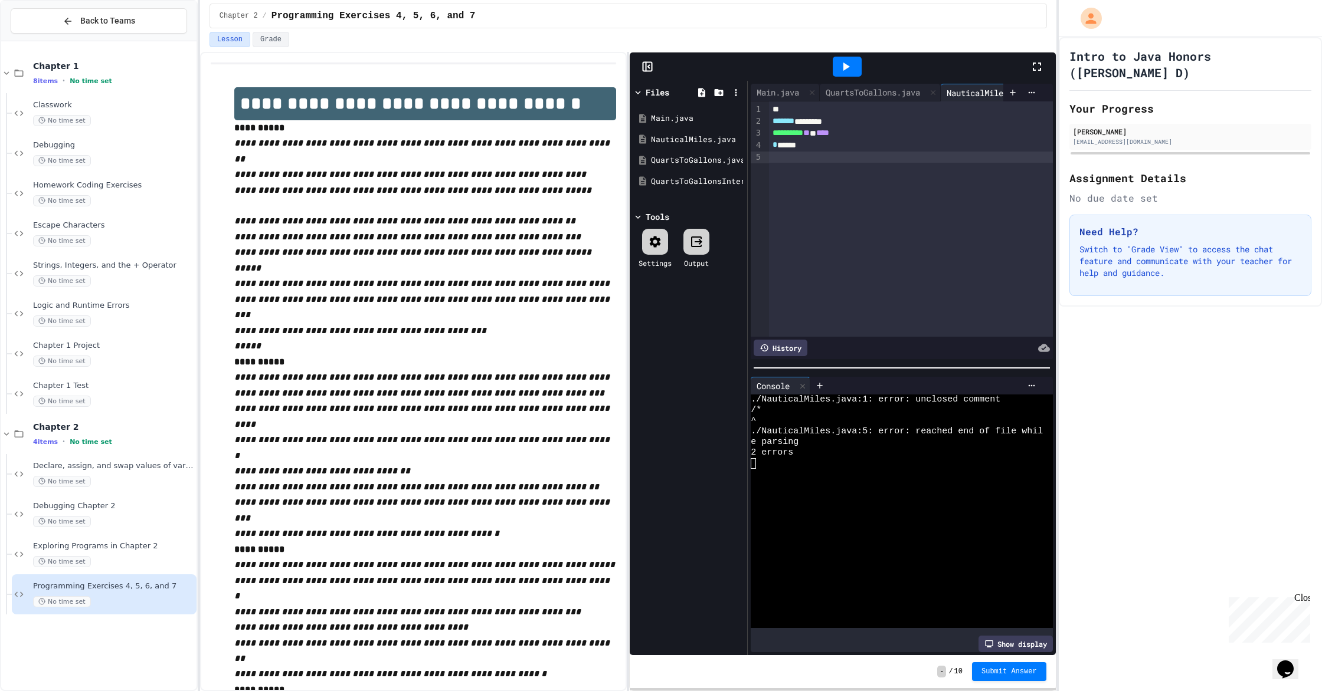
click at [1034, 74] on div at bounding box center [1043, 67] width 26 height 32
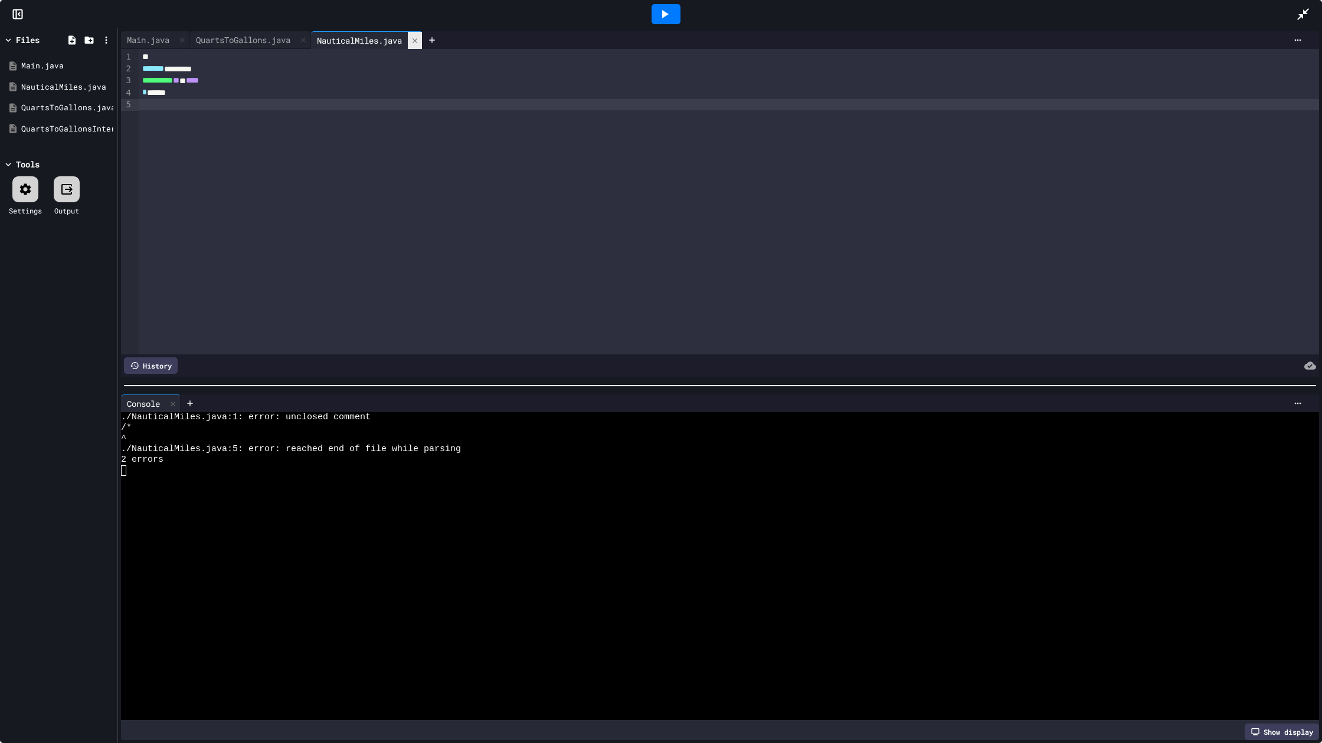
click at [422, 34] on div at bounding box center [415, 40] width 14 height 17
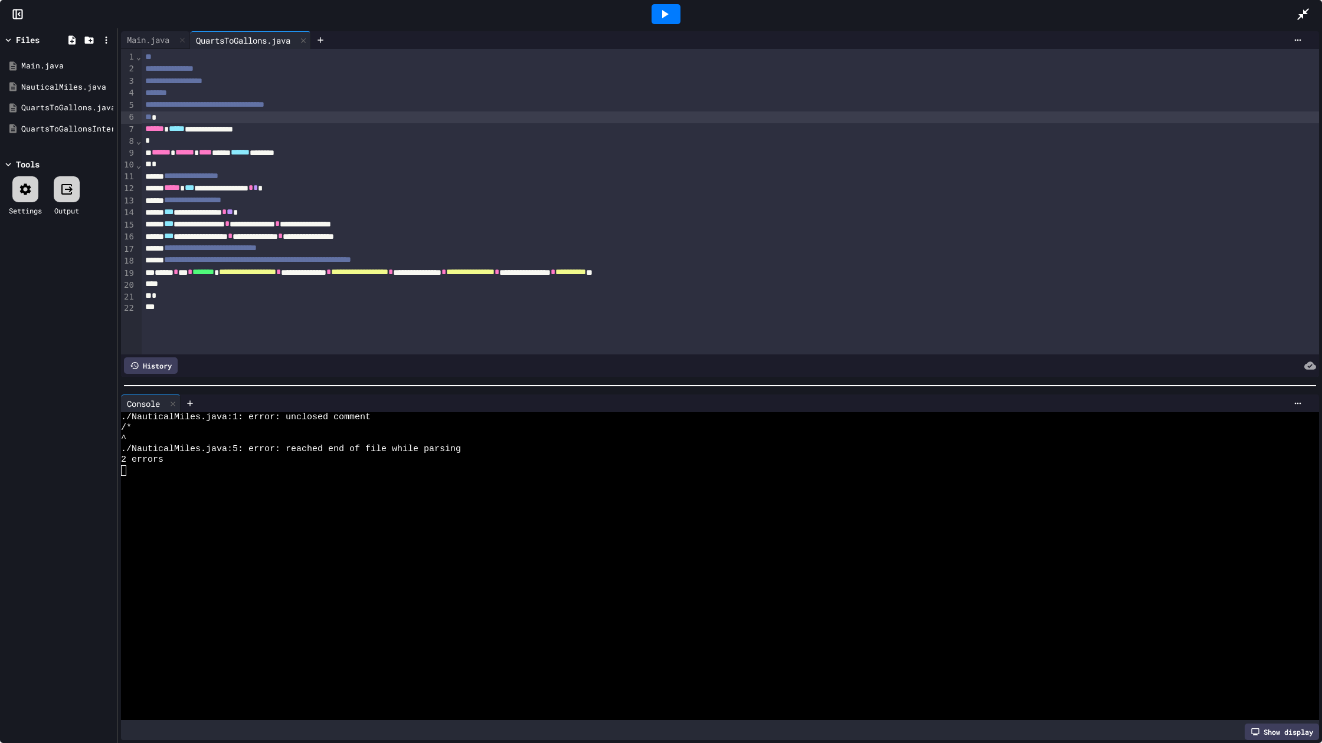
click at [663, 9] on icon at bounding box center [664, 14] width 14 height 14
click at [42, 89] on div "NauticalMiles.java" at bounding box center [60, 87] width 79 height 12
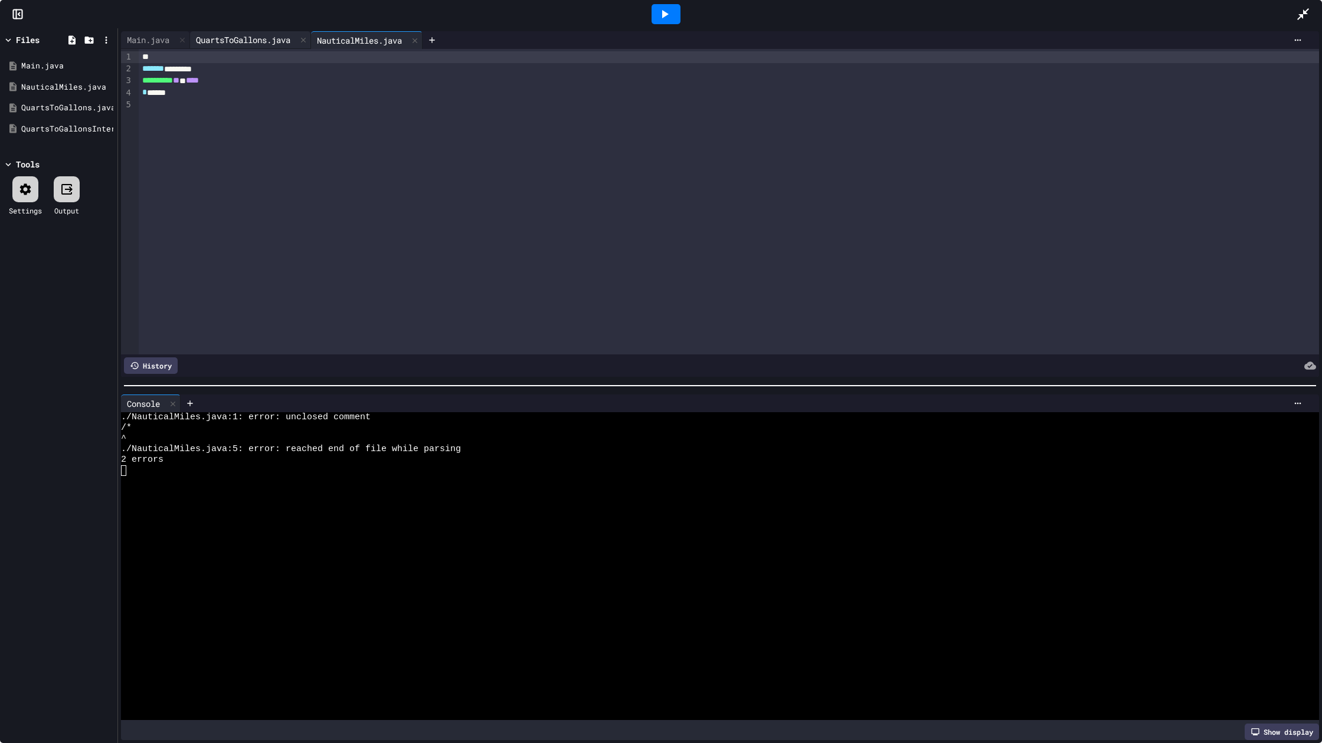
click at [271, 41] on div "QuartsToGallons.java" at bounding box center [243, 40] width 106 height 12
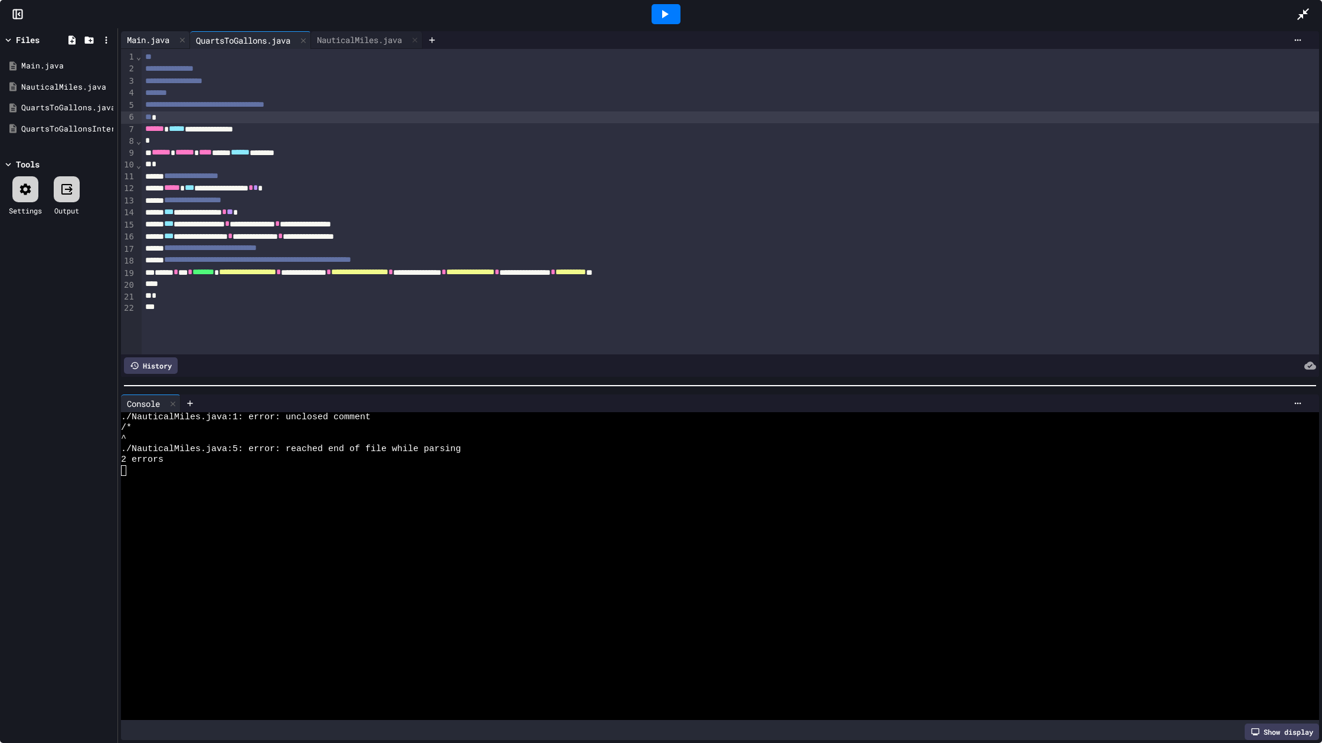
click at [162, 47] on div "Main.java" at bounding box center [155, 40] width 69 height 18
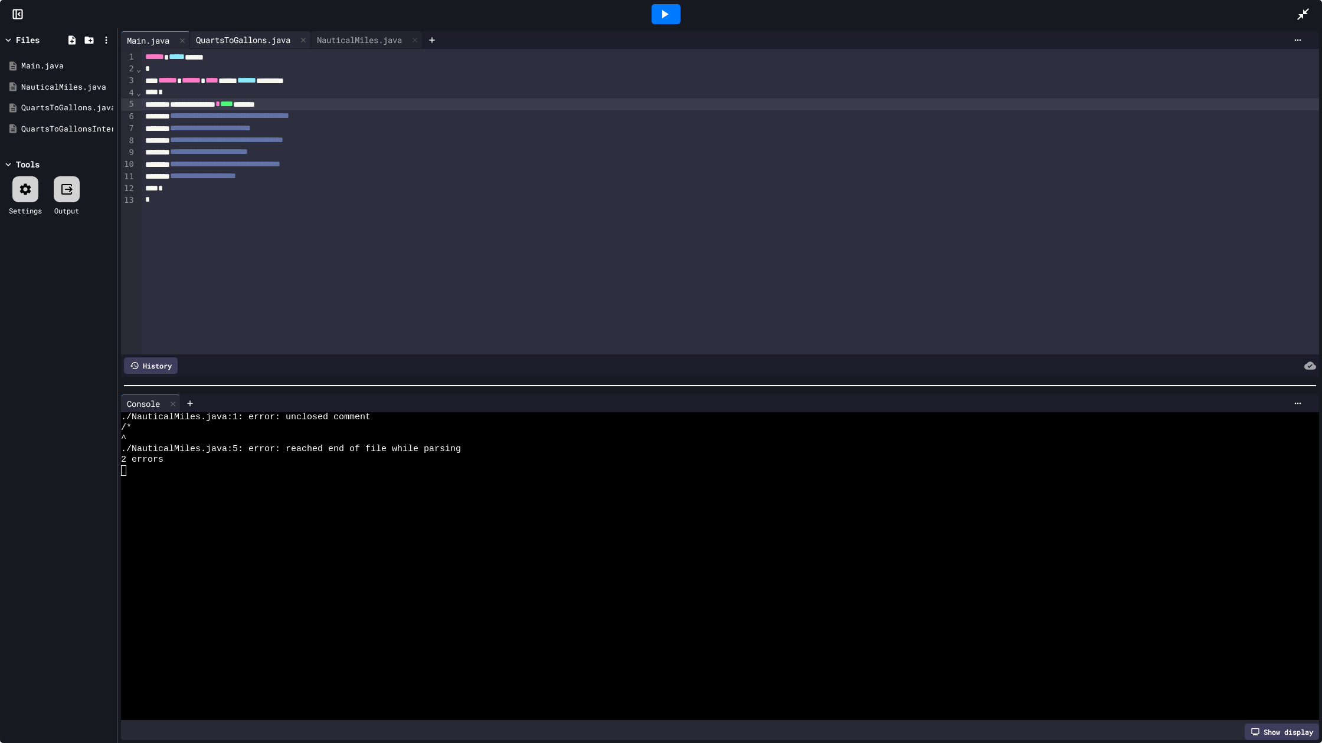
click at [243, 40] on div "QuartsToGallons.java" at bounding box center [243, 40] width 106 height 12
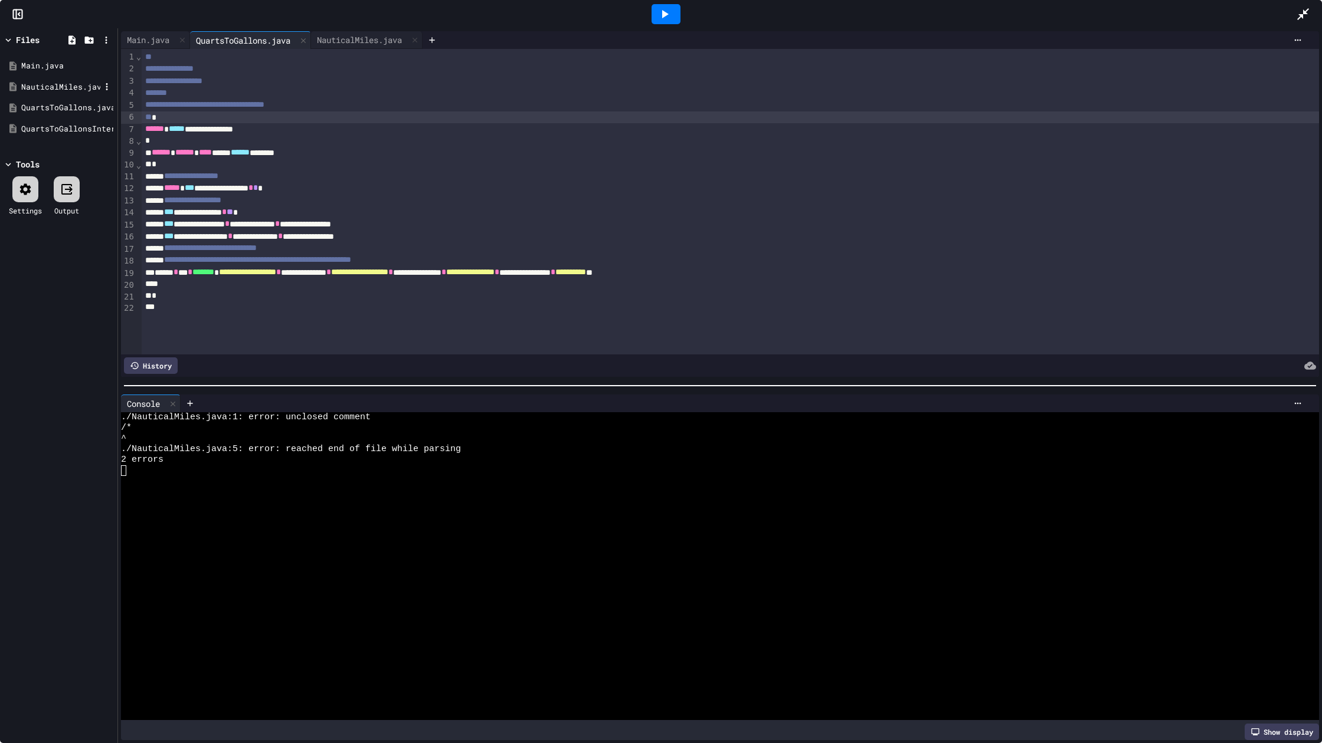
click at [48, 80] on div "NauticalMiles.java" at bounding box center [59, 87] width 112 height 21
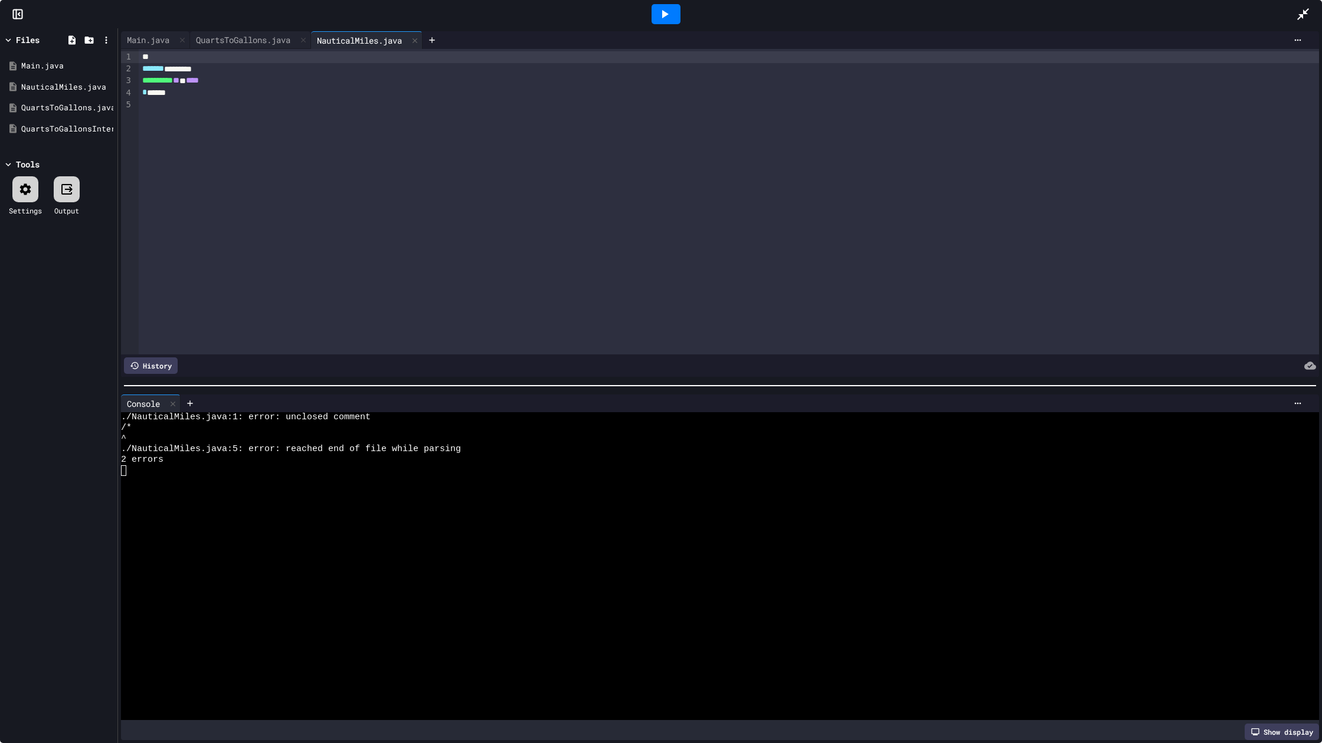
click at [204, 97] on div "* *****" at bounding box center [729, 93] width 1180 height 12
click at [678, 11] on div at bounding box center [665, 14] width 29 height 20
click at [155, 41] on div "Main.java" at bounding box center [148, 40] width 54 height 12
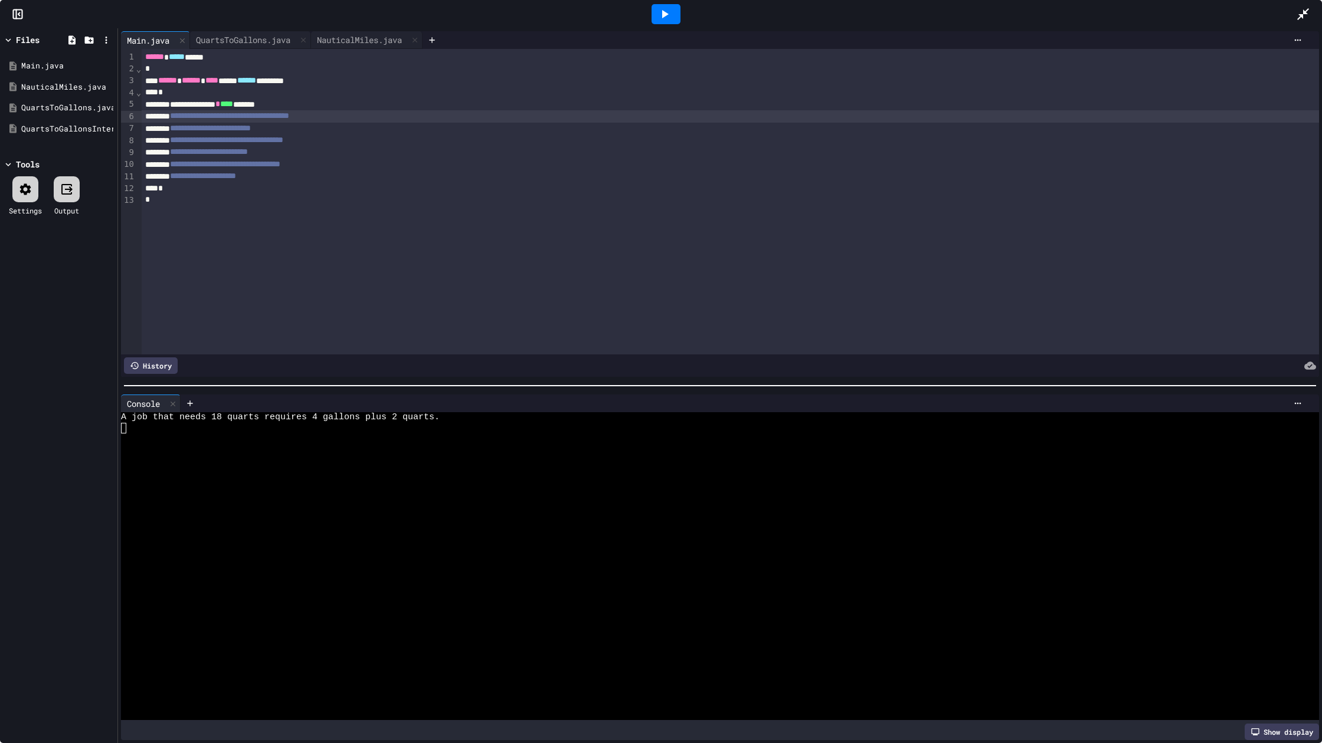
click at [196, 117] on span "**********" at bounding box center [229, 116] width 119 height 8
click at [667, 12] on icon at bounding box center [664, 14] width 14 height 14
click at [126, 486] on textarea "Terminal input" at bounding box center [123, 481] width 5 height 11
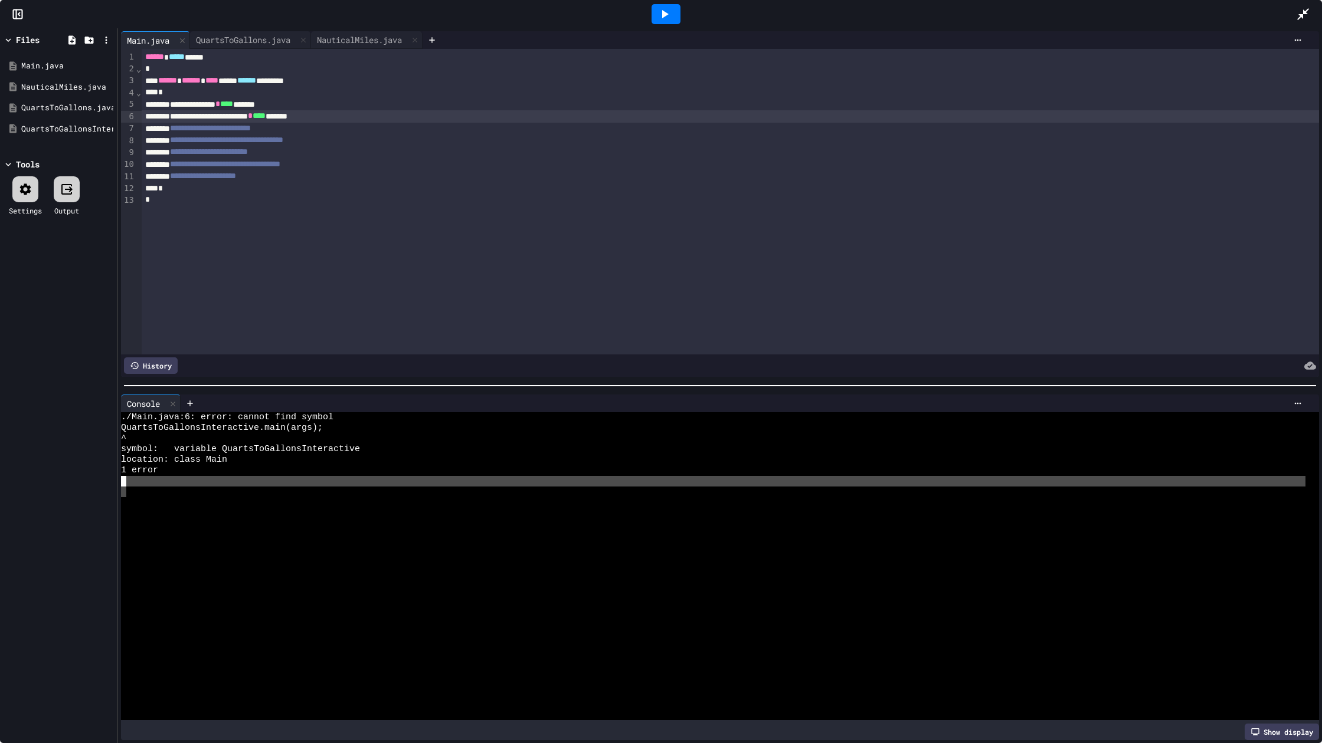
drag, startPoint x: 127, startPoint y: 487, endPoint x: 140, endPoint y: 490, distance: 13.2
click at [127, 487] on div at bounding box center [713, 492] width 1184 height 11
click at [149, 510] on div at bounding box center [713, 513] width 1184 height 11
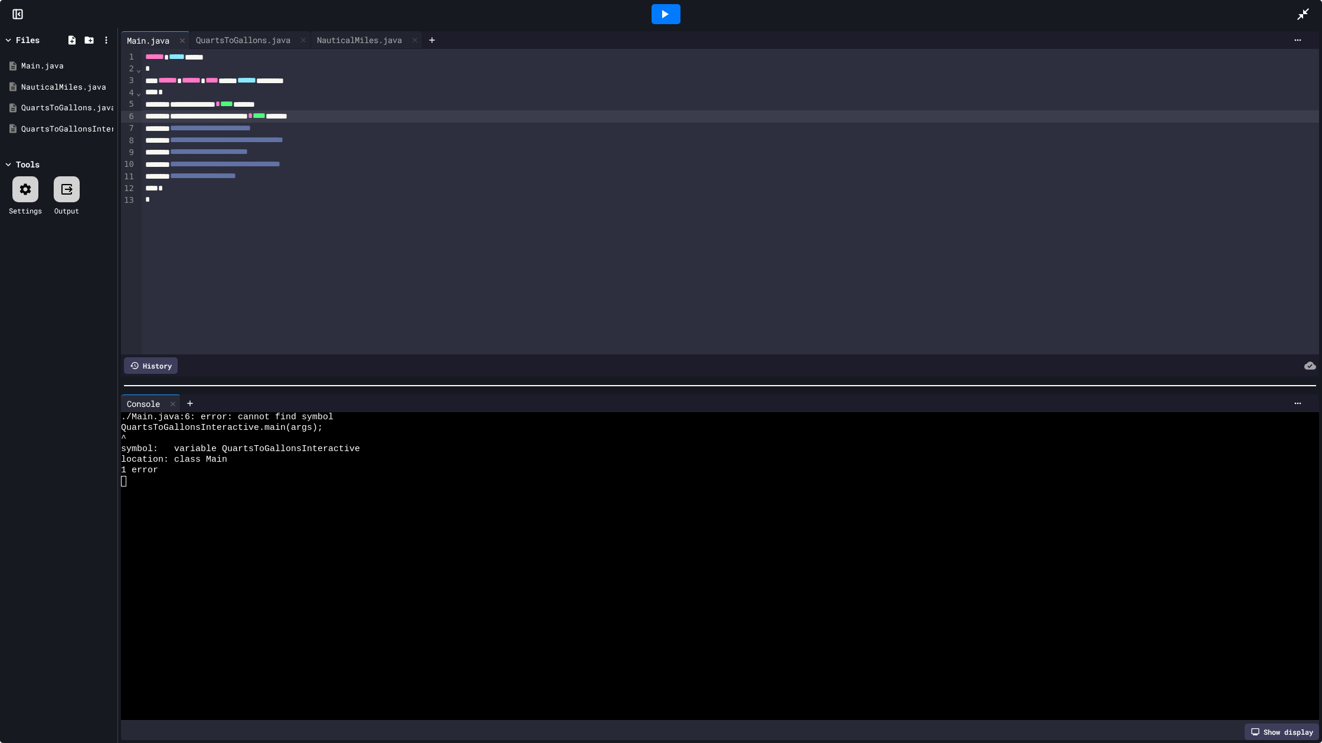
click at [76, 511] on div "Files Main.java NauticalMiles.java QuartsToGallons.java QuartsToGallonsInterati…" at bounding box center [58, 385] width 117 height 715
click at [1278, 691] on div "Show display" at bounding box center [1281, 732] width 74 height 17
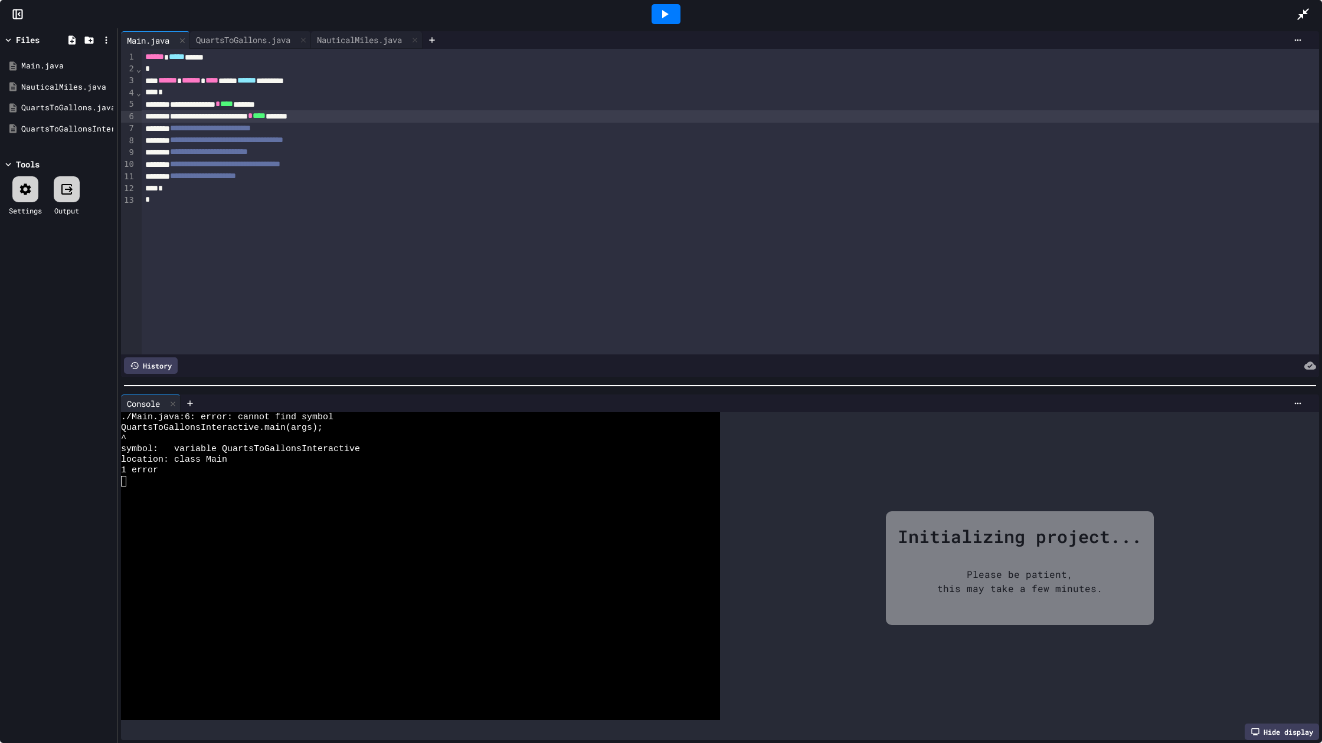
click at [1257, 691] on div "Hide display" at bounding box center [1281, 732] width 74 height 17
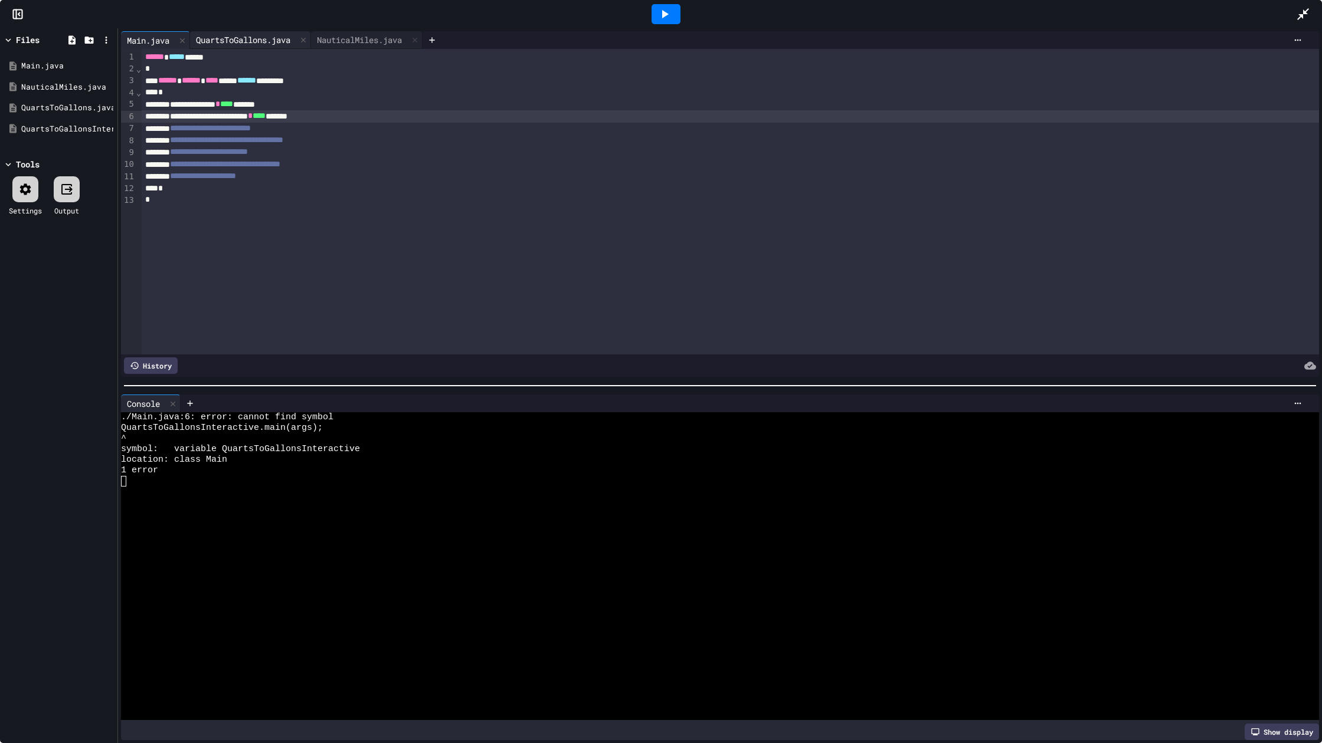
click at [236, 35] on div "QuartsToGallons.java" at bounding box center [243, 40] width 106 height 12
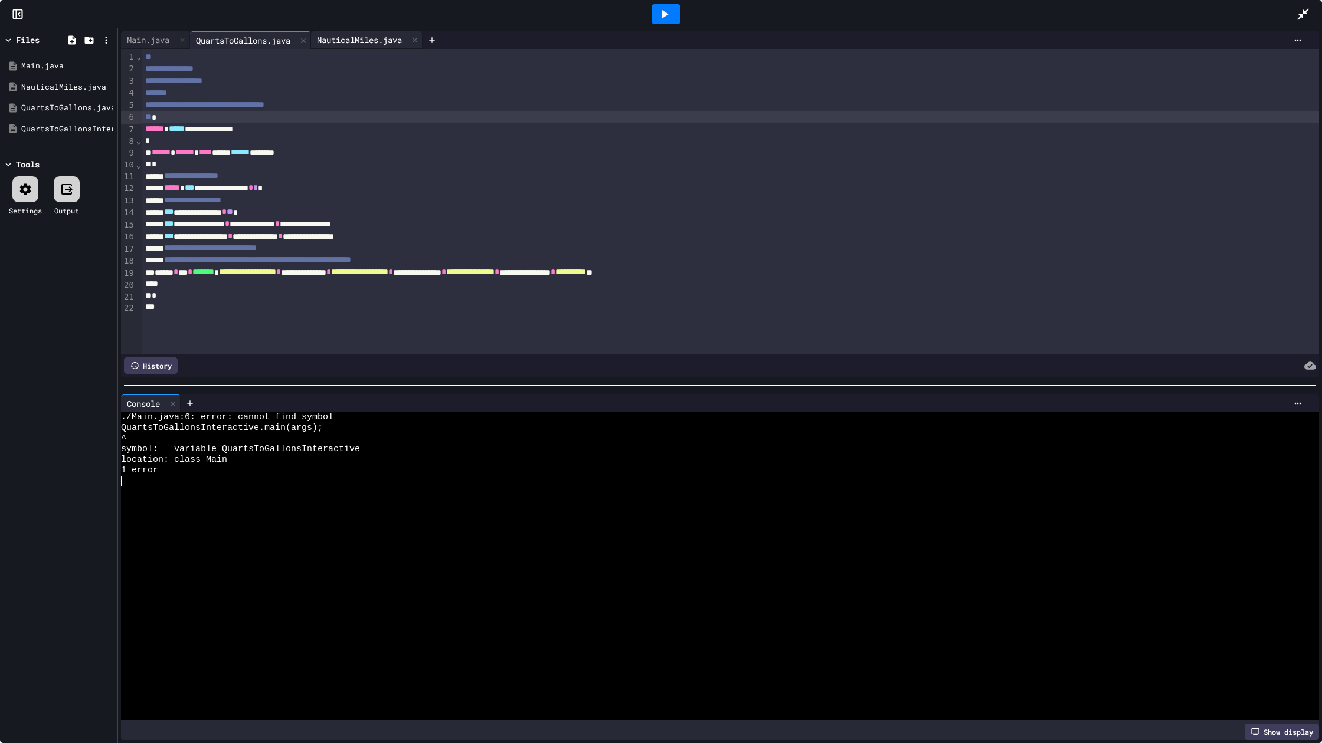
click at [353, 39] on div "NauticalMiles.java" at bounding box center [359, 40] width 97 height 12
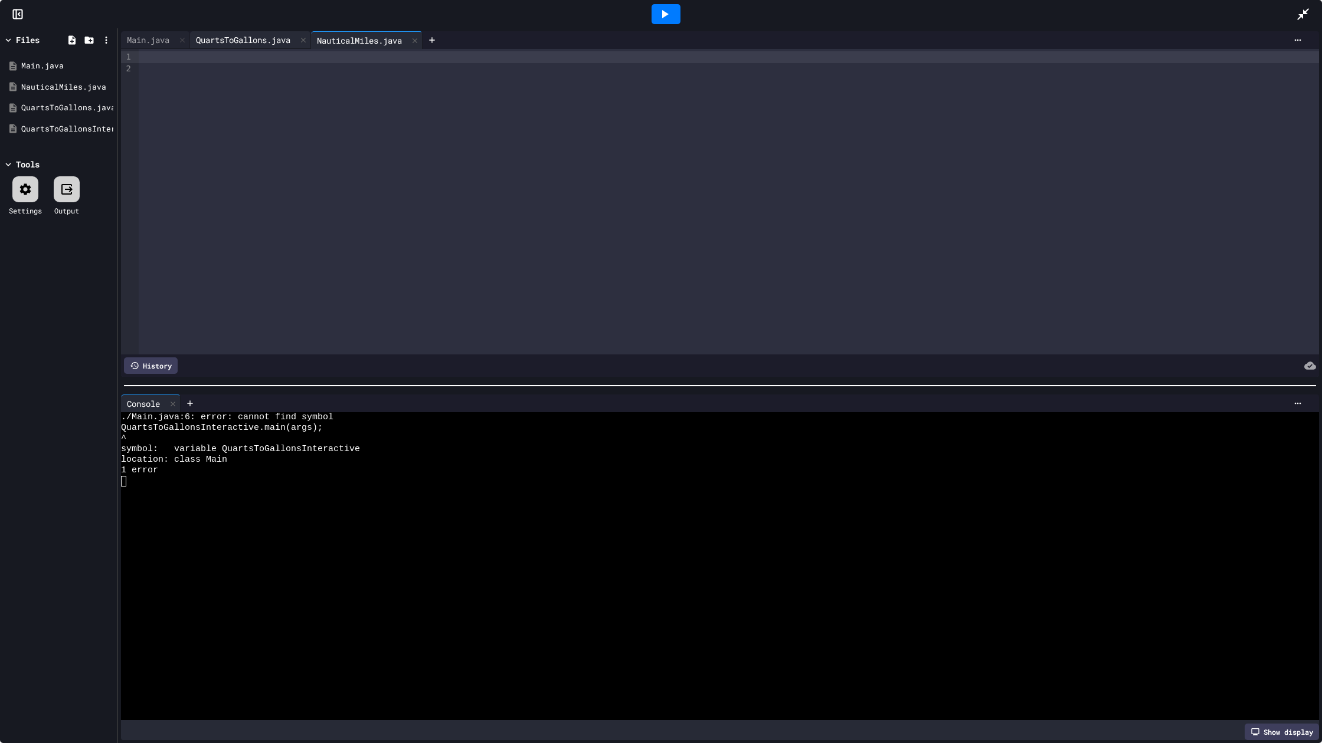
click at [263, 34] on div "QuartsToGallons.java" at bounding box center [243, 40] width 106 height 12
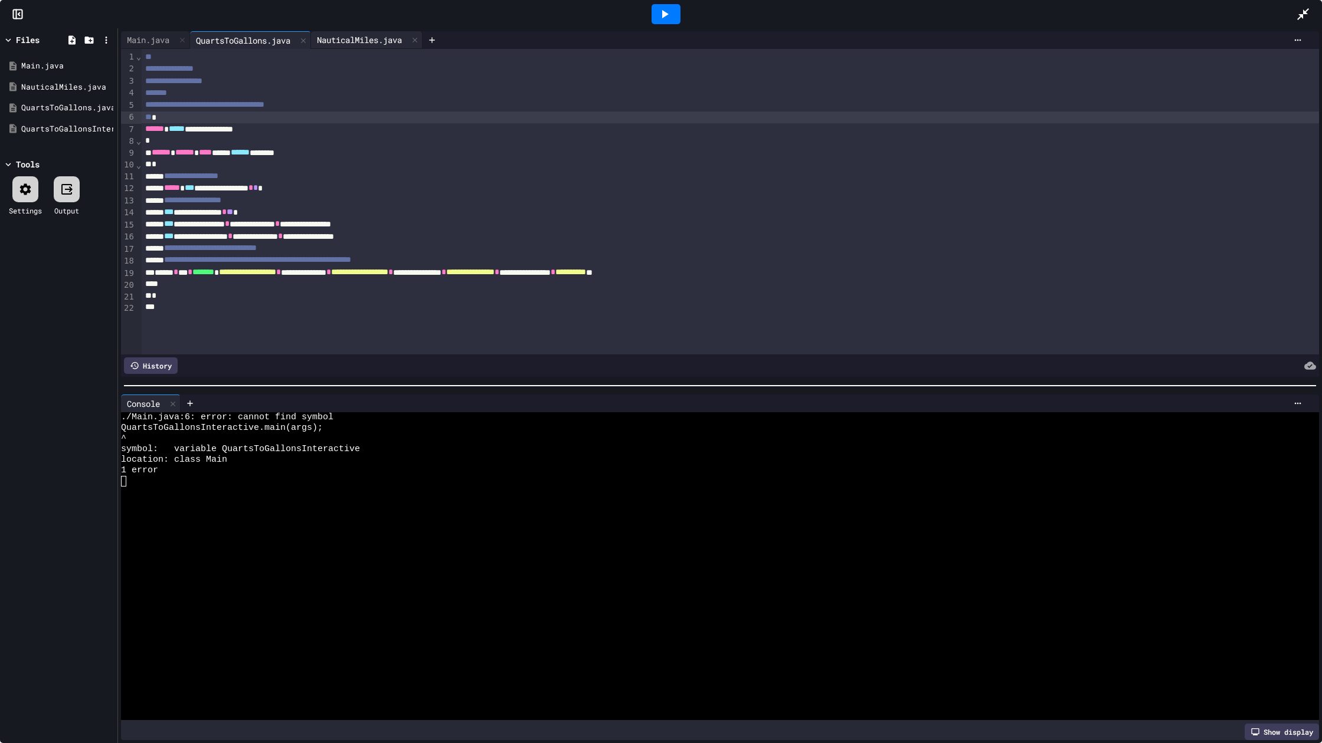
click at [346, 33] on div "NauticalMiles.java" at bounding box center [367, 40] width 112 height 18
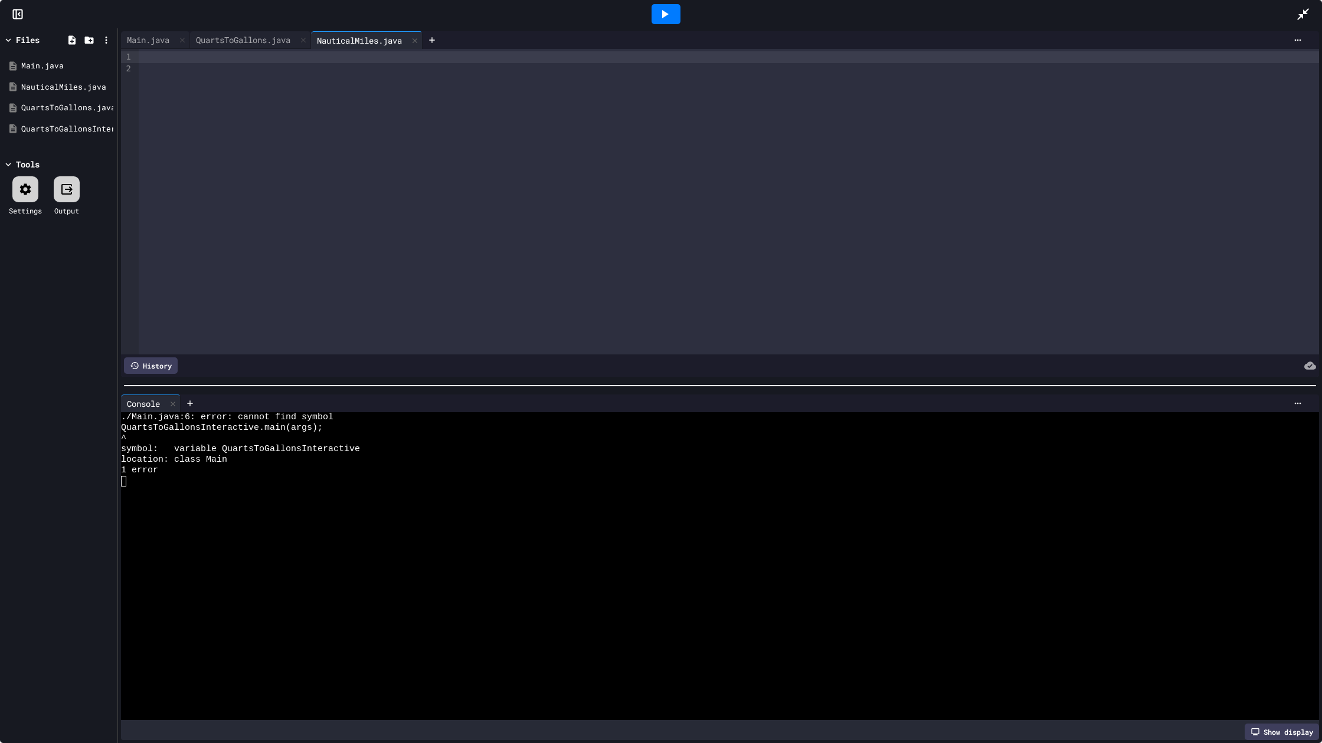
drag, startPoint x: 245, startPoint y: 47, endPoint x: 254, endPoint y: 44, distance: 9.0
click at [252, 45] on div "Main.java QuartsToGallons.java NauticalMiles.java" at bounding box center [271, 40] width 301 height 18
click at [283, 41] on div "QuartsToGallons.java" at bounding box center [243, 40] width 106 height 12
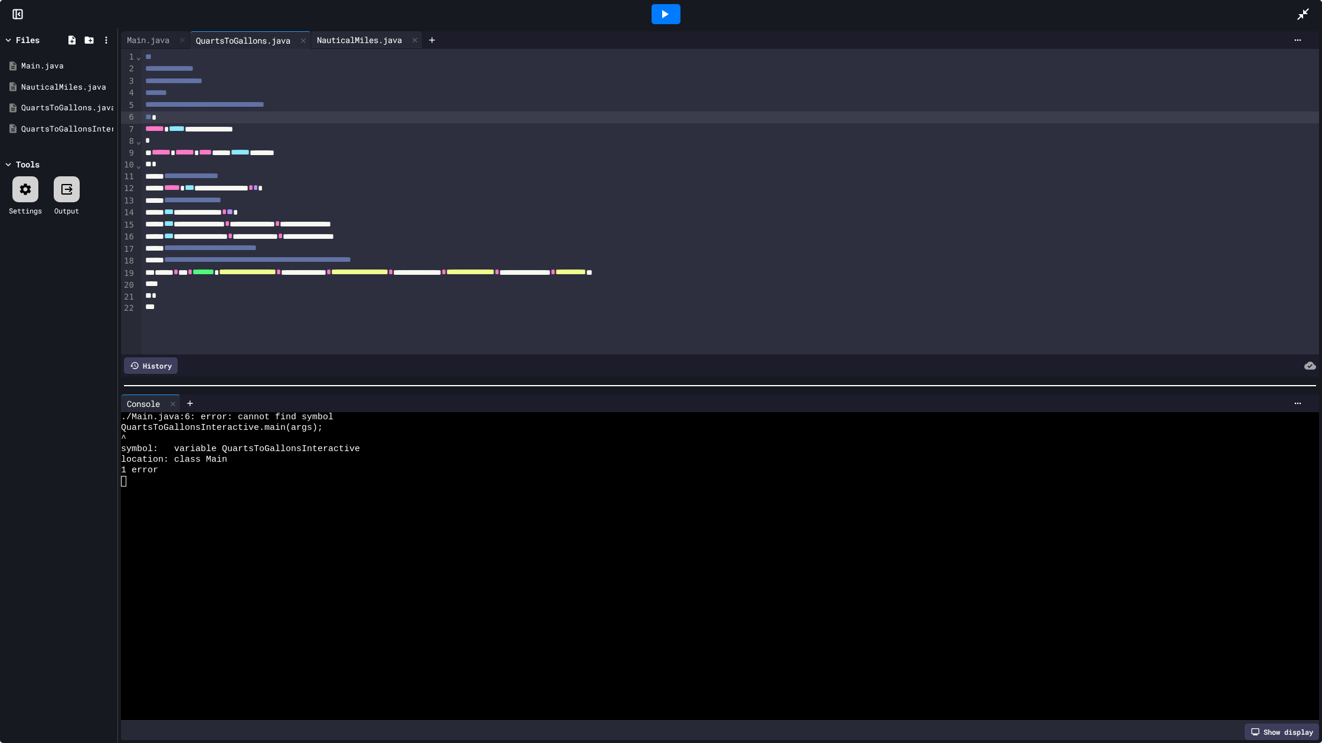
click at [370, 44] on div "NauticalMiles.java" at bounding box center [359, 40] width 97 height 12
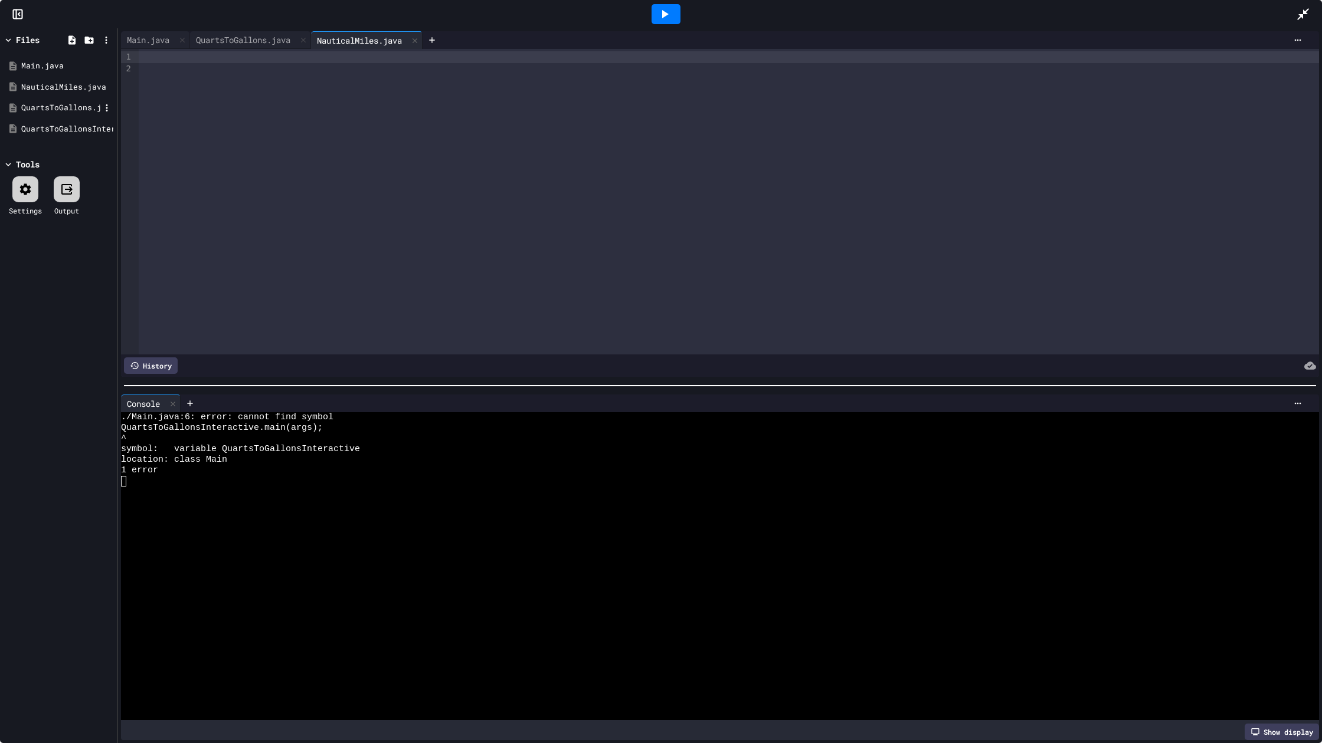
click at [68, 103] on div "QuartsToGallons.java" at bounding box center [60, 108] width 79 height 12
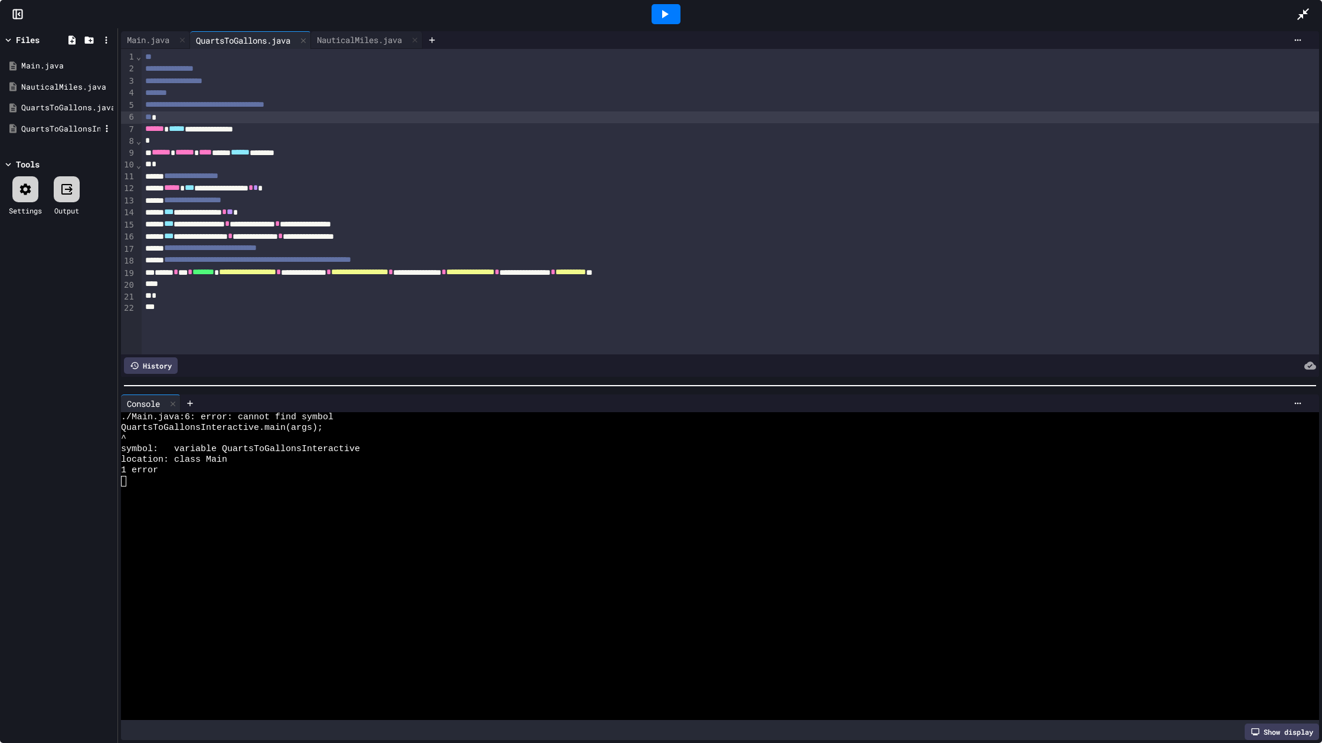
click at [65, 123] on div "QuartsToGallonsInterative.java" at bounding box center [60, 129] width 79 height 12
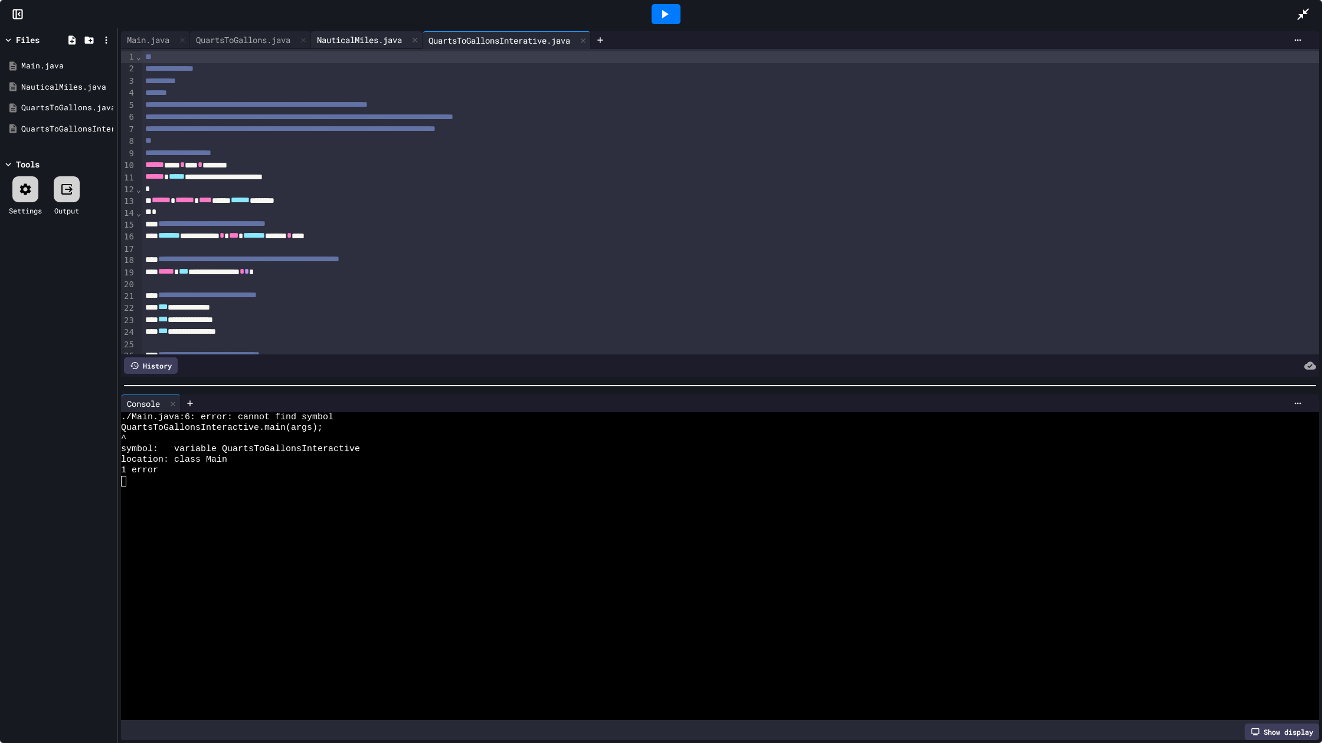
click at [422, 47] on div at bounding box center [415, 39] width 14 height 17
click at [56, 88] on div "NauticalMiles.java" at bounding box center [60, 87] width 79 height 12
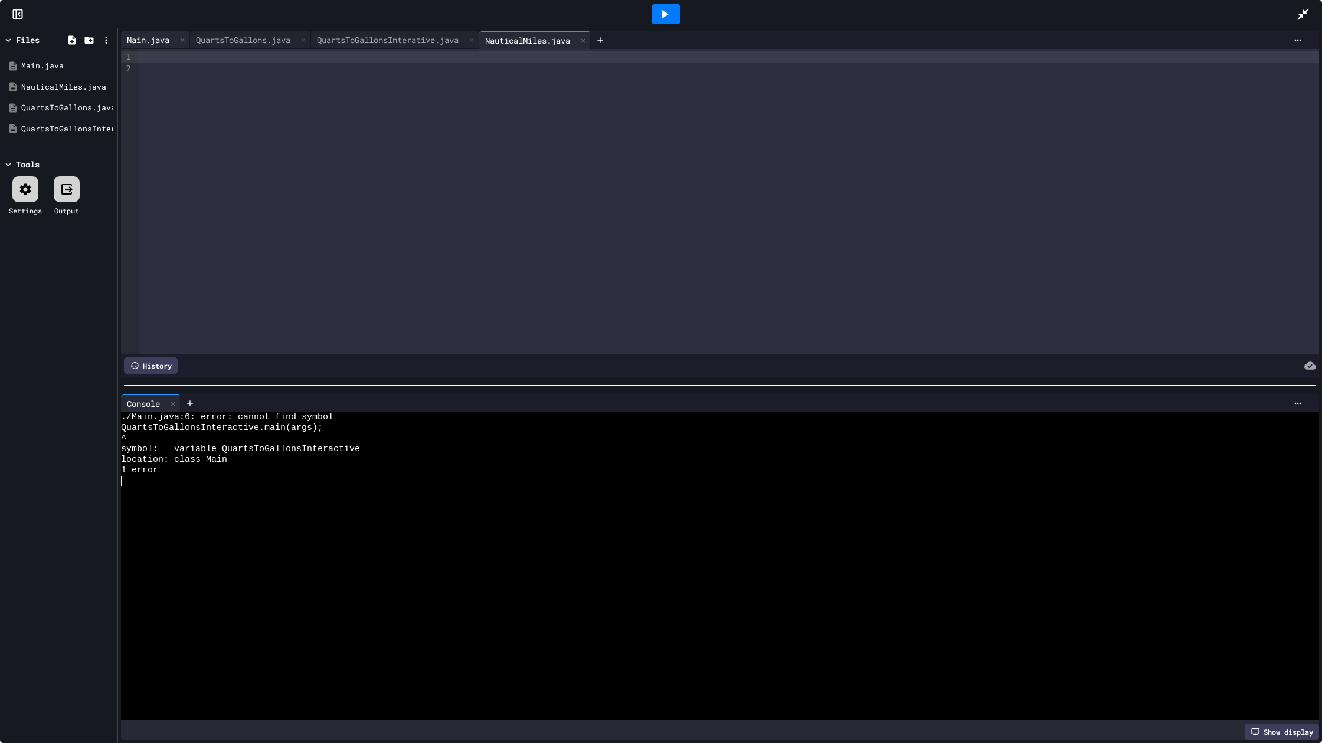
click at [162, 45] on div "Main.java" at bounding box center [148, 40] width 54 height 12
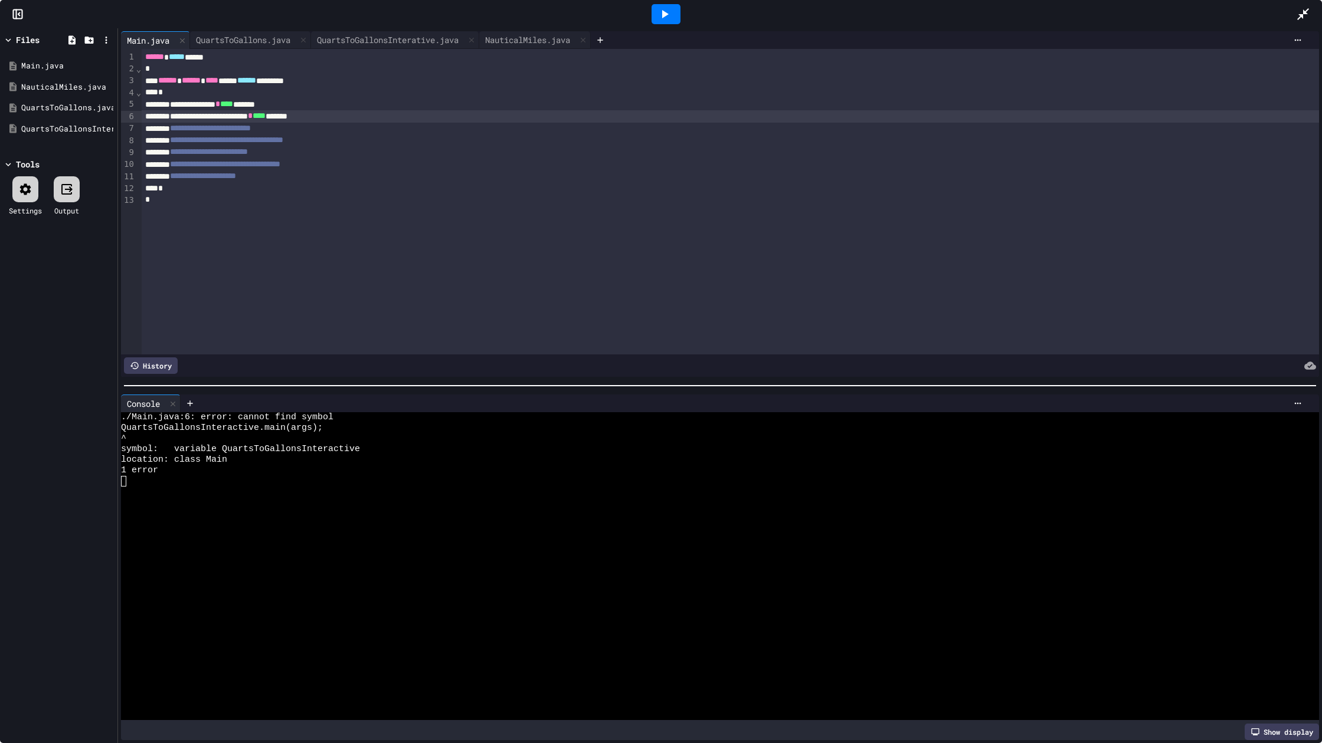
drag, startPoint x: 183, startPoint y: 116, endPoint x: 257, endPoint y: 140, distance: 77.4
click at [183, 116] on div "**********" at bounding box center [730, 116] width 1177 height 12
